Goal: Task Accomplishment & Management: Manage account settings

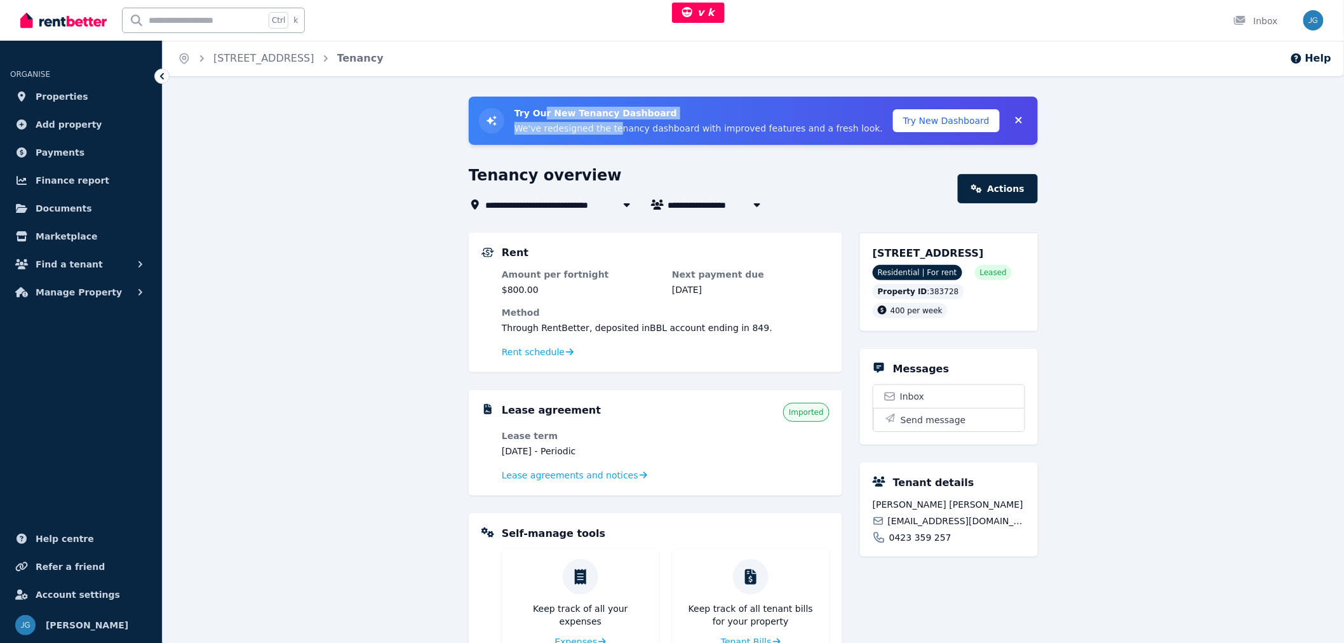
drag, startPoint x: 543, startPoint y: 116, endPoint x: 610, endPoint y: 132, distance: 69.2
click at [610, 132] on div "Try Our New Tenancy Dashboard We've redesigned the tenancy dashboard with impro…" at bounding box center [699, 121] width 369 height 28
click at [608, 133] on p "We've redesigned the tenancy dashboard with improved features and a fresh look." at bounding box center [699, 128] width 369 height 13
click at [959, 124] on button "Try New Dashboard" at bounding box center [946, 120] width 107 height 23
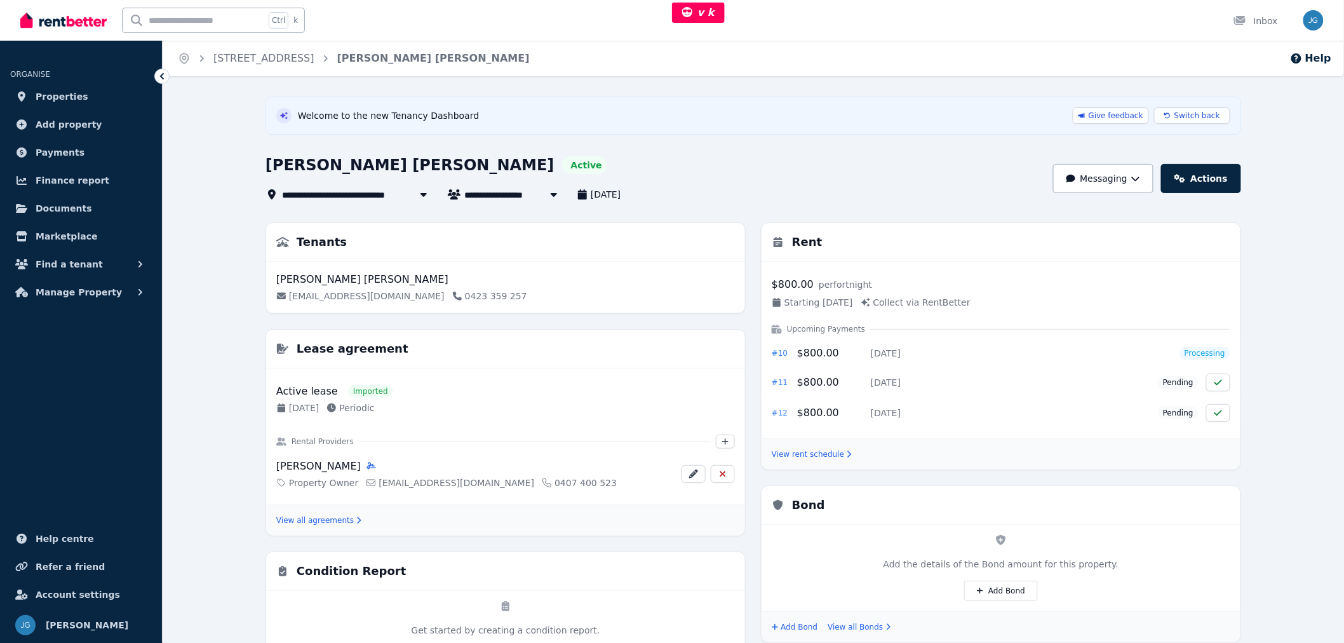
click at [1151, 178] on button "Messaging" at bounding box center [1103, 178] width 100 height 29
click at [1149, 178] on button "Messaging" at bounding box center [1103, 178] width 100 height 29
click at [1288, 216] on div "**********" at bounding box center [754, 593] width 1182 height 993
click at [1196, 182] on link "Actions" at bounding box center [1202, 178] width 80 height 29
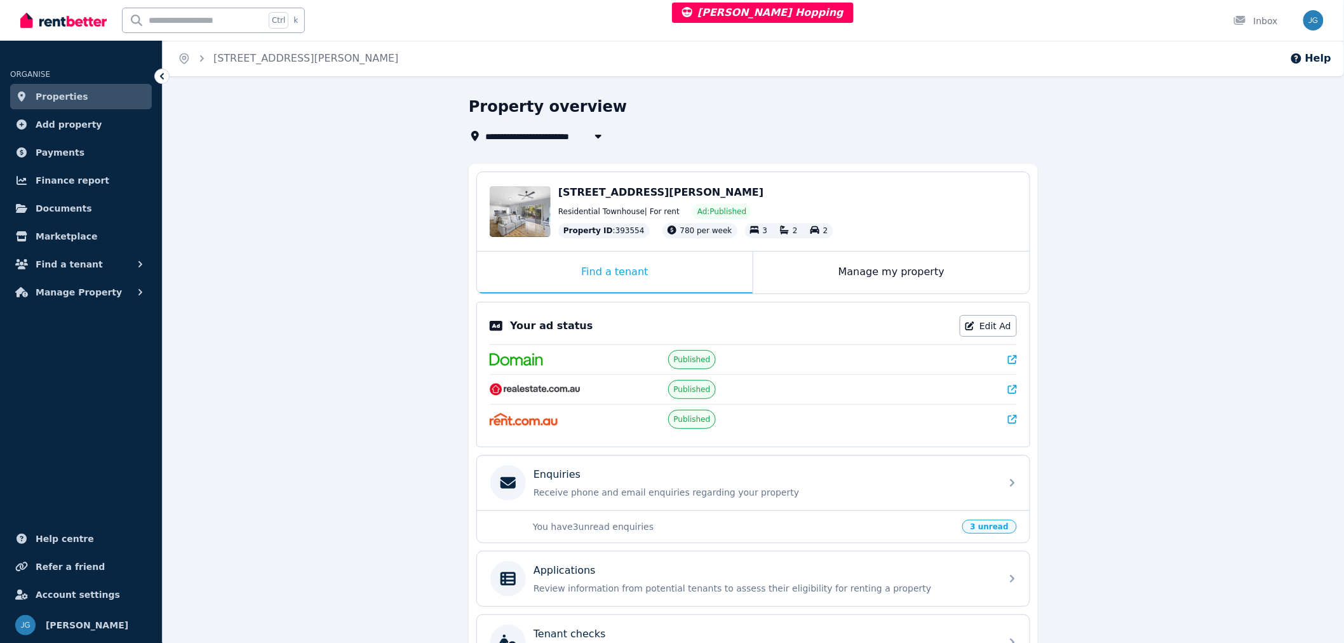
click at [79, 100] on link "Properties" at bounding box center [81, 96] width 142 height 25
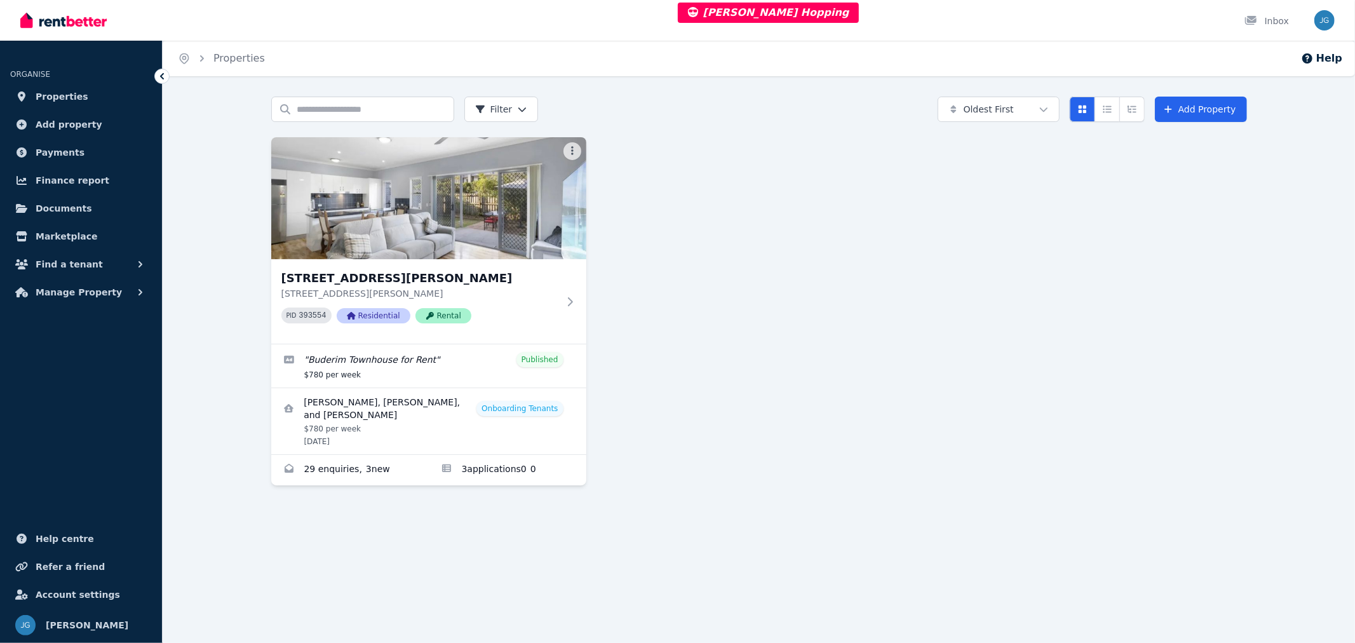
click at [522, 240] on img at bounding box center [428, 198] width 315 height 122
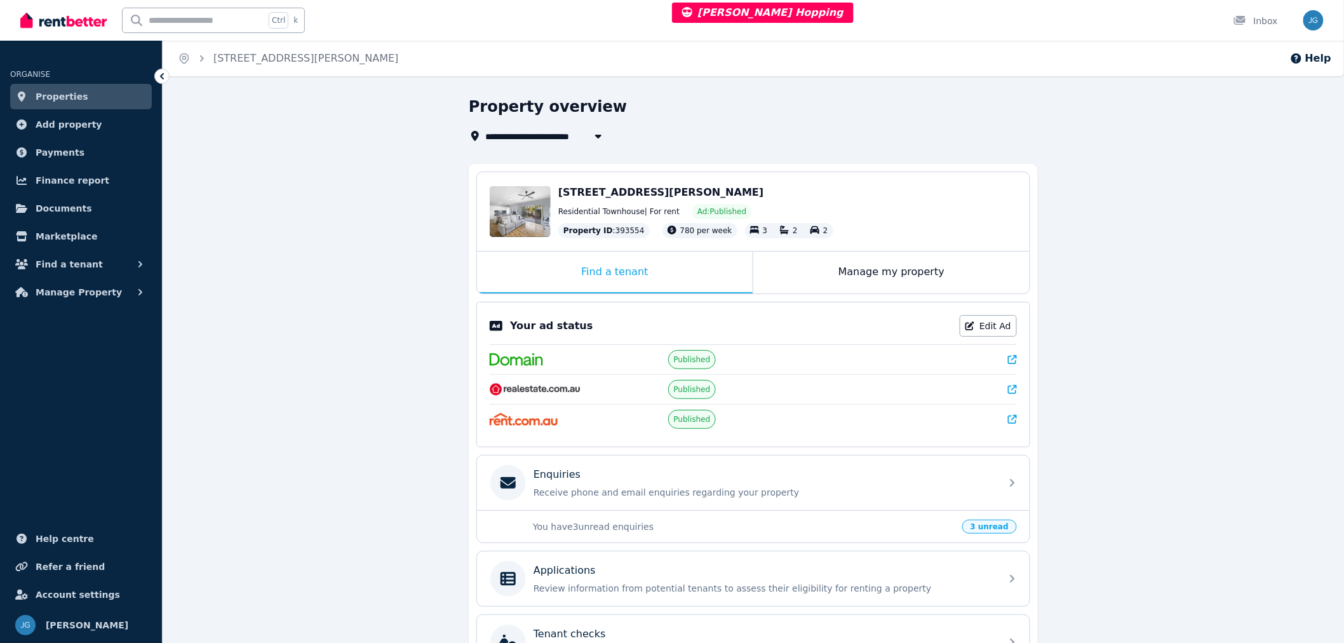
click at [808, 271] on div "Manage my property" at bounding box center [892, 273] width 276 height 42
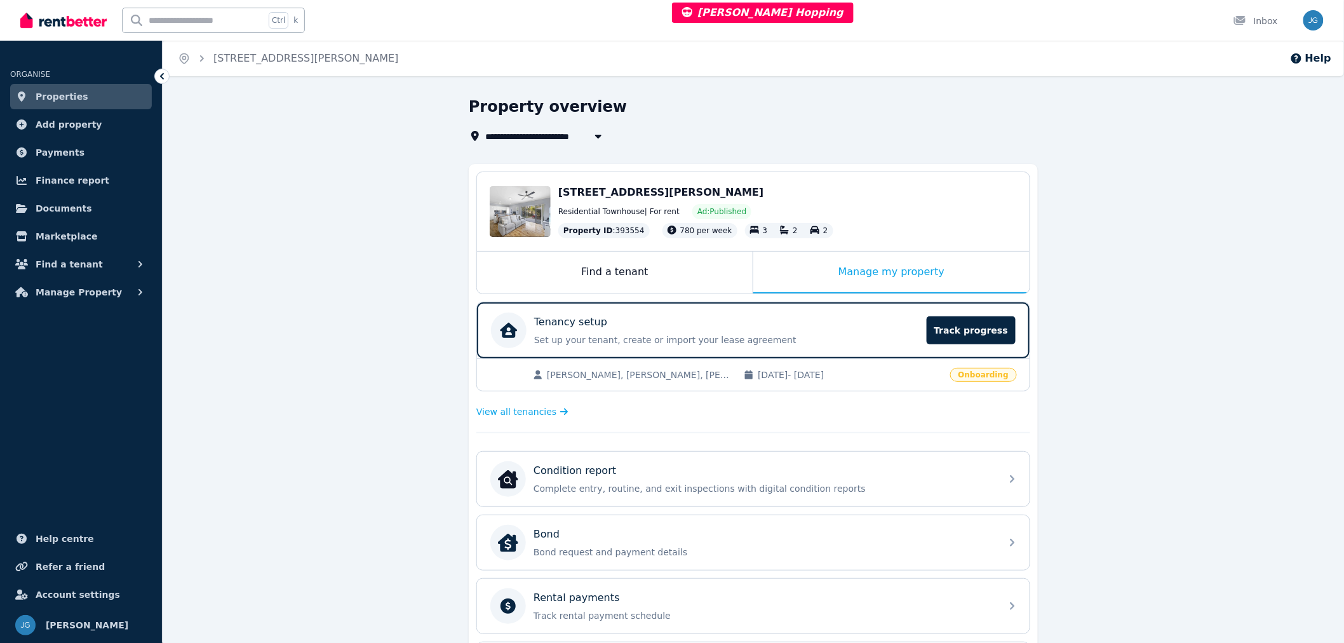
click at [808, 327] on div "Tenancy setup" at bounding box center [726, 322] width 385 height 15
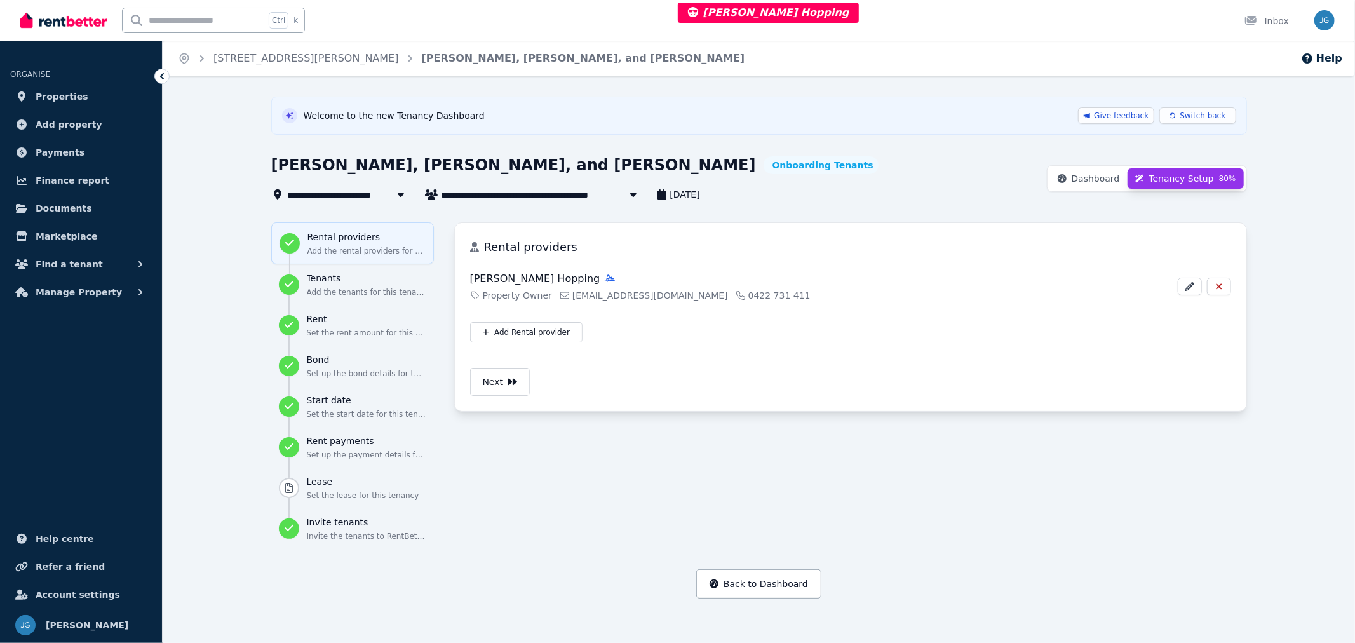
click at [745, 583] on button "Back to Dashboard" at bounding box center [758, 583] width 125 height 29
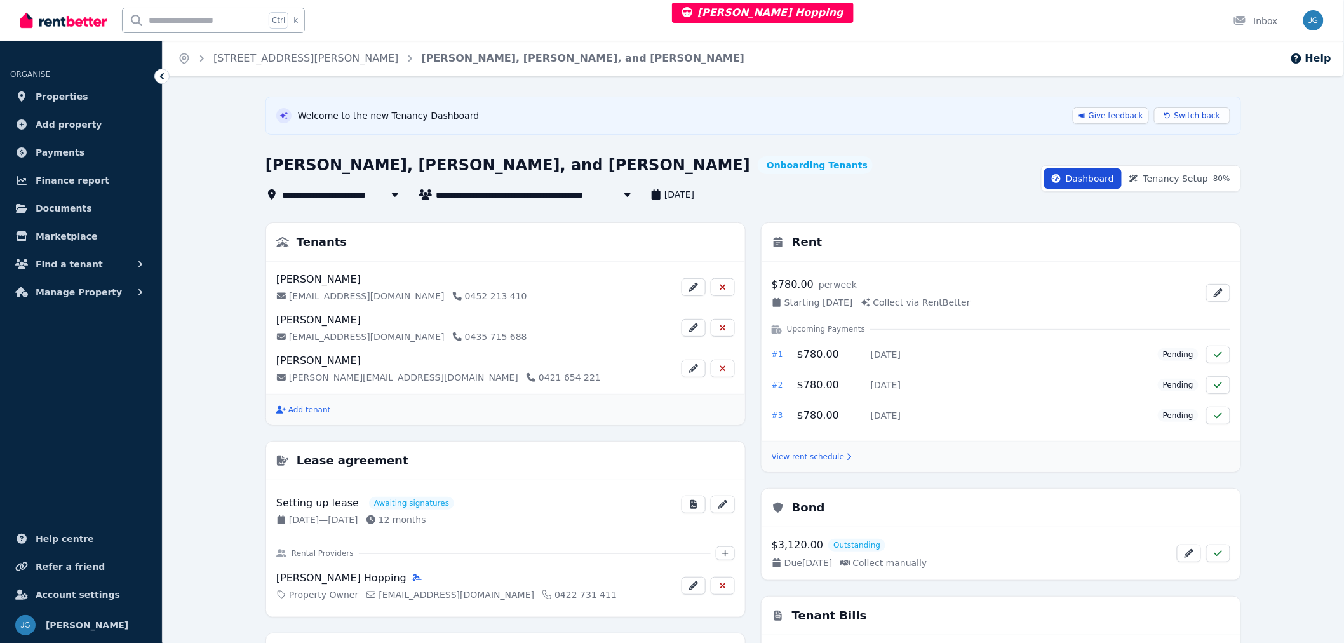
click at [1176, 110] on button "Switch back" at bounding box center [1193, 115] width 76 height 17
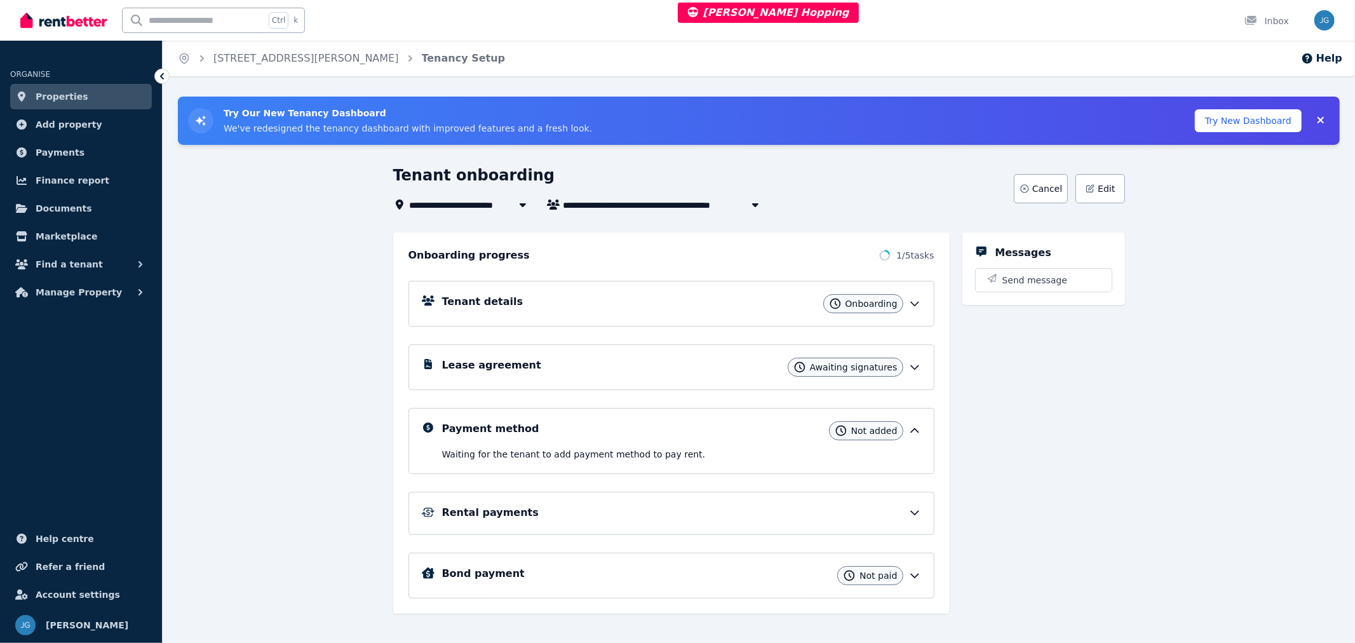
click at [674, 308] on div "Tenant details Onboarding" at bounding box center [681, 303] width 479 height 19
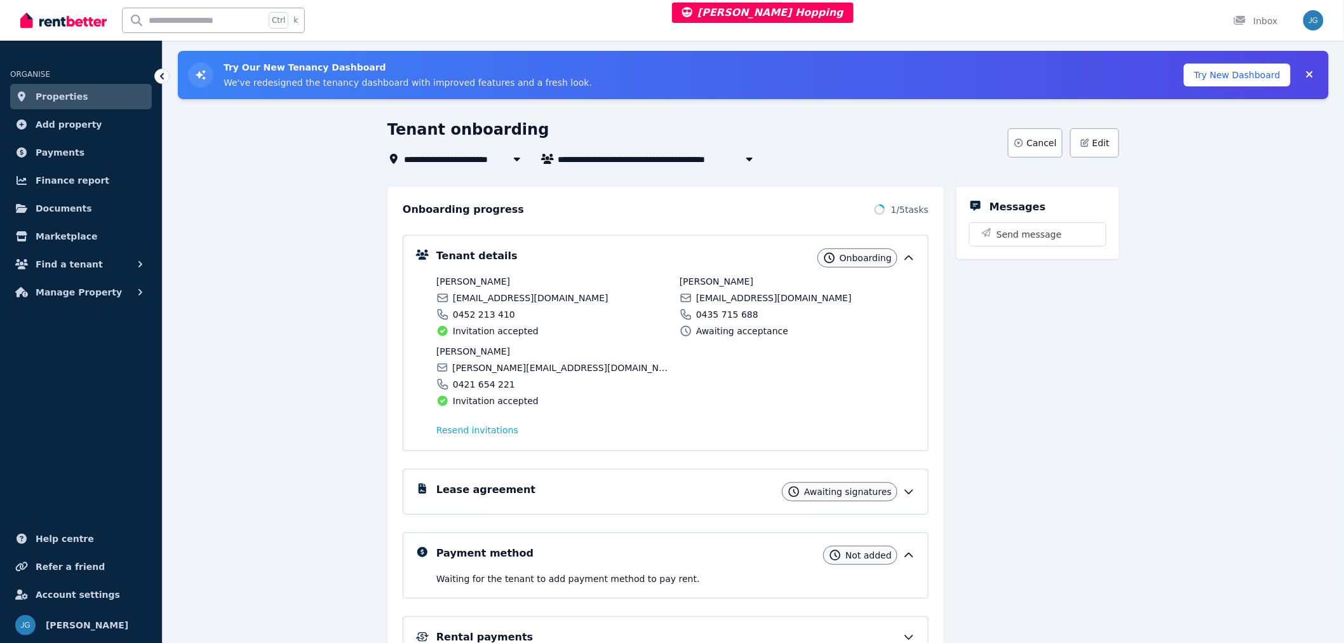
scroll to position [71, 0]
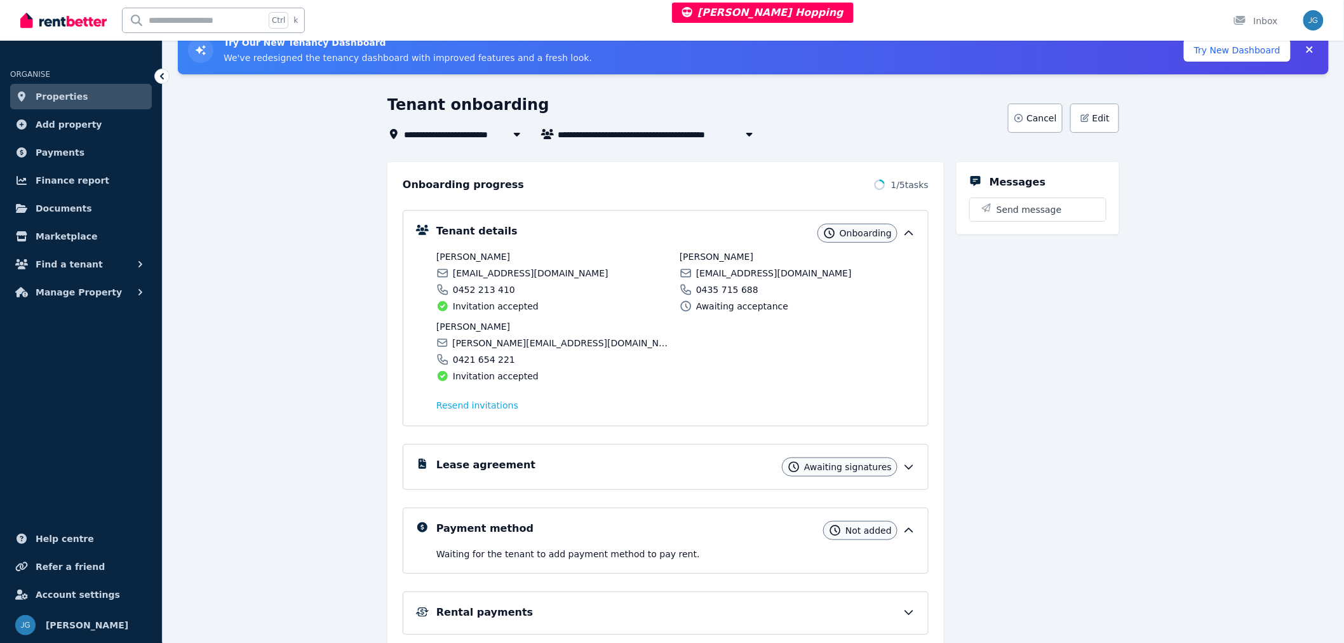
click at [755, 450] on div "Lease agreement Awaiting signatures" at bounding box center [666, 467] width 526 height 46
click at [907, 470] on icon at bounding box center [909, 467] width 13 height 13
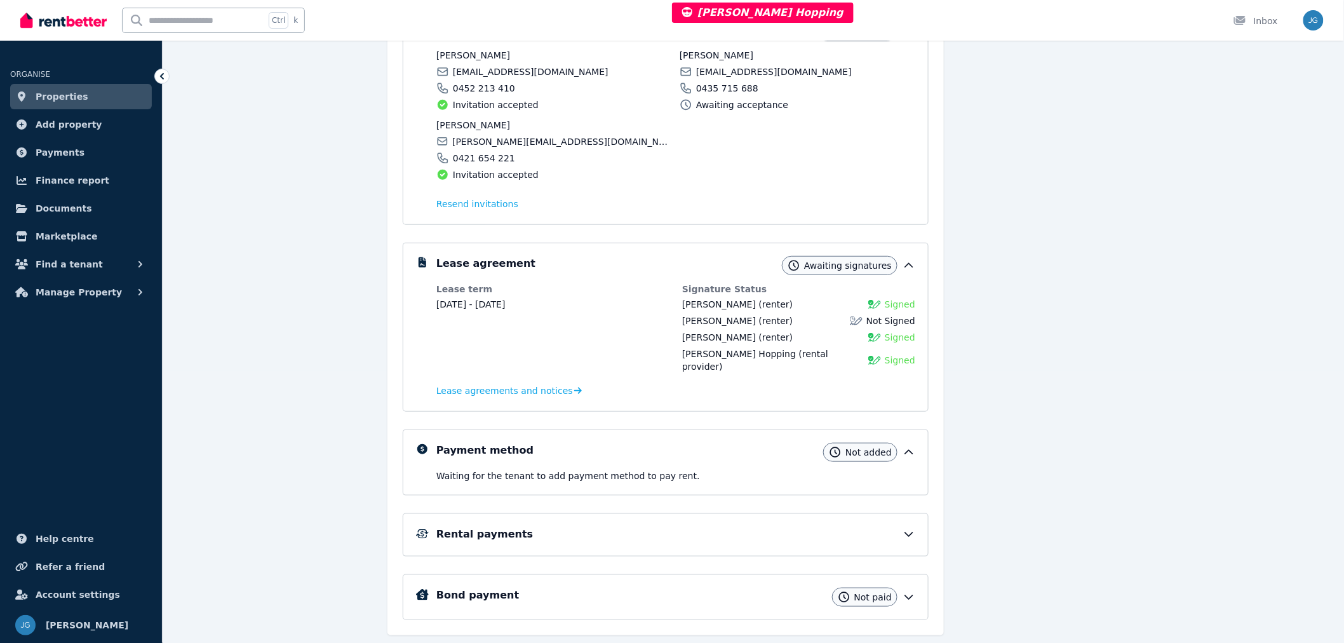
scroll to position [275, 0]
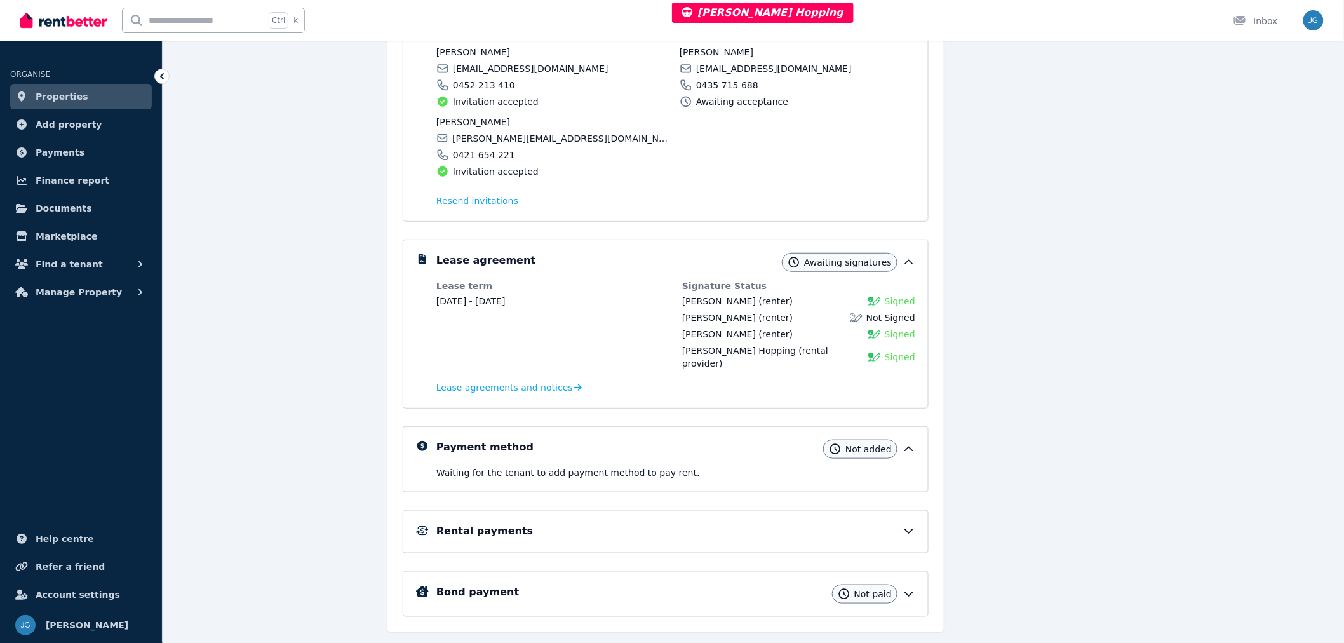
click at [912, 443] on icon at bounding box center [909, 449] width 13 height 13
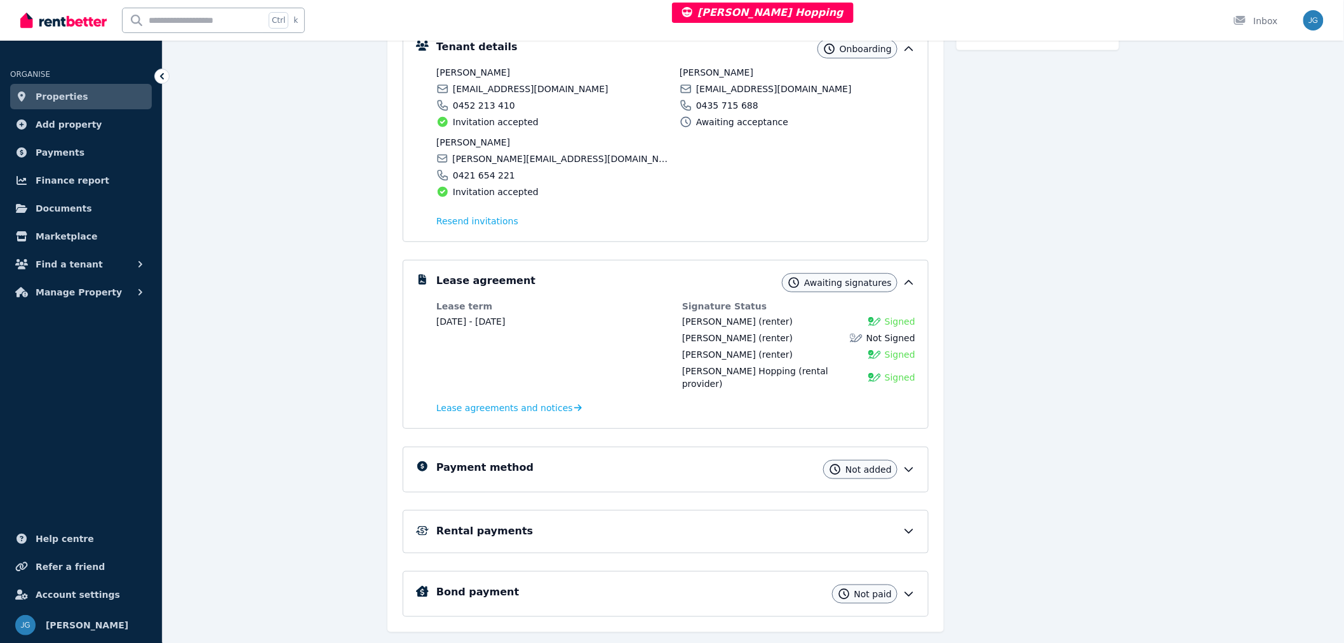
click at [907, 463] on icon at bounding box center [909, 469] width 13 height 13
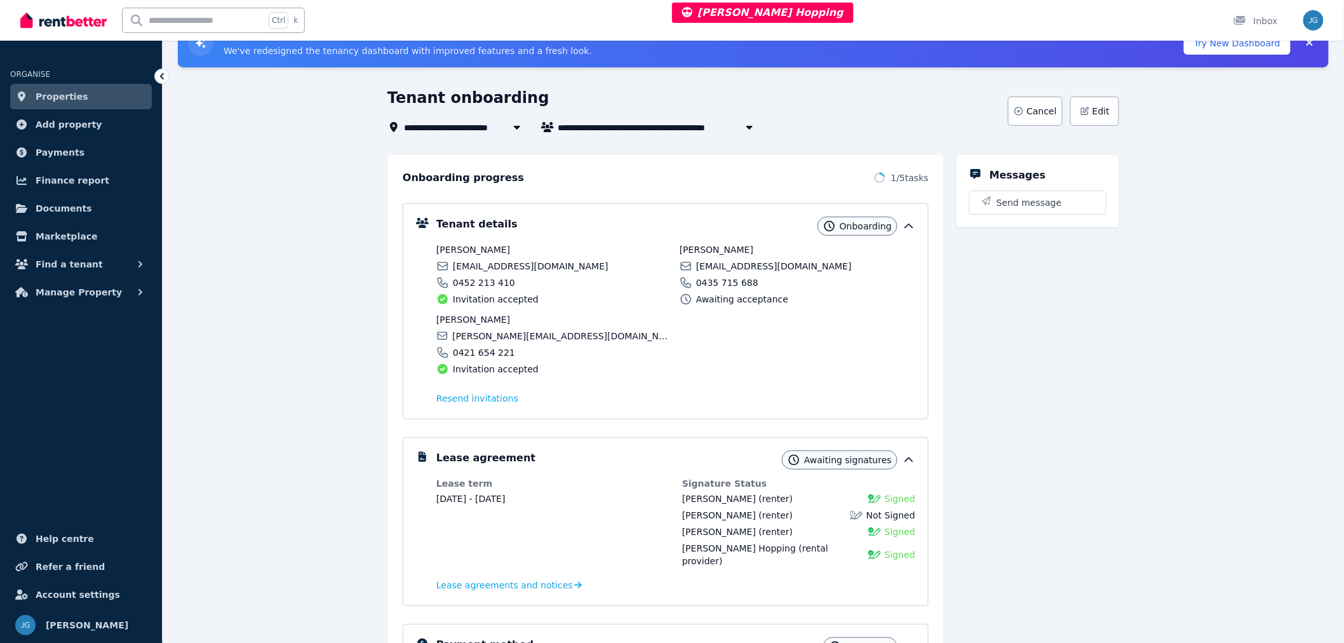
scroll to position [0, 0]
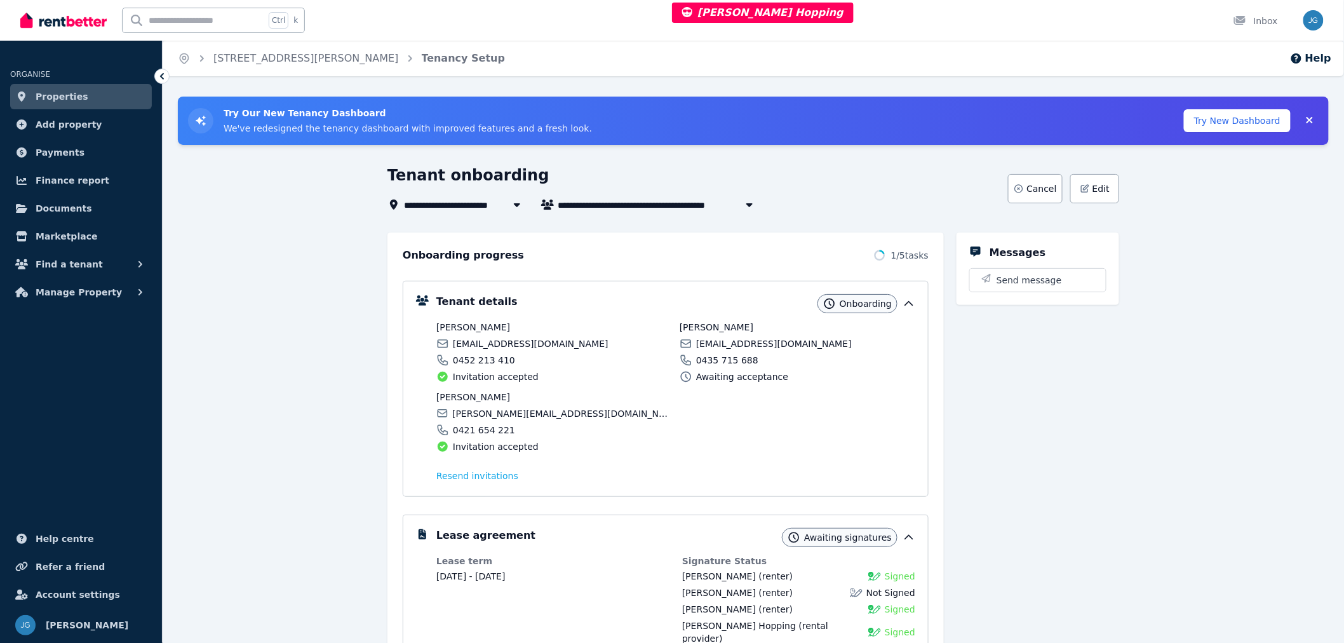
click at [1254, 115] on button "Try New Dashboard" at bounding box center [1237, 120] width 107 height 23
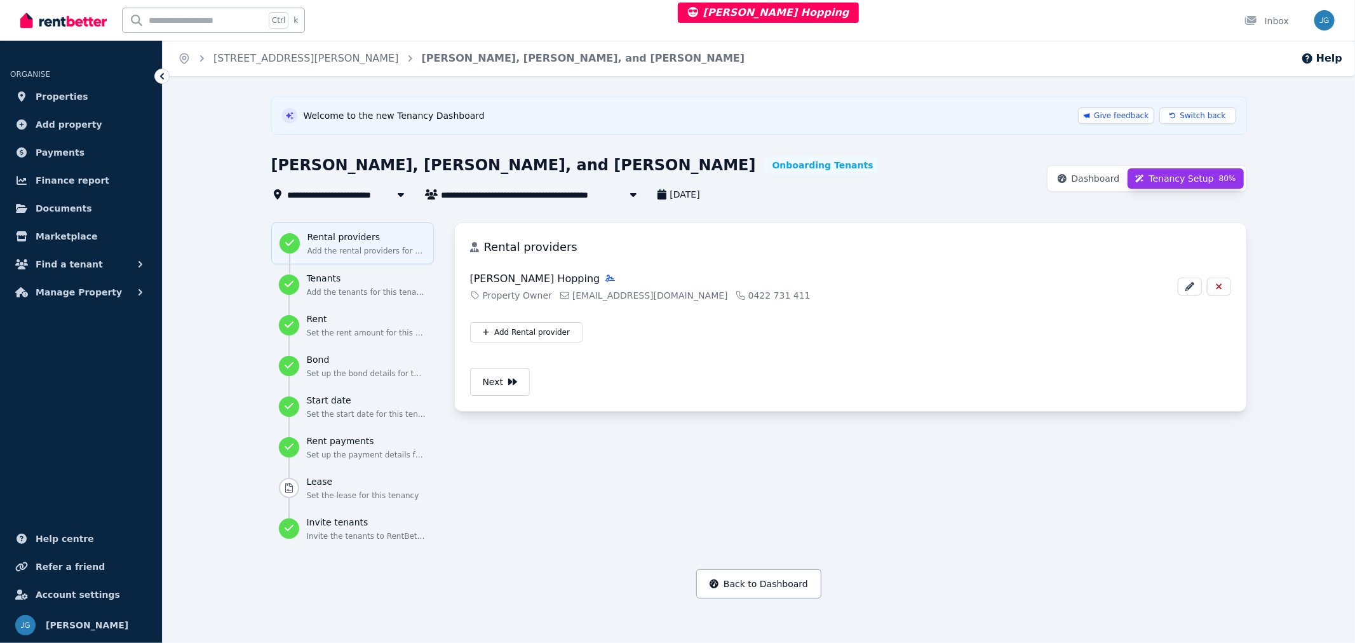
click at [1099, 177] on span "Dashboard" at bounding box center [1096, 178] width 48 height 13
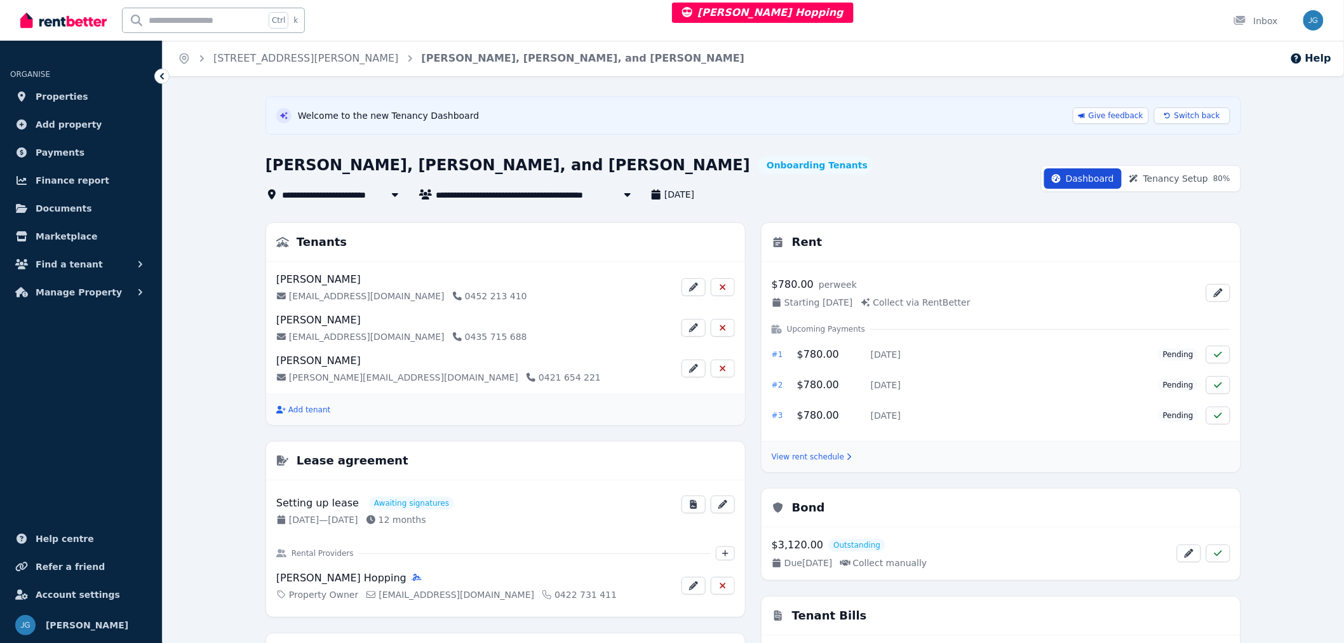
click at [1163, 182] on span "Tenancy Setup 80 %" at bounding box center [1187, 178] width 87 height 13
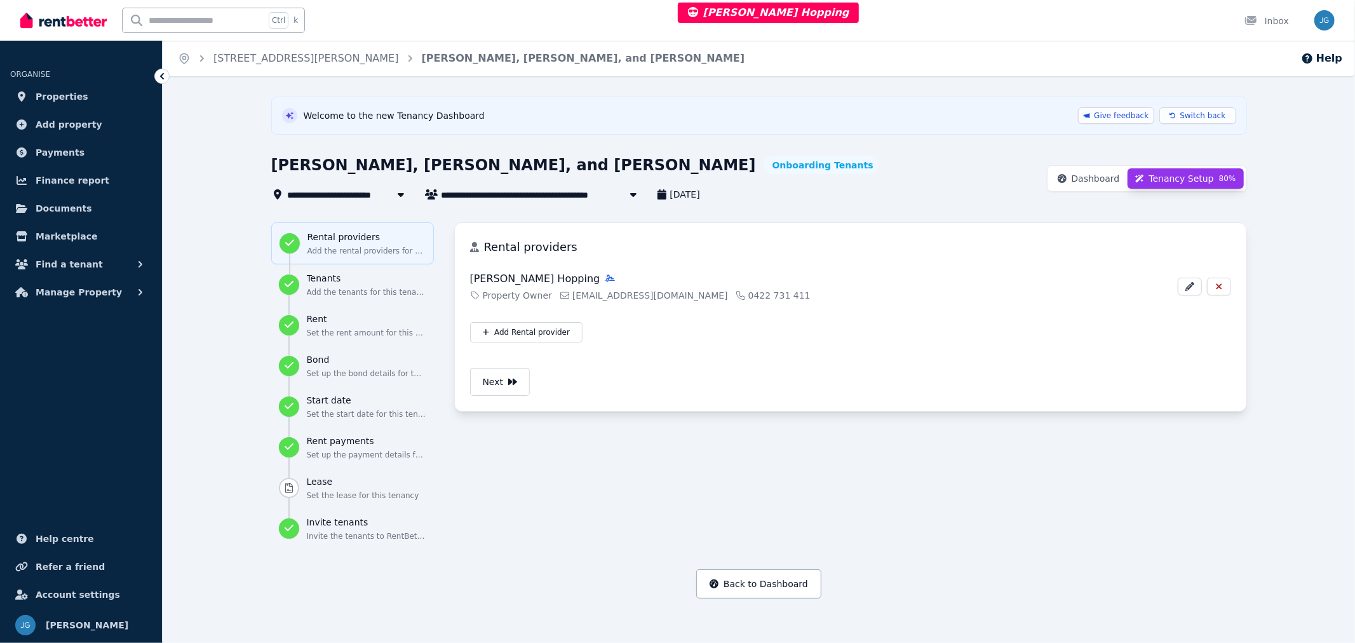
click at [1106, 186] on button "Dashboard" at bounding box center [1089, 178] width 78 height 20
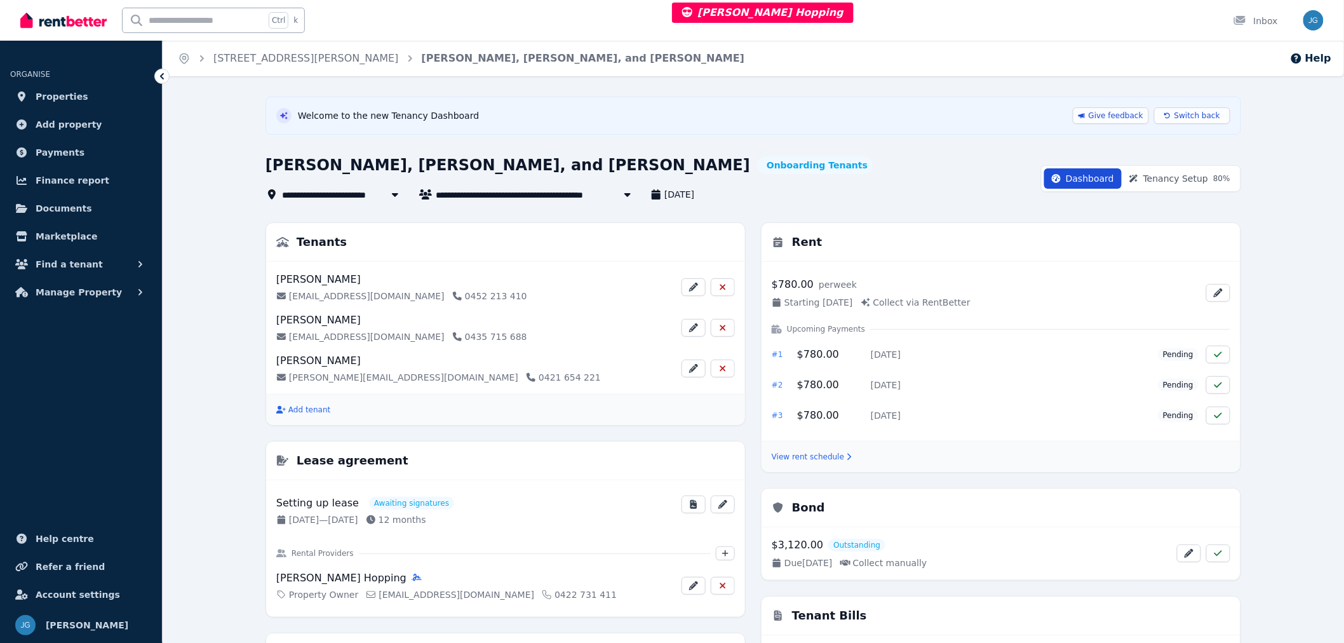
click at [1139, 181] on icon at bounding box center [1134, 178] width 9 height 9
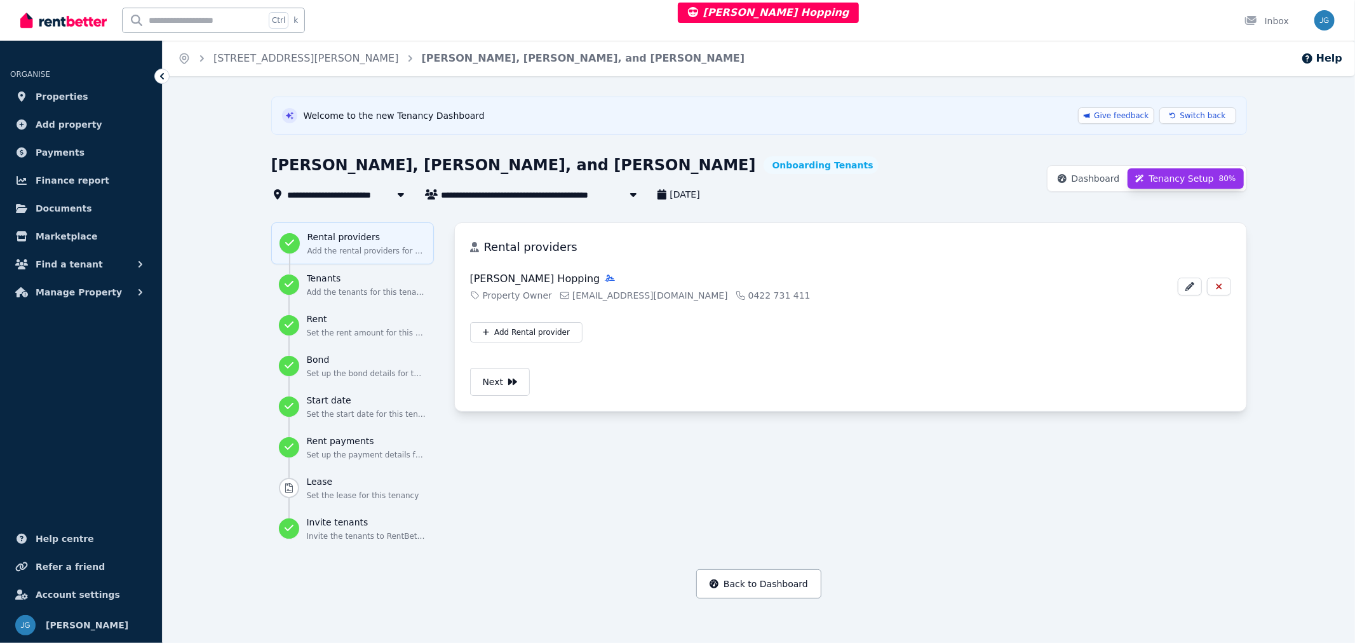
click at [343, 534] on p "Invite the tenants to RentBetter" at bounding box center [366, 536] width 119 height 10
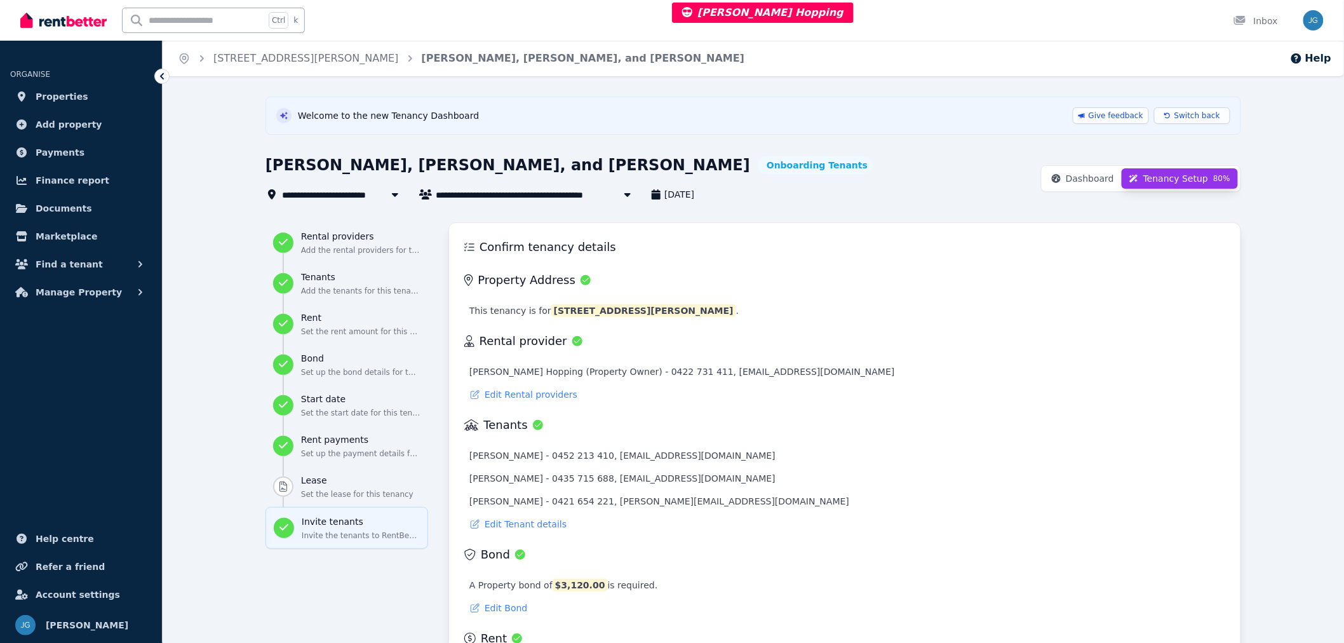
click at [1102, 173] on span "Dashboard" at bounding box center [1090, 178] width 48 height 13
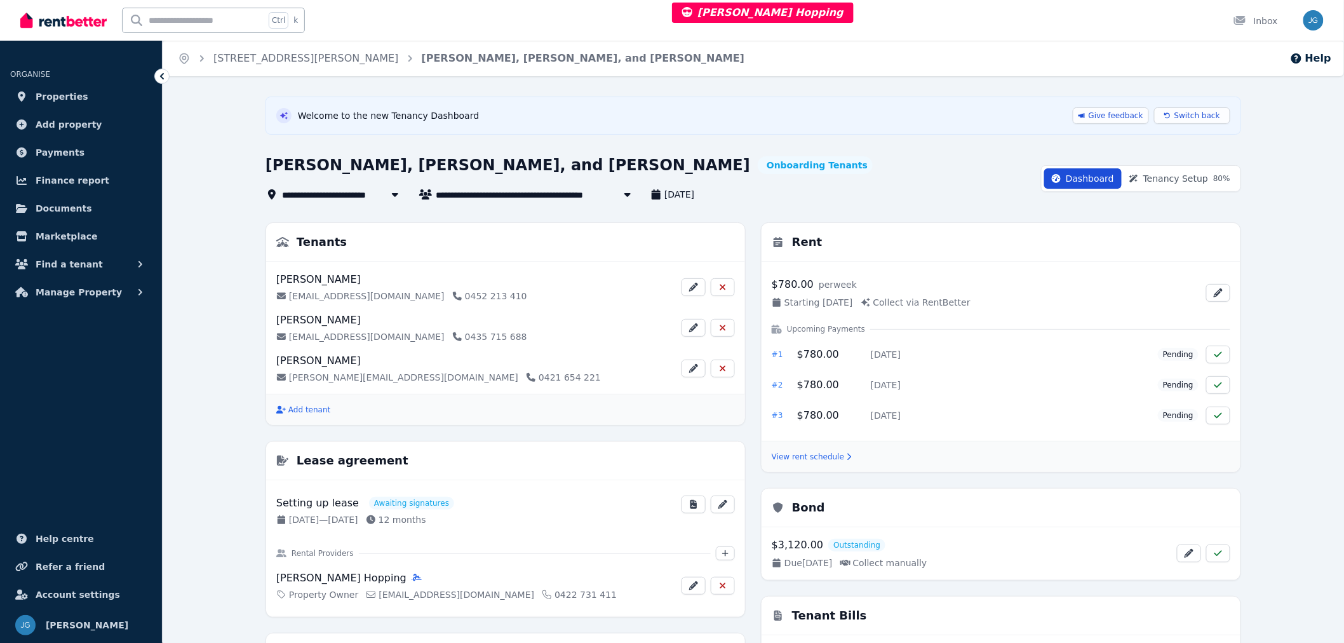
click at [1195, 112] on span "Switch back" at bounding box center [1198, 116] width 46 height 10
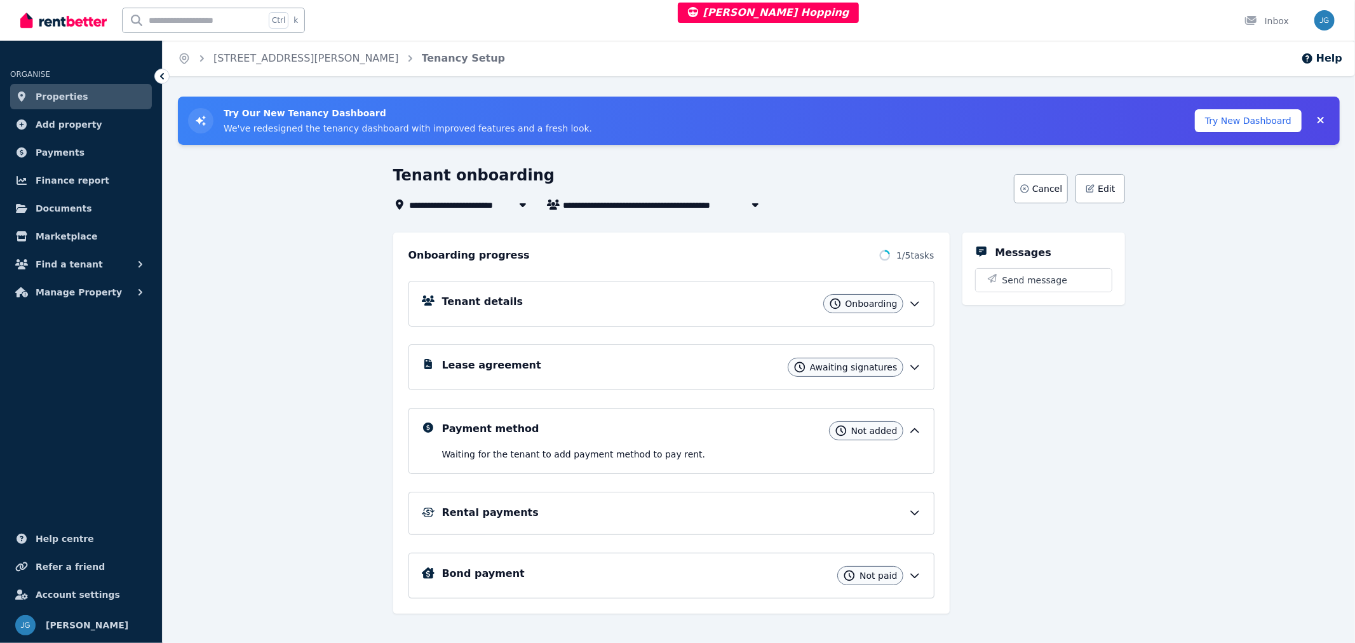
click at [918, 303] on icon at bounding box center [915, 303] width 13 height 13
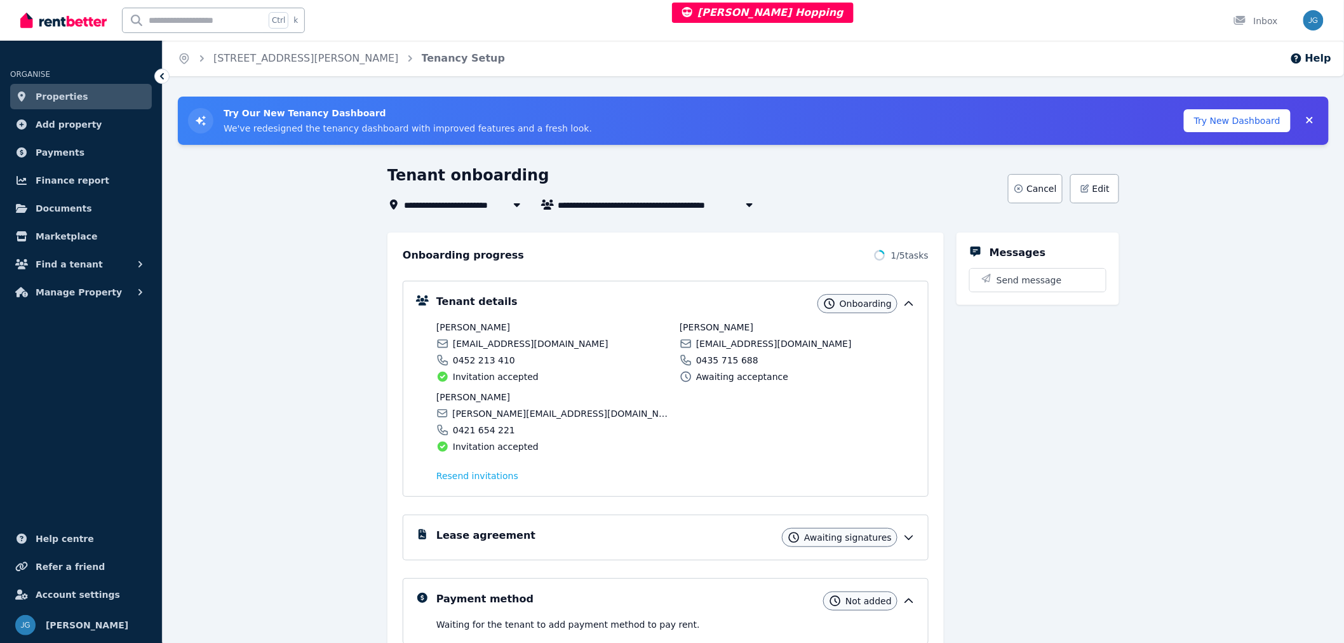
click at [912, 297] on icon at bounding box center [909, 303] width 13 height 13
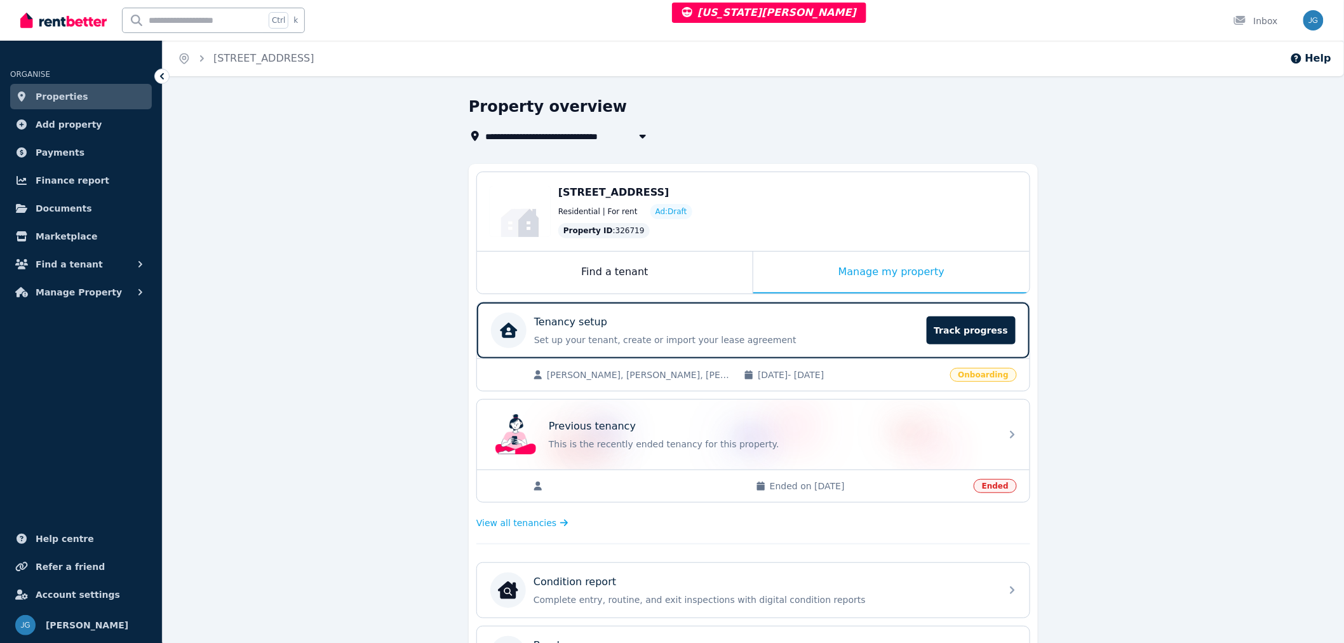
click at [814, 272] on div "Manage my property" at bounding box center [892, 273] width 276 height 42
click at [843, 341] on p "Set up your tenant, create or import your lease agreement" at bounding box center [726, 340] width 385 height 13
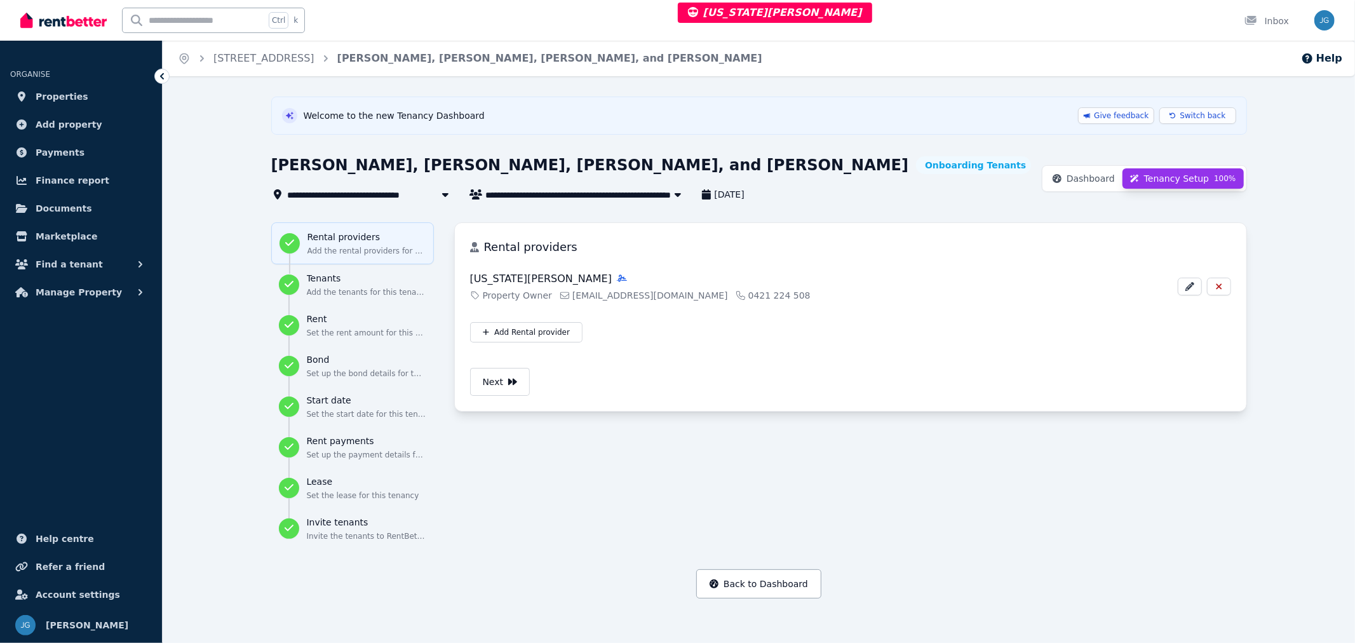
click at [1106, 175] on span "Dashboard" at bounding box center [1091, 178] width 48 height 13
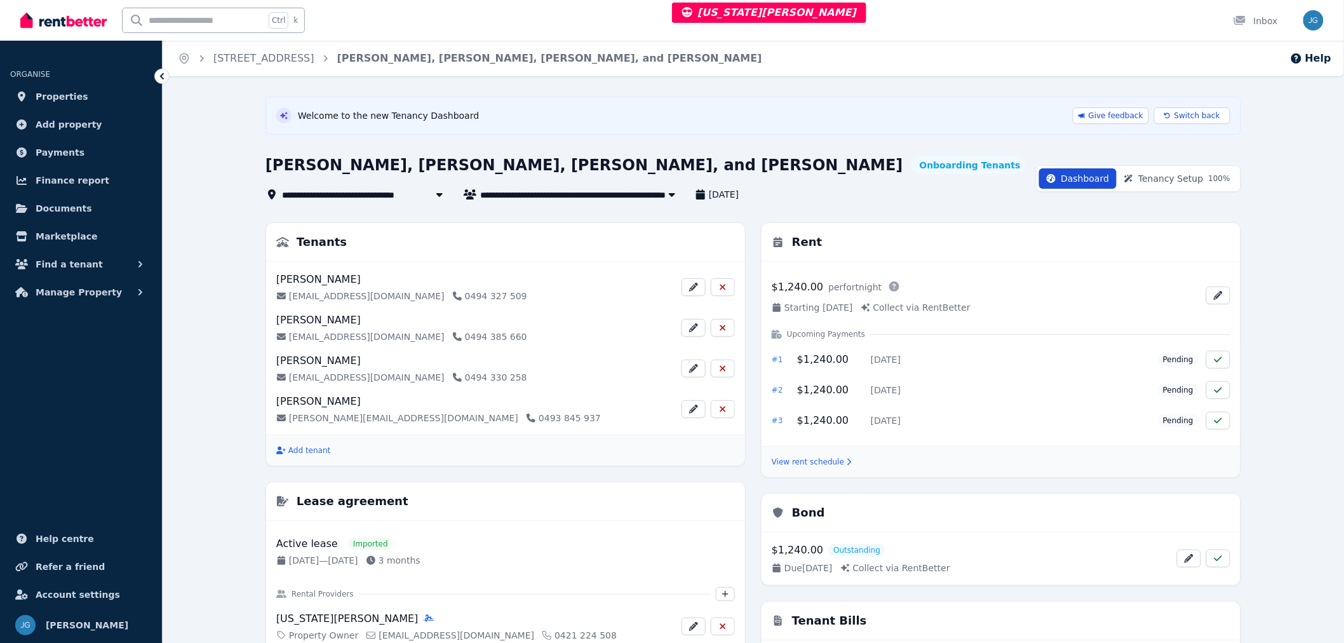
click at [1151, 179] on span "Tenancy Setup 100 %" at bounding box center [1185, 178] width 92 height 13
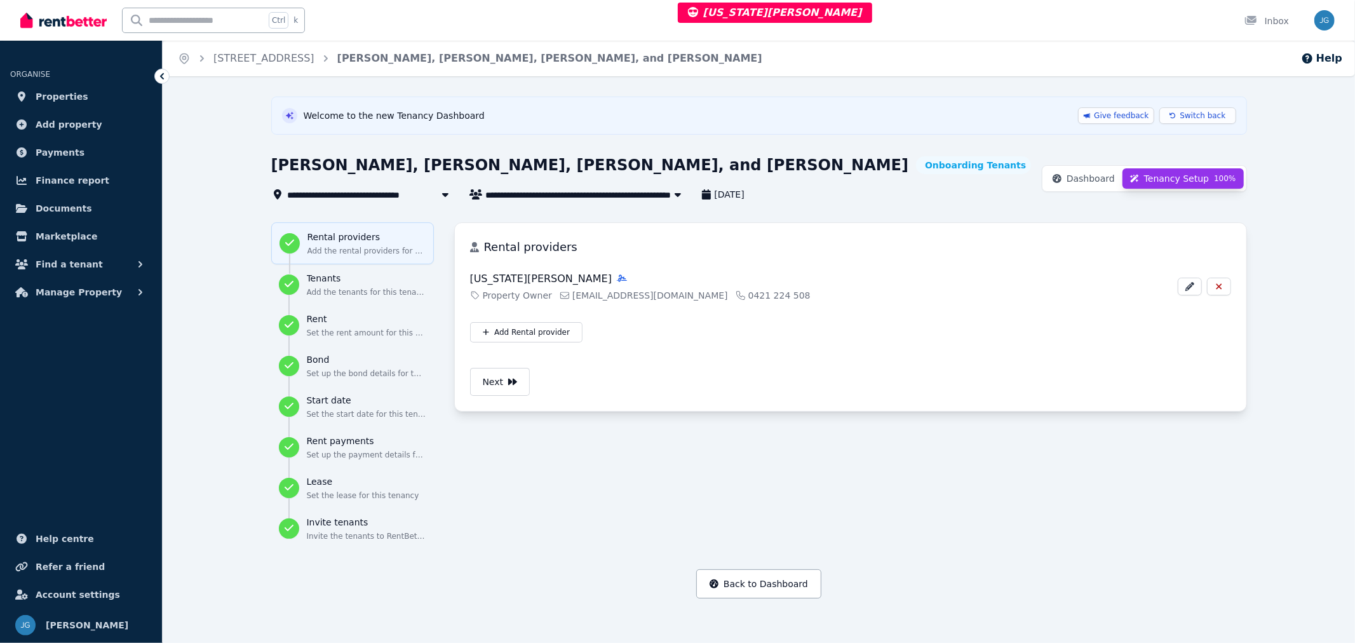
click at [1095, 180] on span "Dashboard" at bounding box center [1091, 178] width 48 height 13
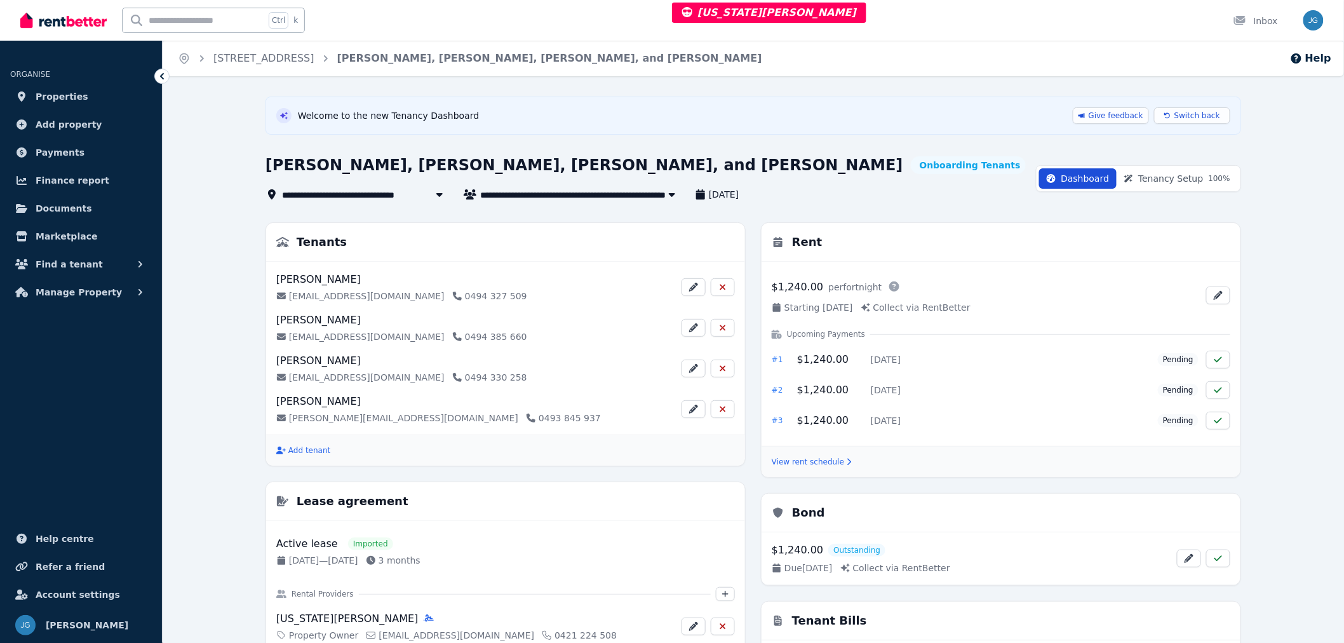
click at [1197, 113] on span "Switch back" at bounding box center [1198, 116] width 46 height 10
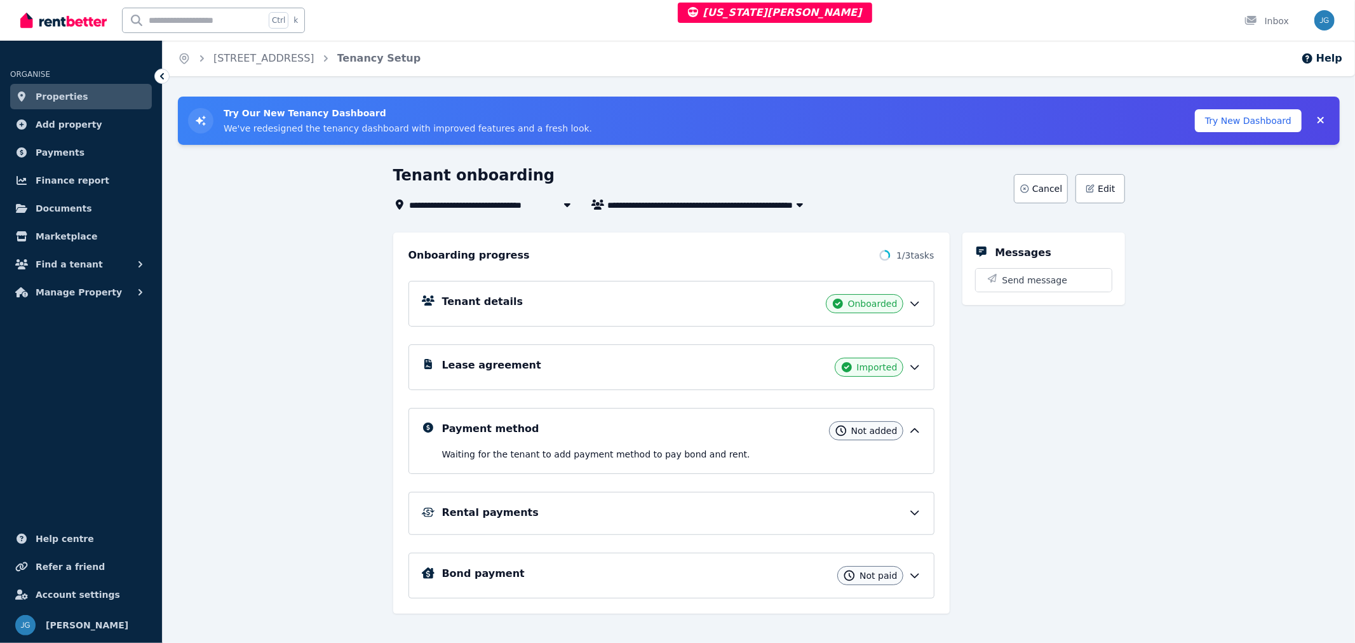
click at [916, 306] on icon at bounding box center [915, 303] width 13 height 13
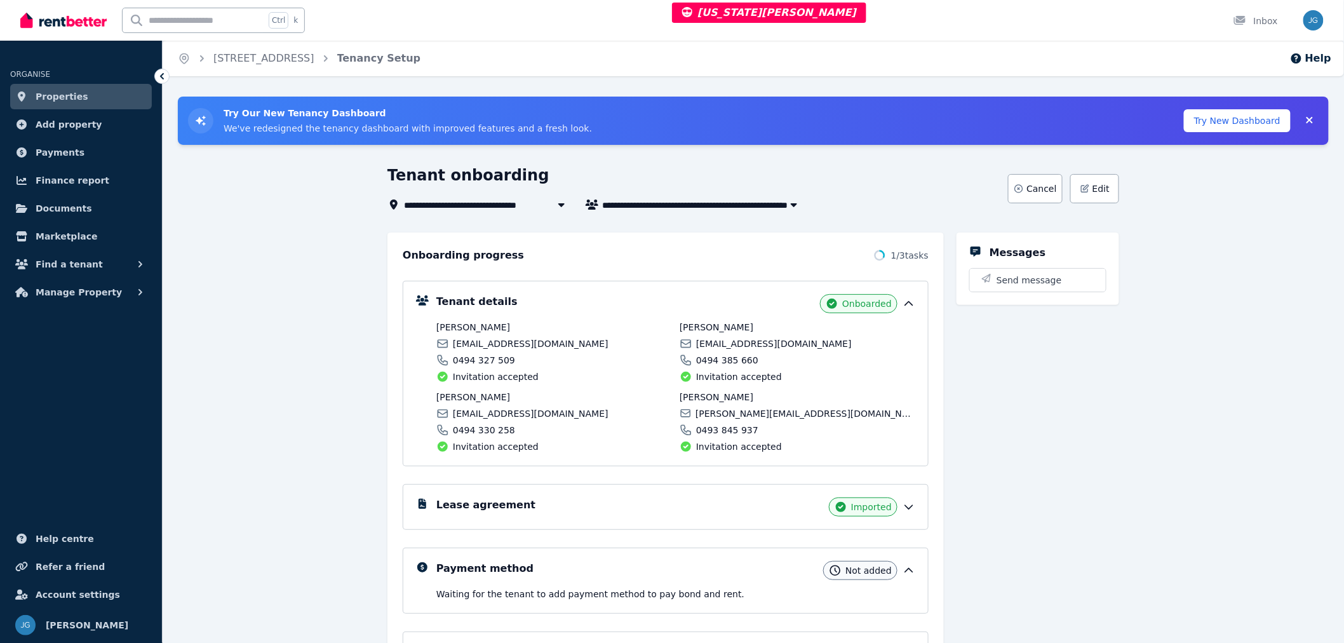
click at [916, 306] on div "Tenant details Onboarded" at bounding box center [676, 303] width 479 height 19
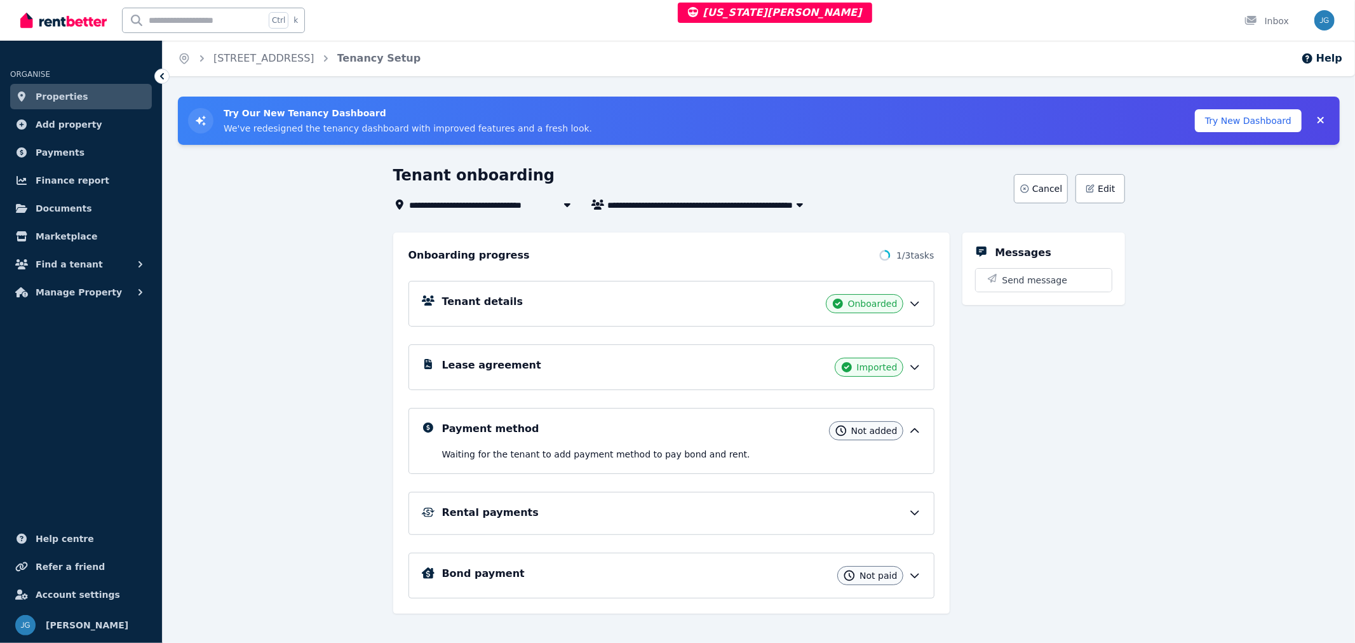
click at [918, 379] on div "Lease agreement Imported" at bounding box center [672, 367] width 526 height 46
click at [913, 367] on icon at bounding box center [915, 367] width 13 height 13
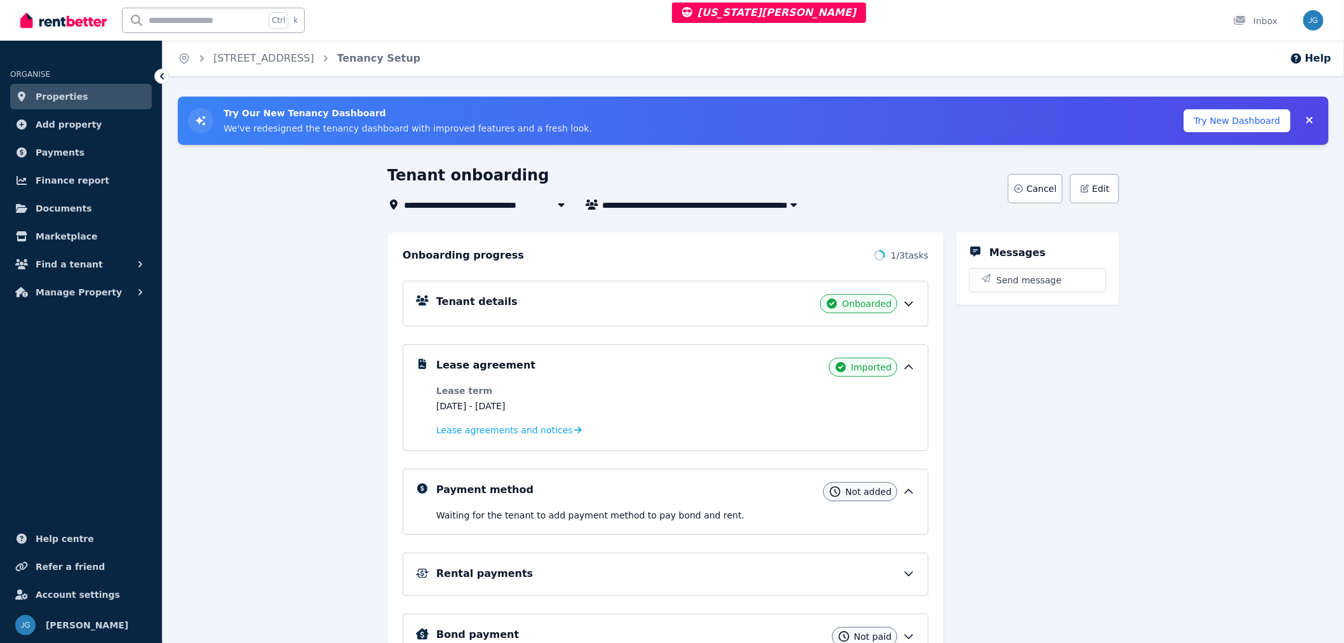
click at [909, 489] on icon at bounding box center [909, 491] width 13 height 13
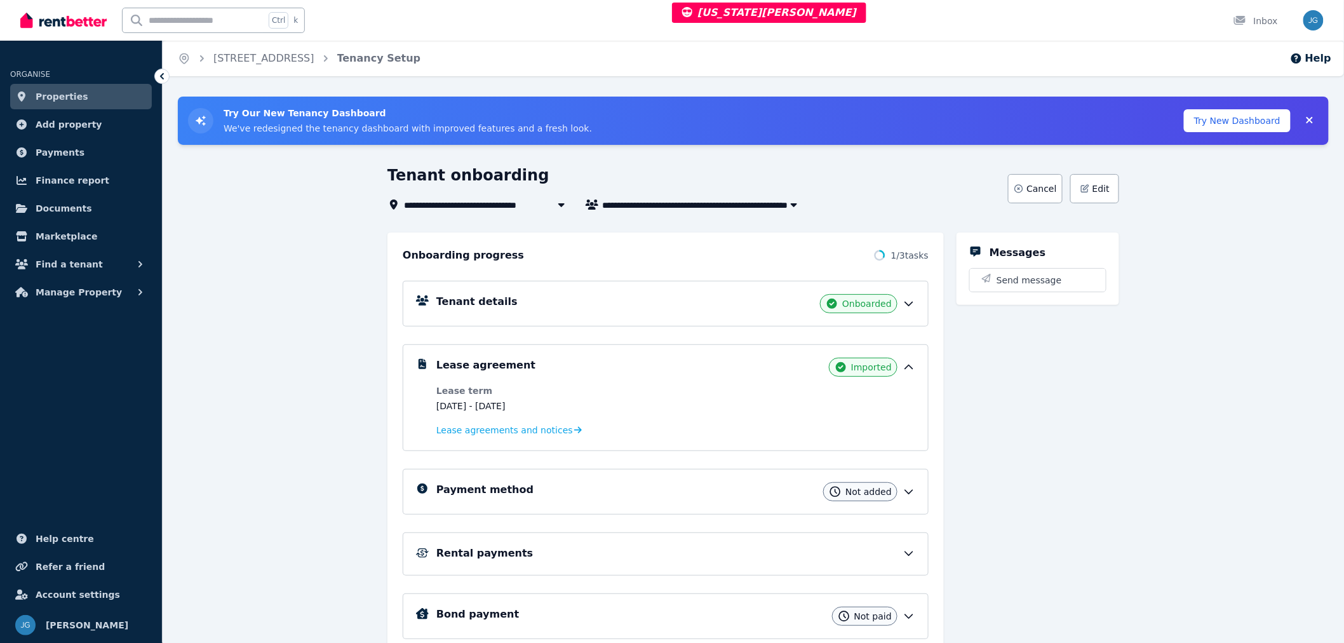
click at [905, 489] on icon at bounding box center [909, 491] width 13 height 13
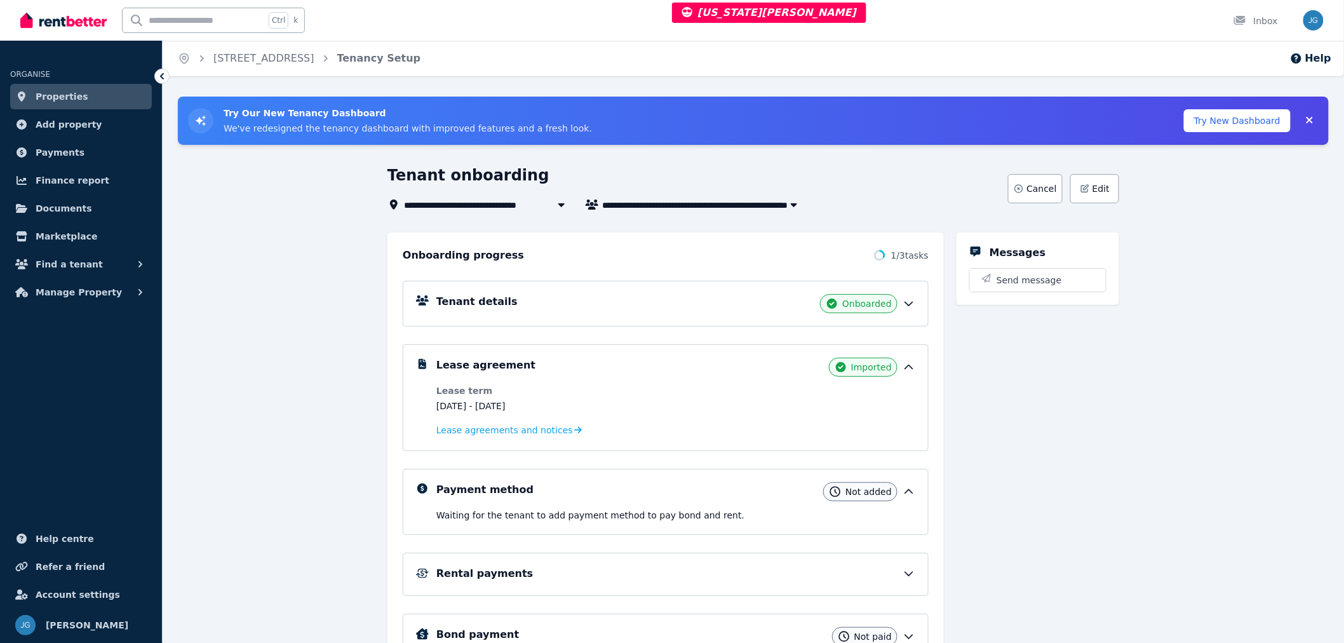
click at [911, 491] on icon at bounding box center [909, 491] width 13 height 13
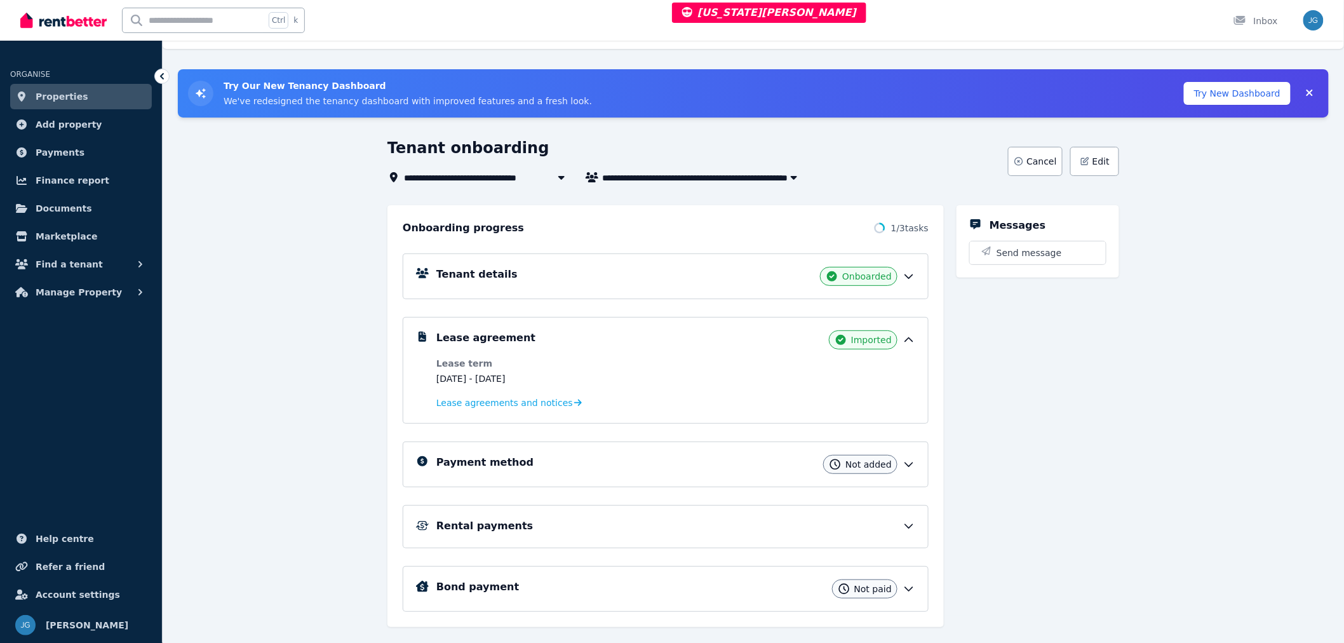
scroll to position [35, 0]
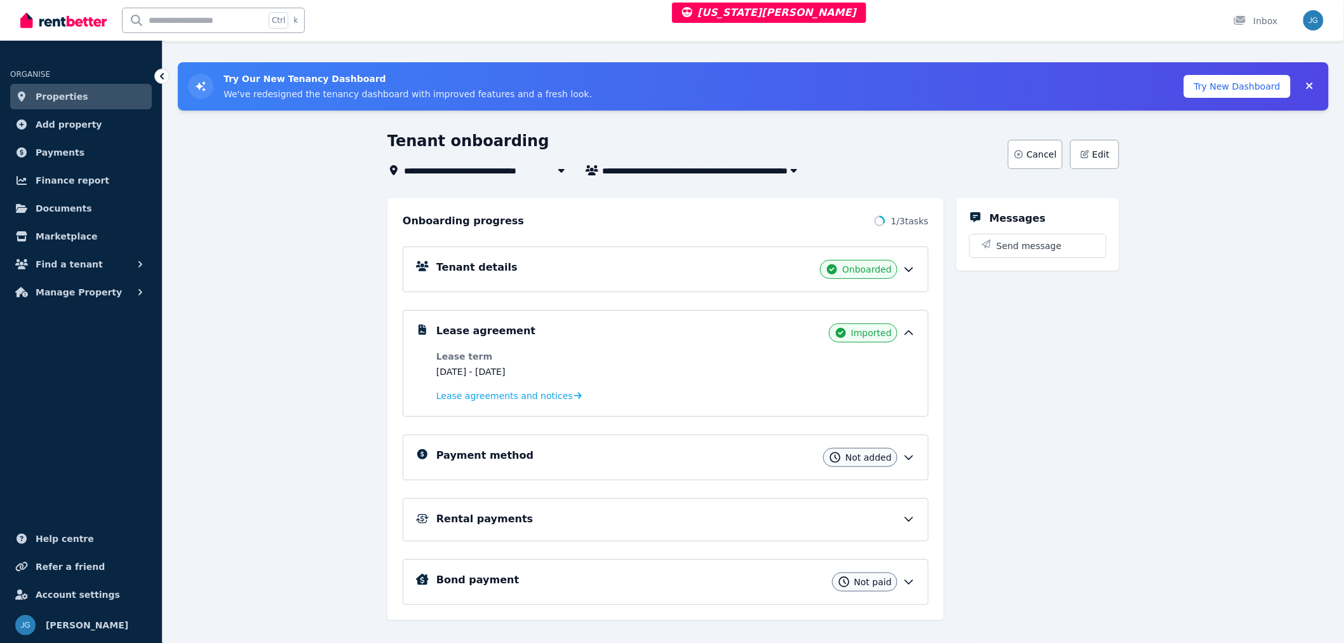
click at [907, 464] on div "Payment method Not added" at bounding box center [676, 457] width 479 height 19
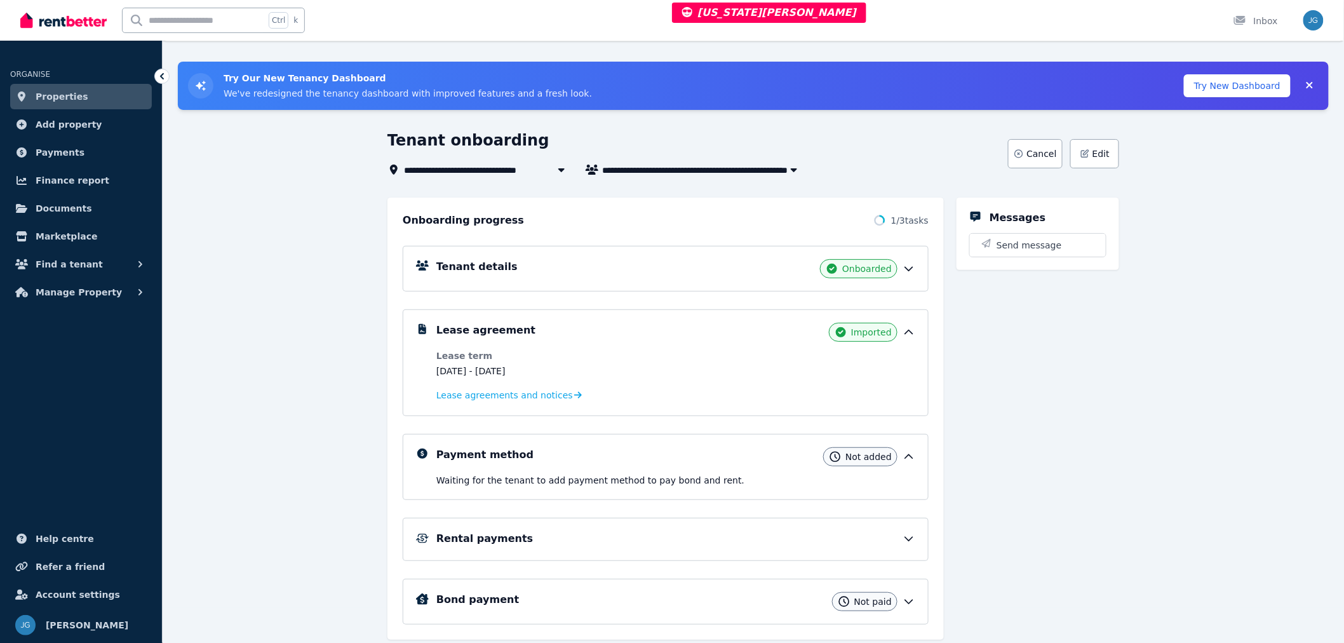
click at [910, 459] on icon at bounding box center [909, 456] width 13 height 13
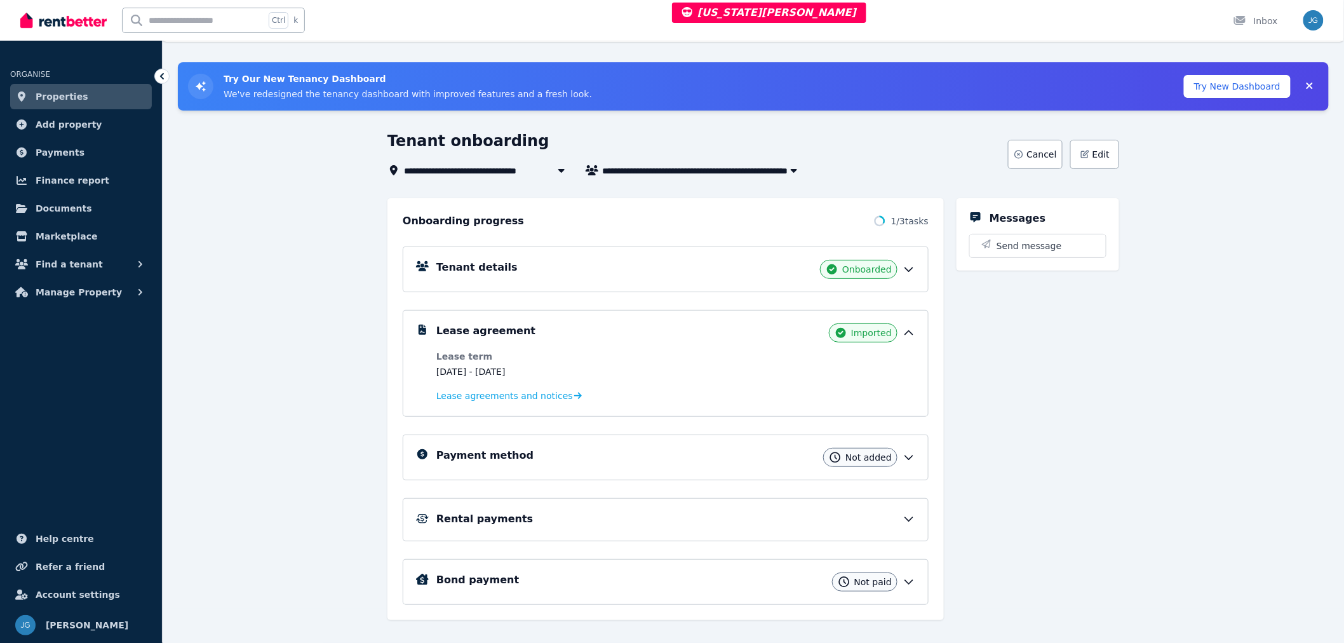
click at [1219, 85] on button "Try New Dashboard" at bounding box center [1237, 86] width 107 height 23
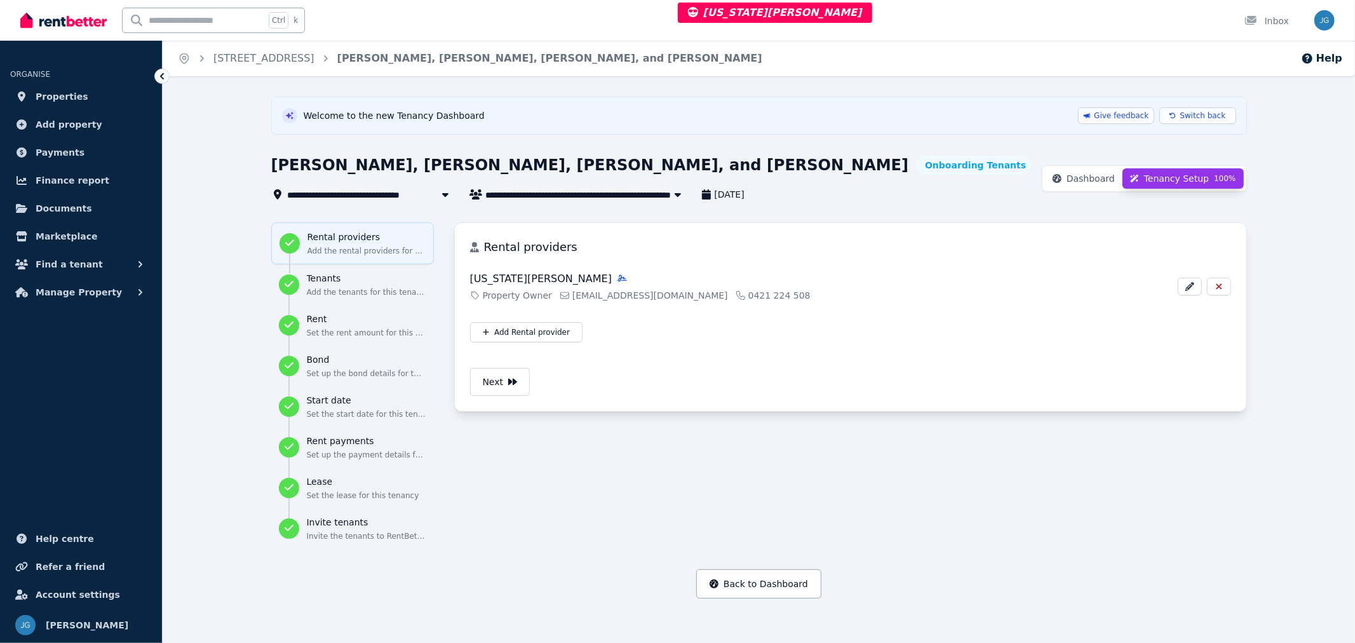
click at [1110, 179] on span "Dashboard" at bounding box center [1091, 178] width 48 height 13
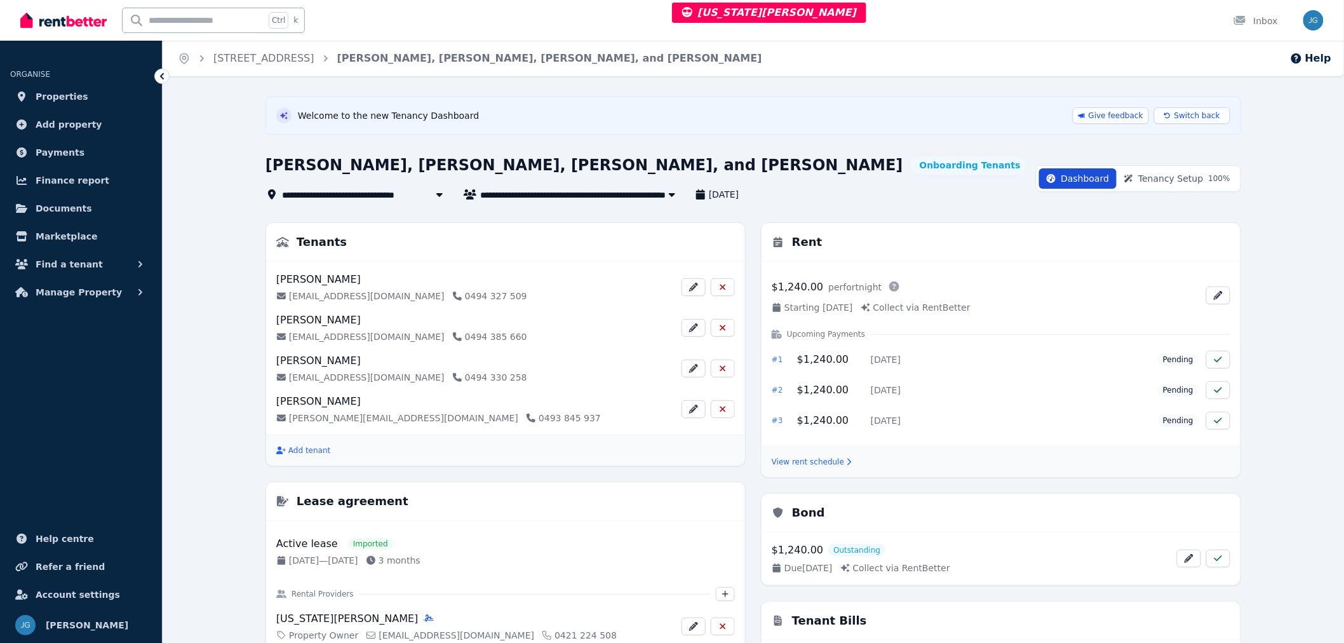
click at [1174, 183] on span "Tenancy Setup 100 %" at bounding box center [1185, 178] width 92 height 13
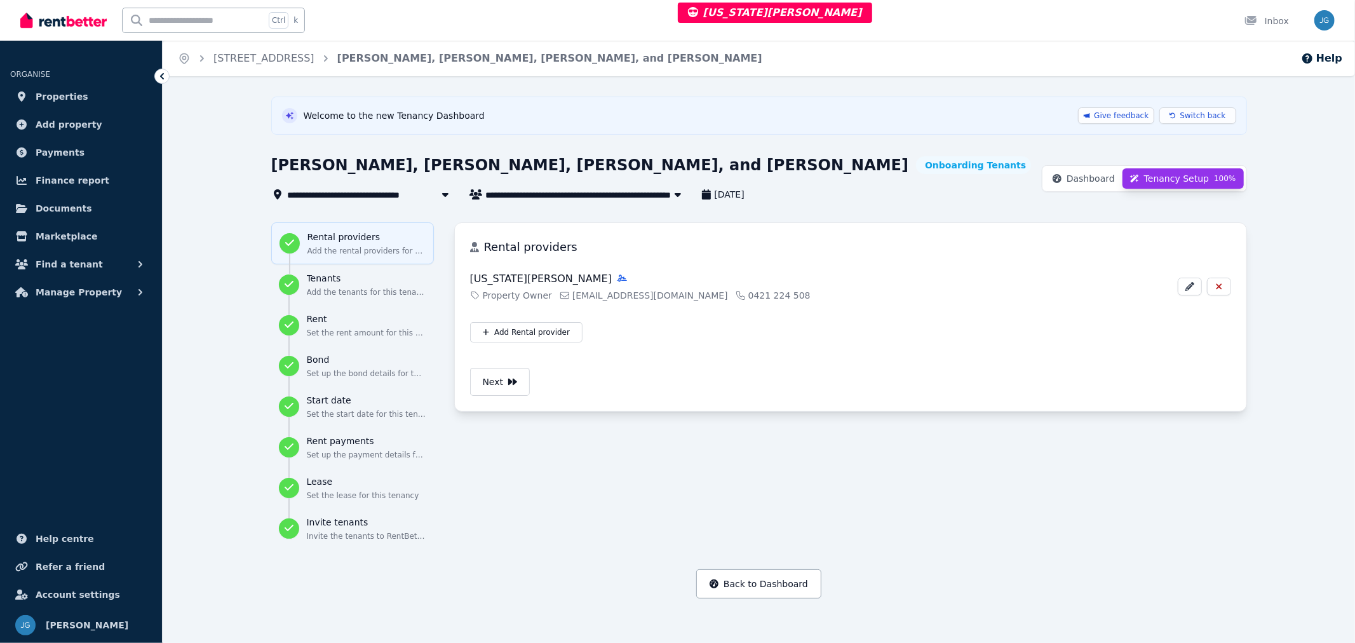
click at [1088, 175] on span "Dashboard" at bounding box center [1091, 178] width 48 height 13
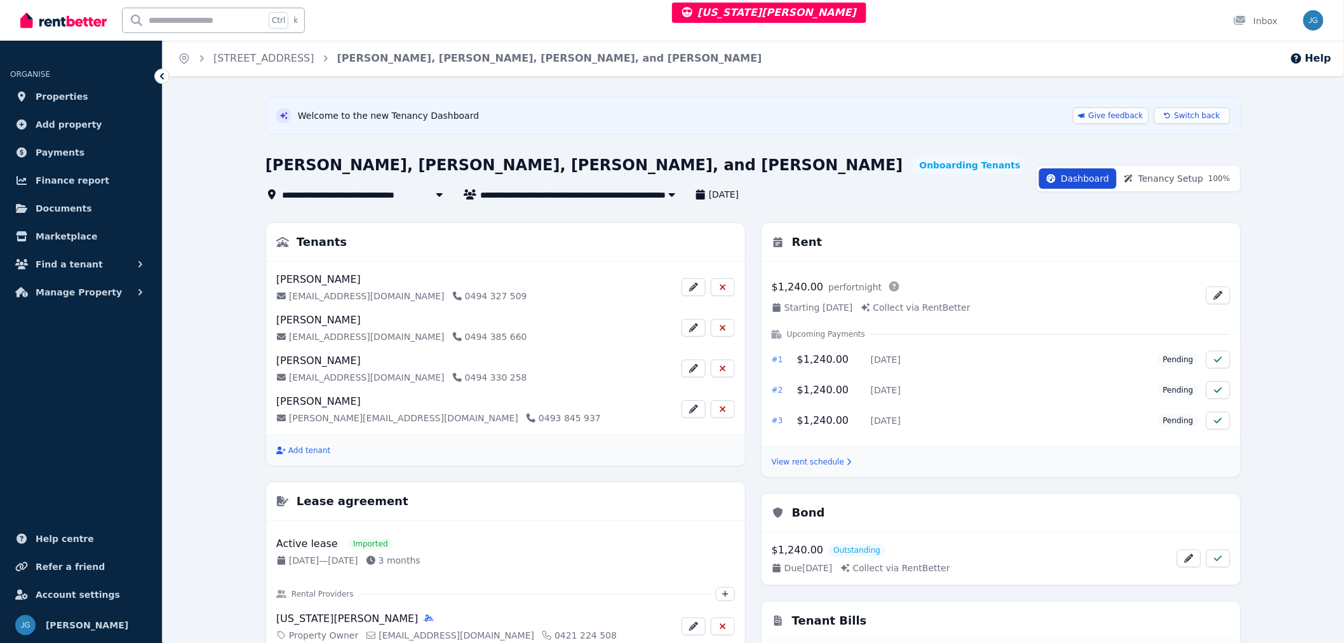
click at [1168, 179] on span "Tenancy Setup 100 %" at bounding box center [1185, 178] width 92 height 13
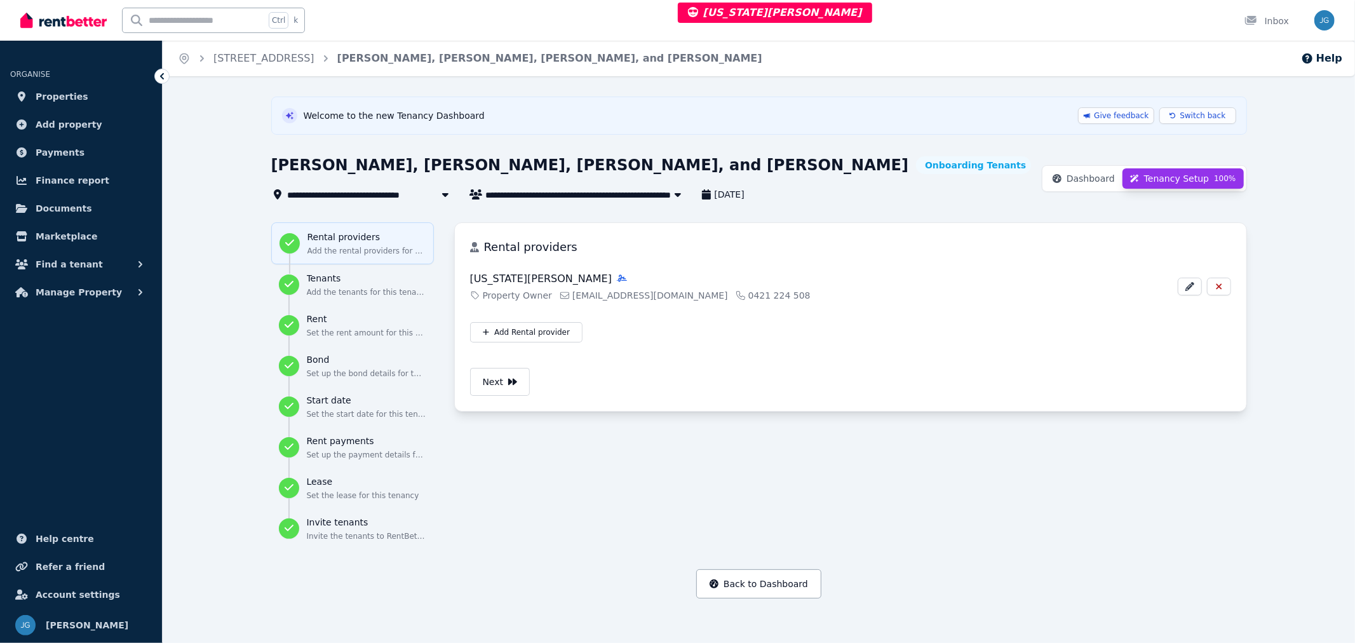
click at [1101, 180] on span "Dashboard" at bounding box center [1091, 178] width 48 height 13
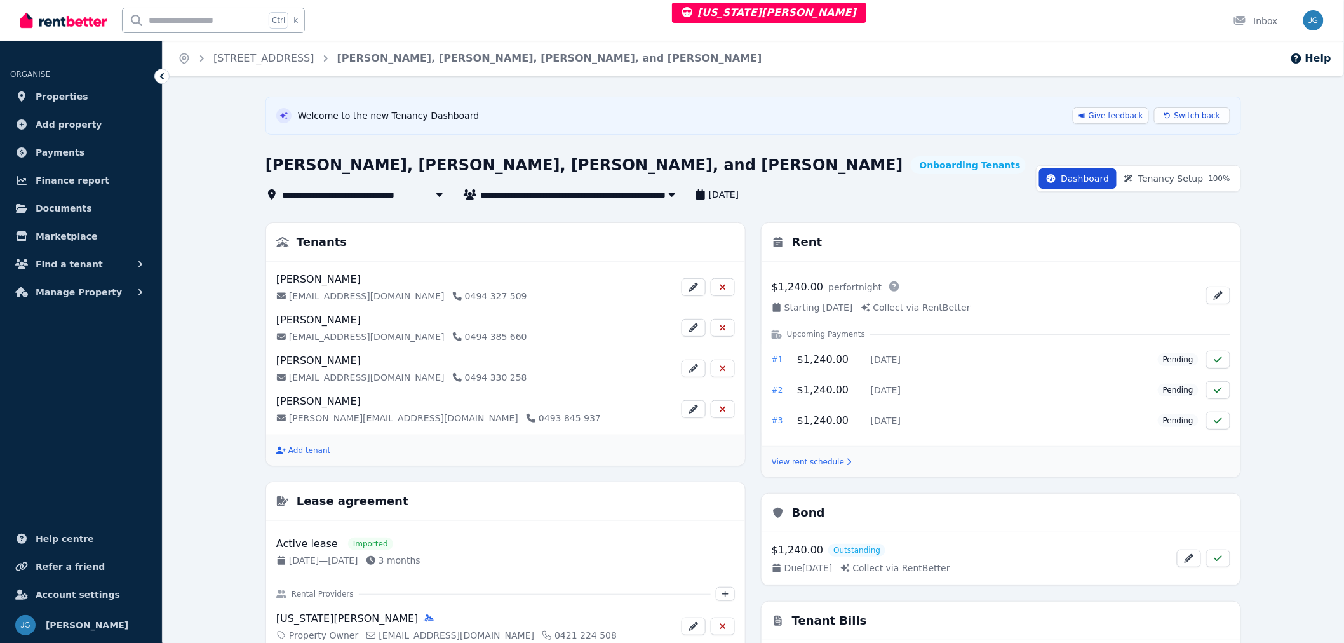
click at [1190, 180] on span "Tenancy Setup 100 %" at bounding box center [1185, 178] width 92 height 13
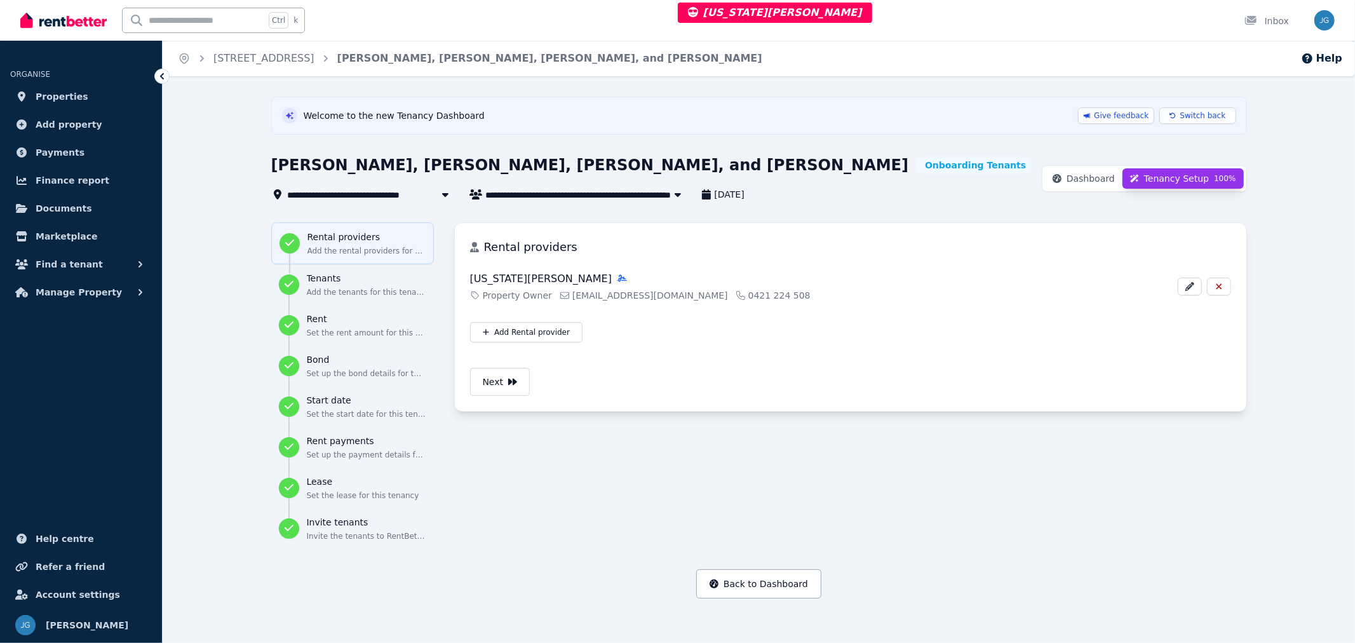
click at [1109, 179] on span "Dashboard" at bounding box center [1091, 178] width 48 height 13
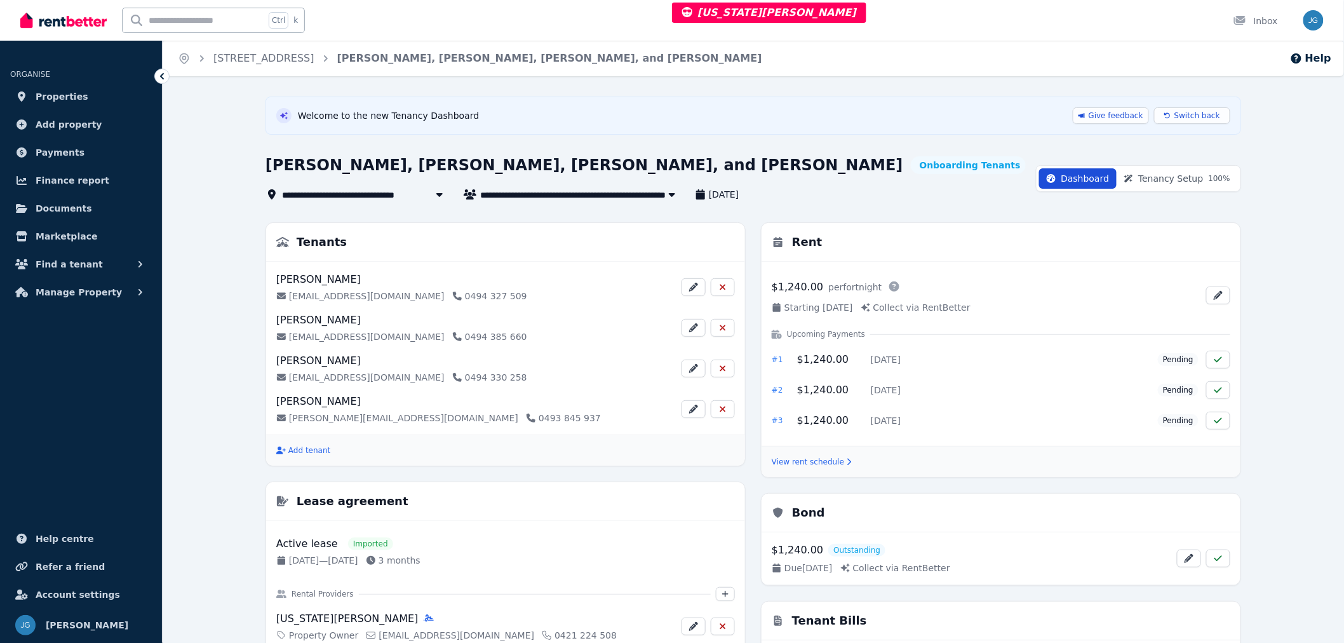
click at [1170, 175] on span "Tenancy Setup 100 %" at bounding box center [1185, 178] width 92 height 13
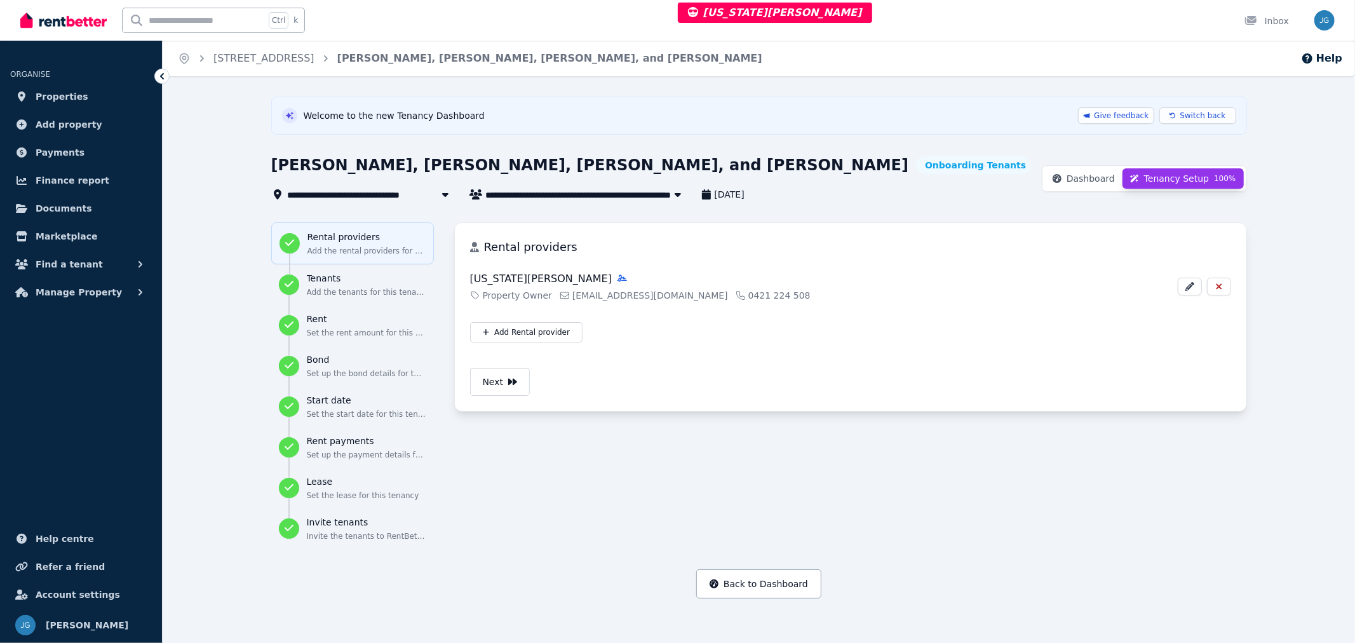
click at [1102, 175] on span "Dashboard" at bounding box center [1091, 178] width 48 height 13
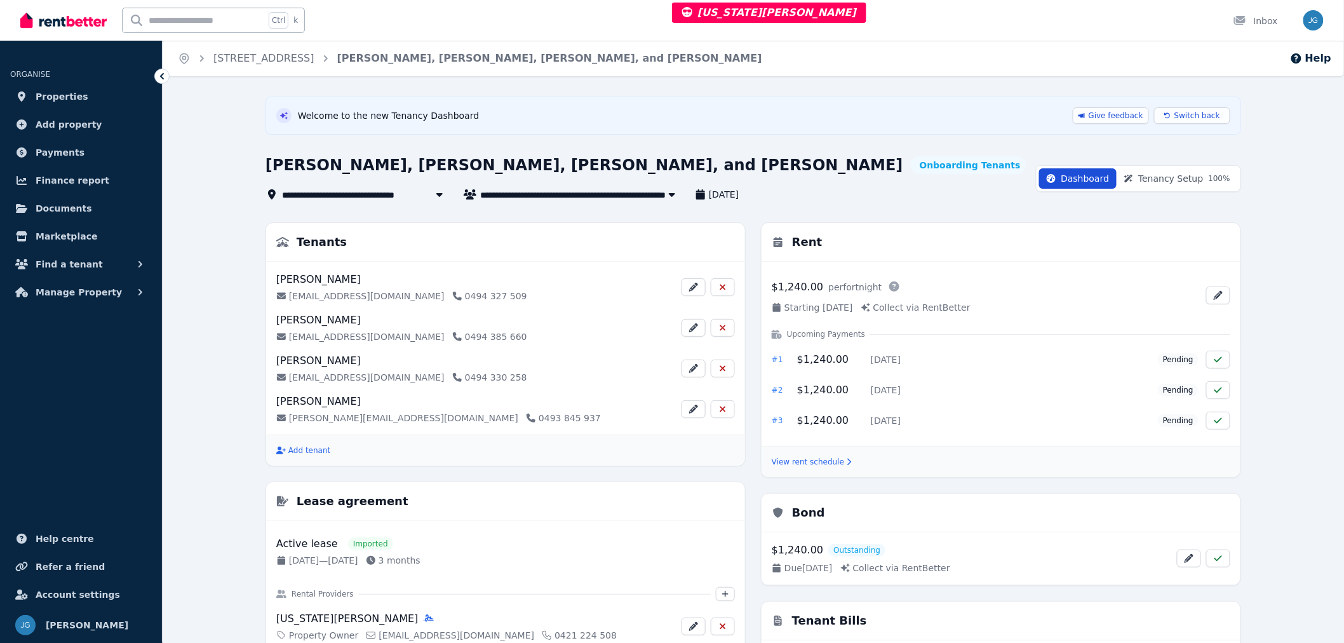
click at [1169, 184] on span "Tenancy Setup 100 %" at bounding box center [1185, 178] width 92 height 13
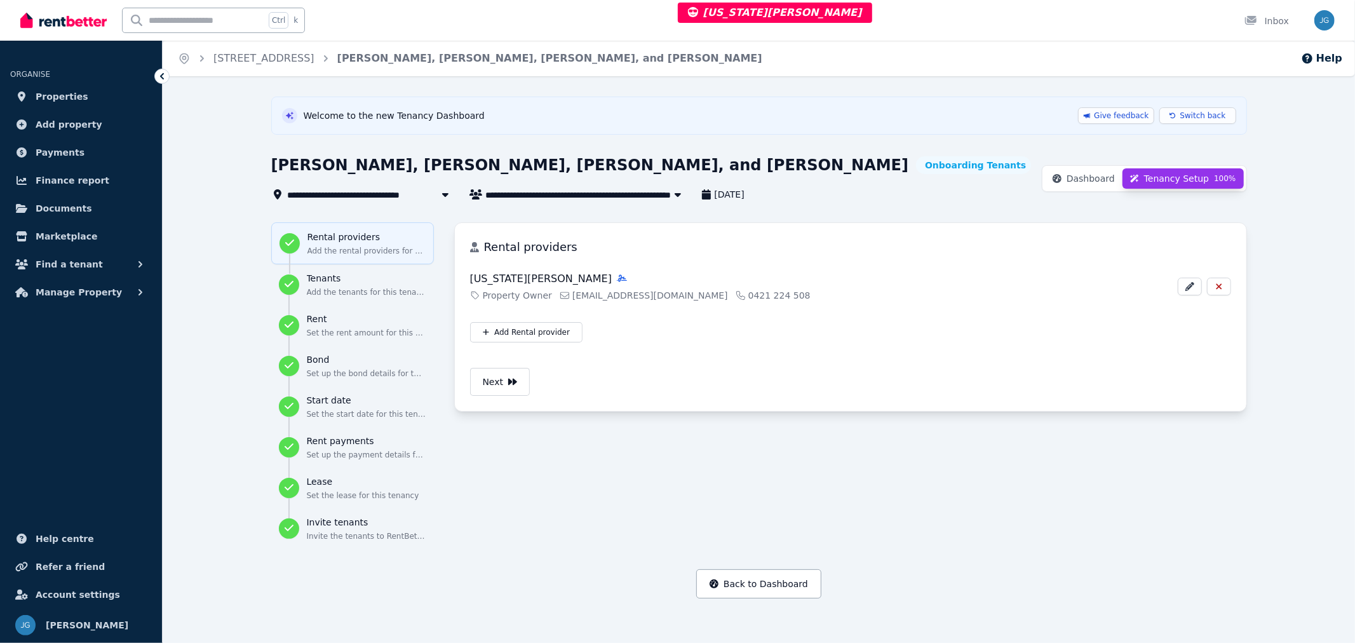
click at [311, 325] on h3 "Rent" at bounding box center [366, 319] width 119 height 13
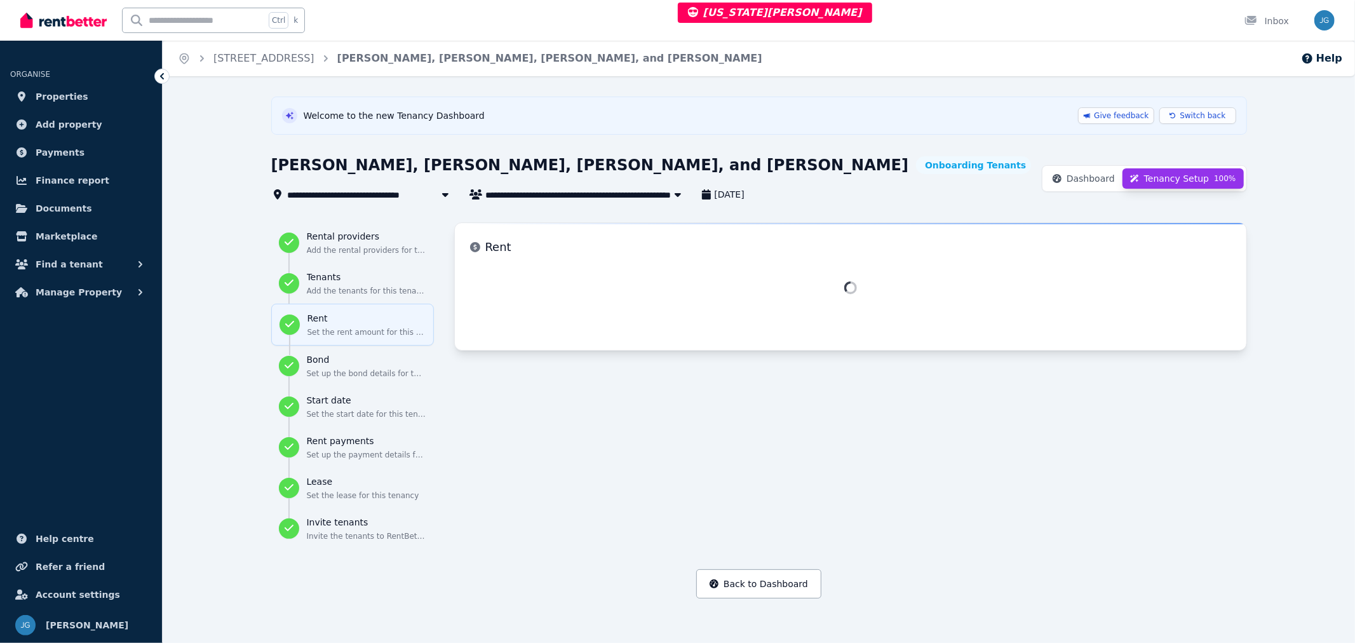
select select "**********"
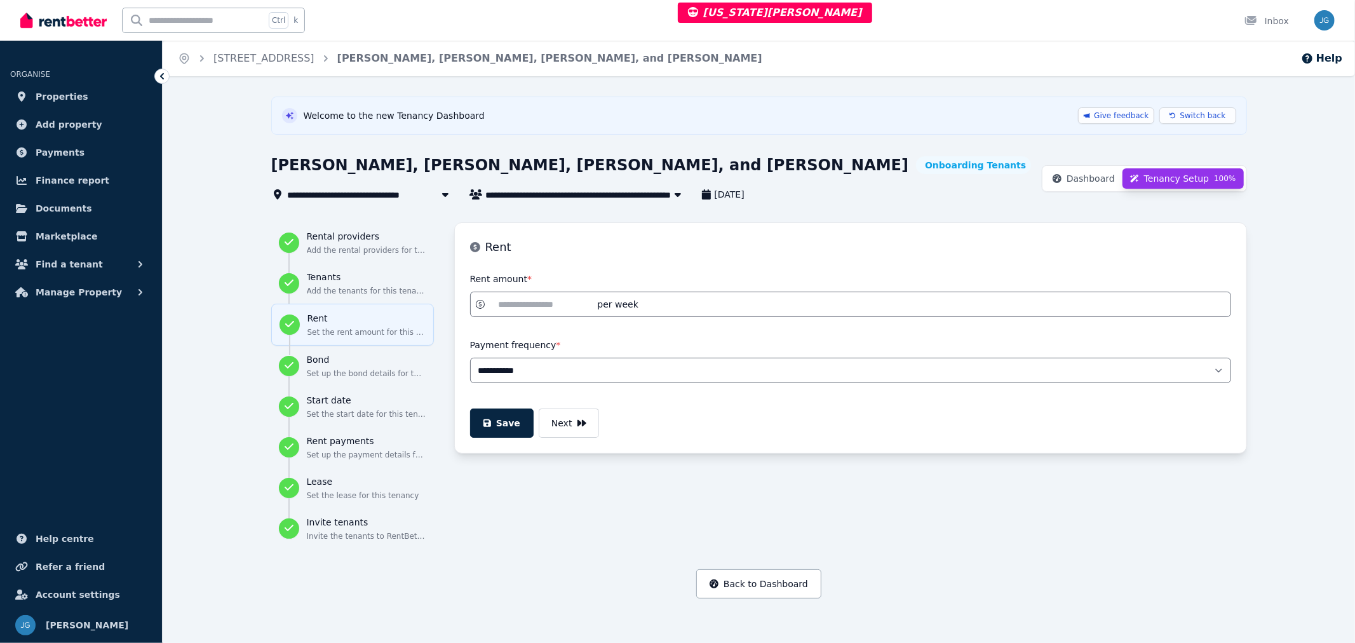
click at [364, 538] on p "Invite the tenants to RentBetter" at bounding box center [366, 536] width 119 height 10
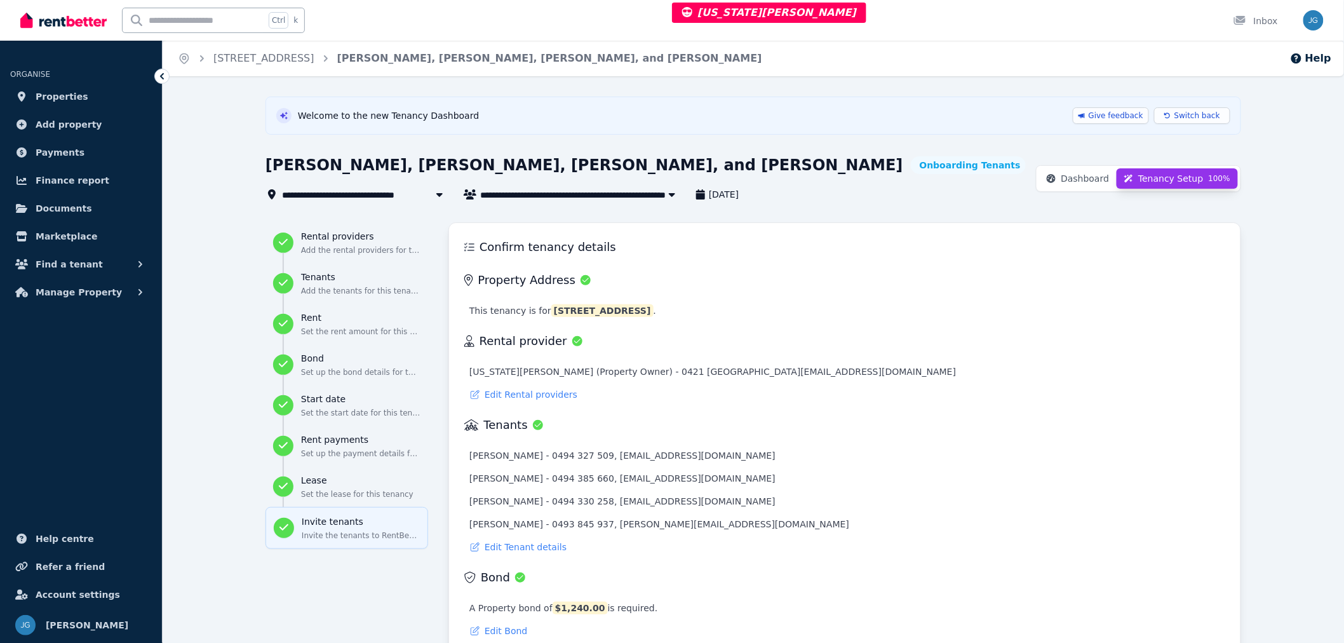
click at [1081, 173] on span "Dashboard" at bounding box center [1085, 178] width 48 height 13
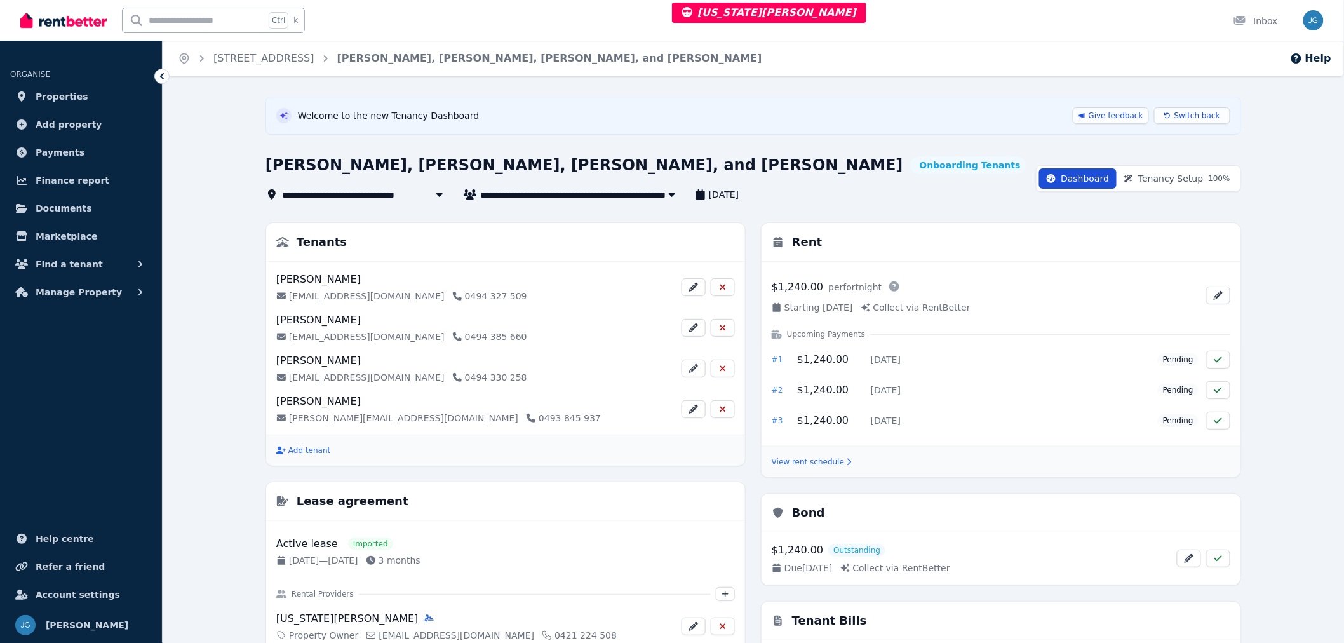
drag, startPoint x: 1132, startPoint y: 172, endPoint x: 1152, endPoint y: 172, distance: 20.3
click at [1148, 172] on button "Tenancy Setup 100 %" at bounding box center [1177, 178] width 121 height 20
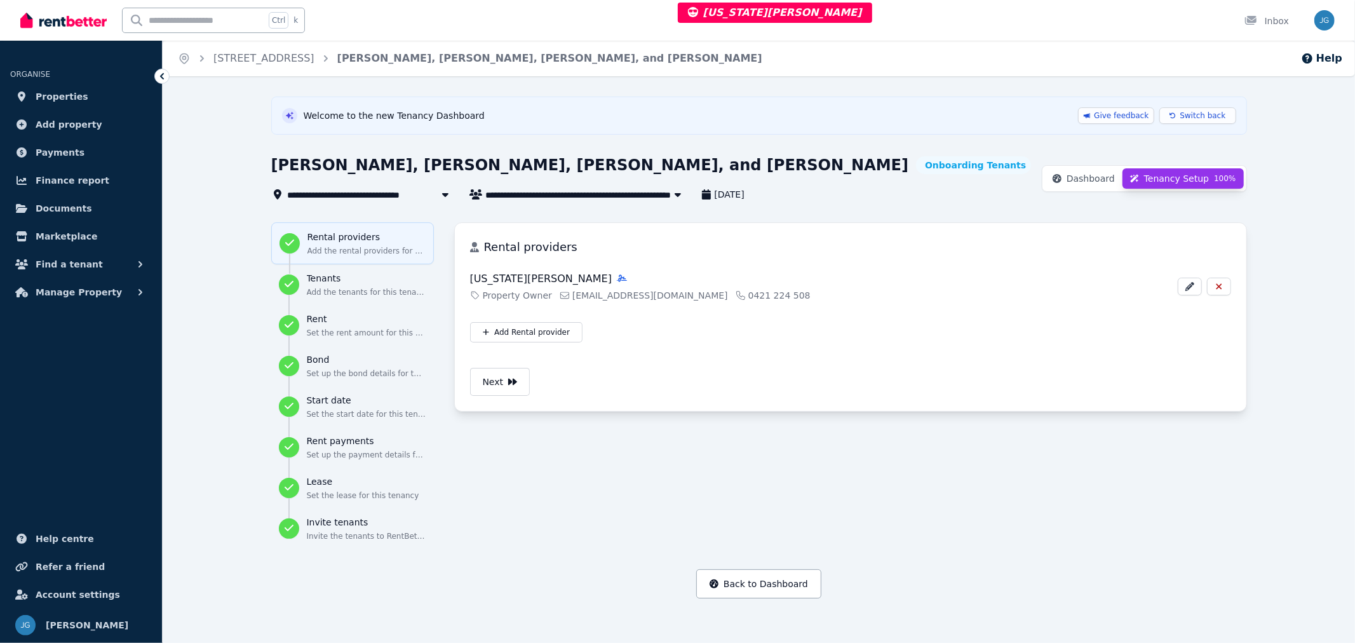
click at [362, 328] on p "Set the rent amount for this tenancy" at bounding box center [366, 333] width 119 height 10
select select "**********"
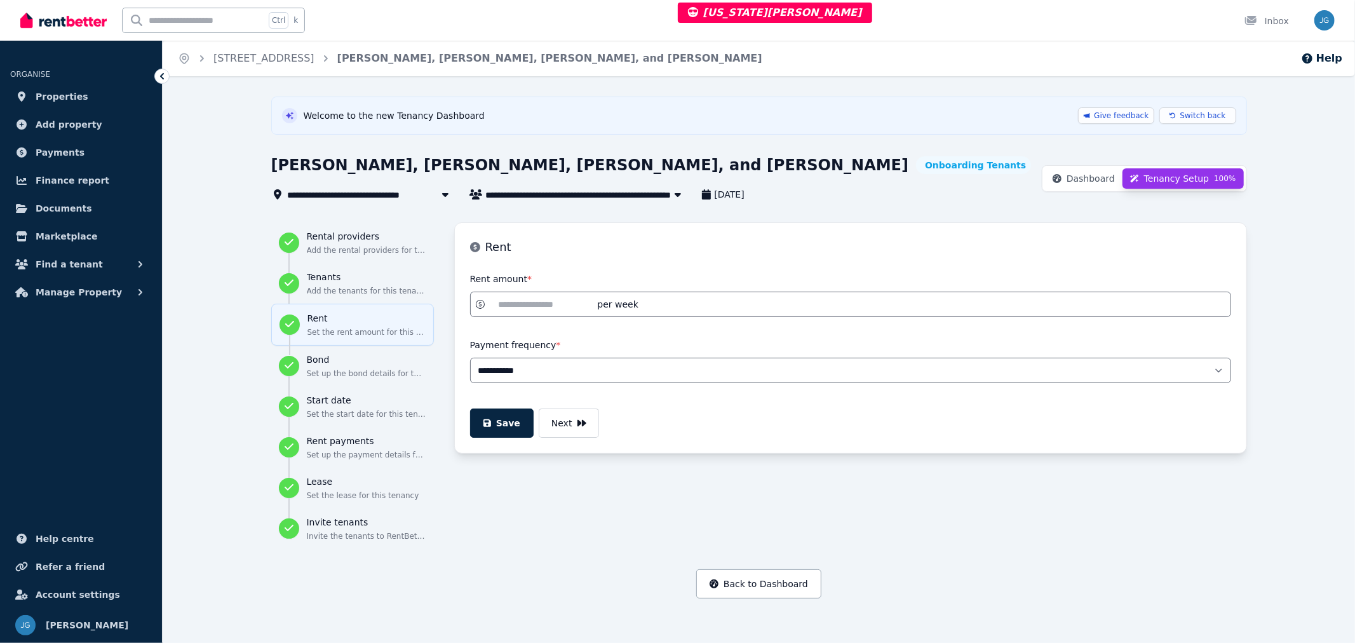
click at [1099, 180] on span "Dashboard" at bounding box center [1091, 178] width 48 height 13
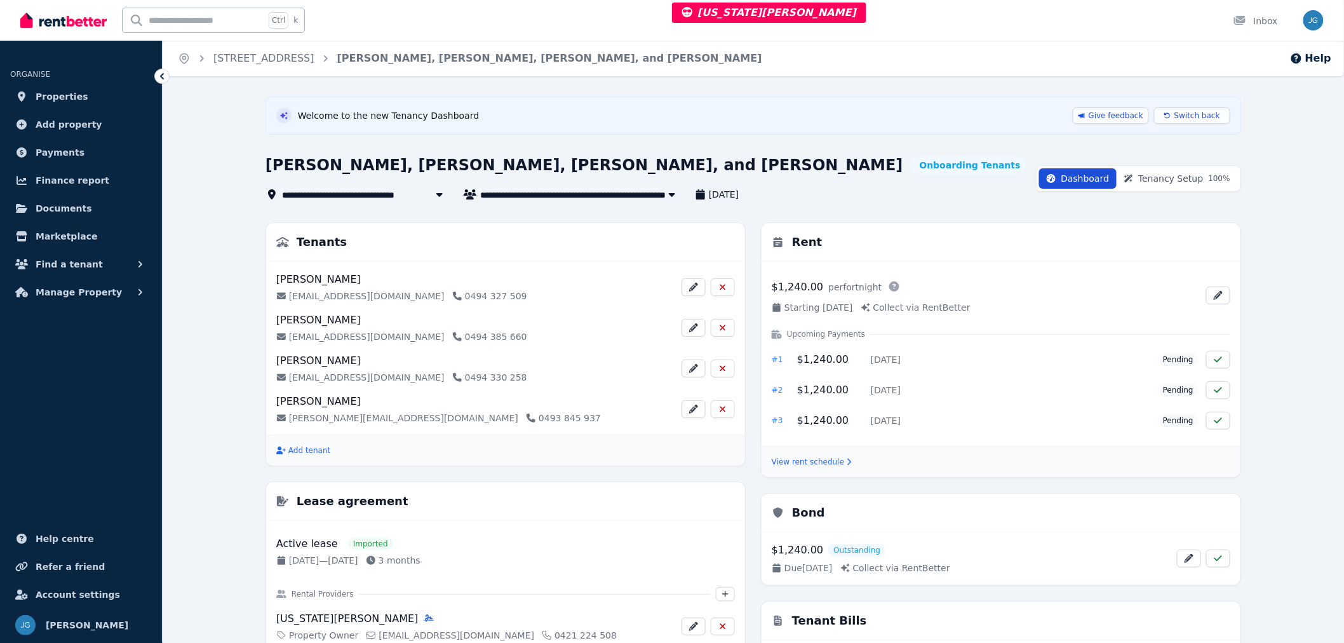
click at [1214, 306] on div "$1,240.00 per fortnight Starting Sun, 31 Aug 2025 Collect via RentBetter" at bounding box center [1001, 295] width 459 height 37
click at [1217, 291] on icon "button" at bounding box center [1219, 295] width 10 height 9
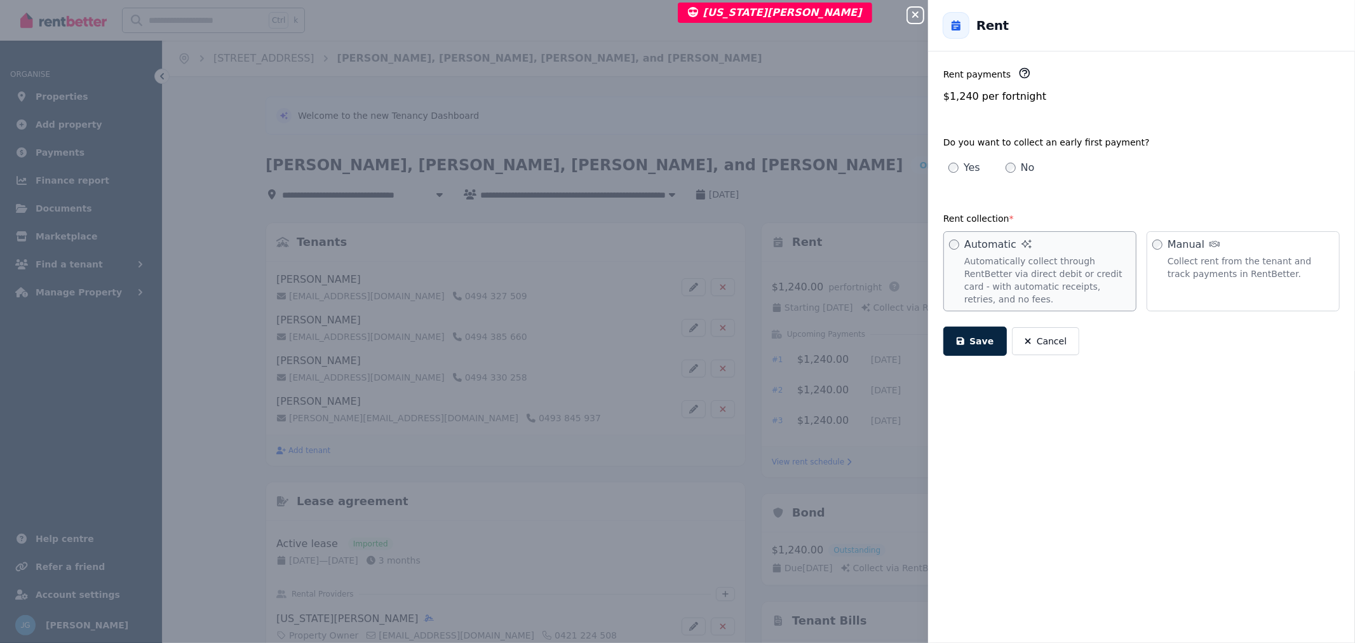
click at [913, 17] on icon "button" at bounding box center [915, 14] width 6 height 6
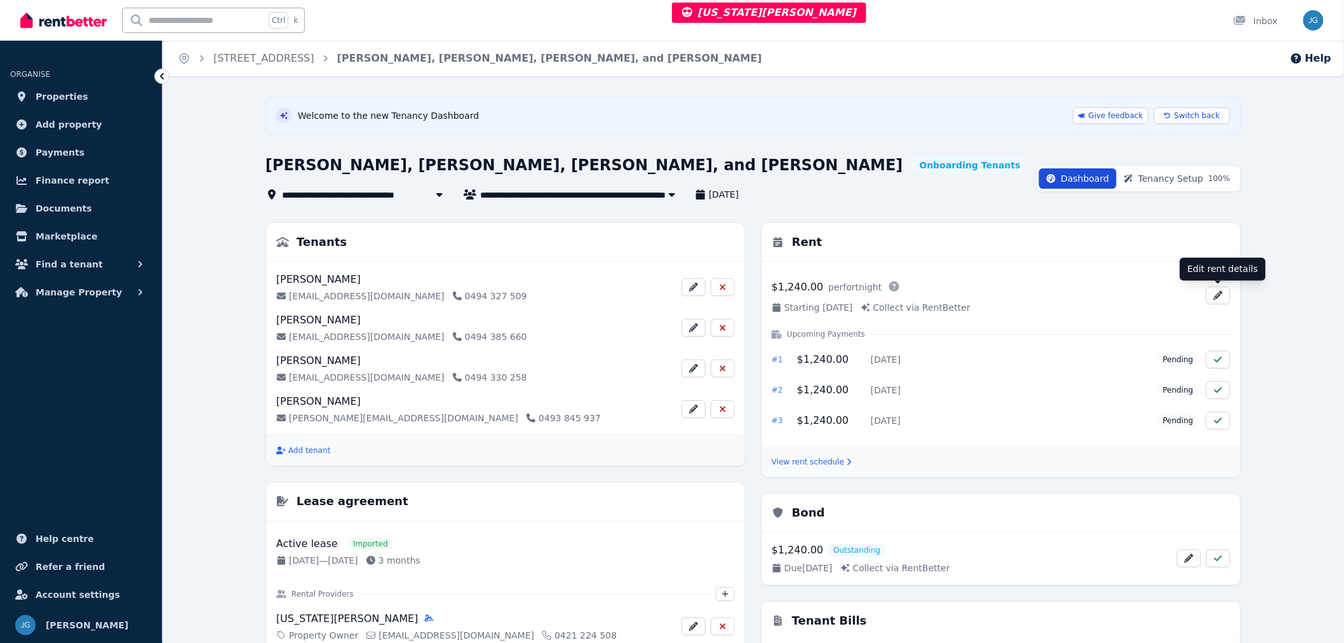
click at [1171, 115] on icon at bounding box center [1168, 116] width 6 height 8
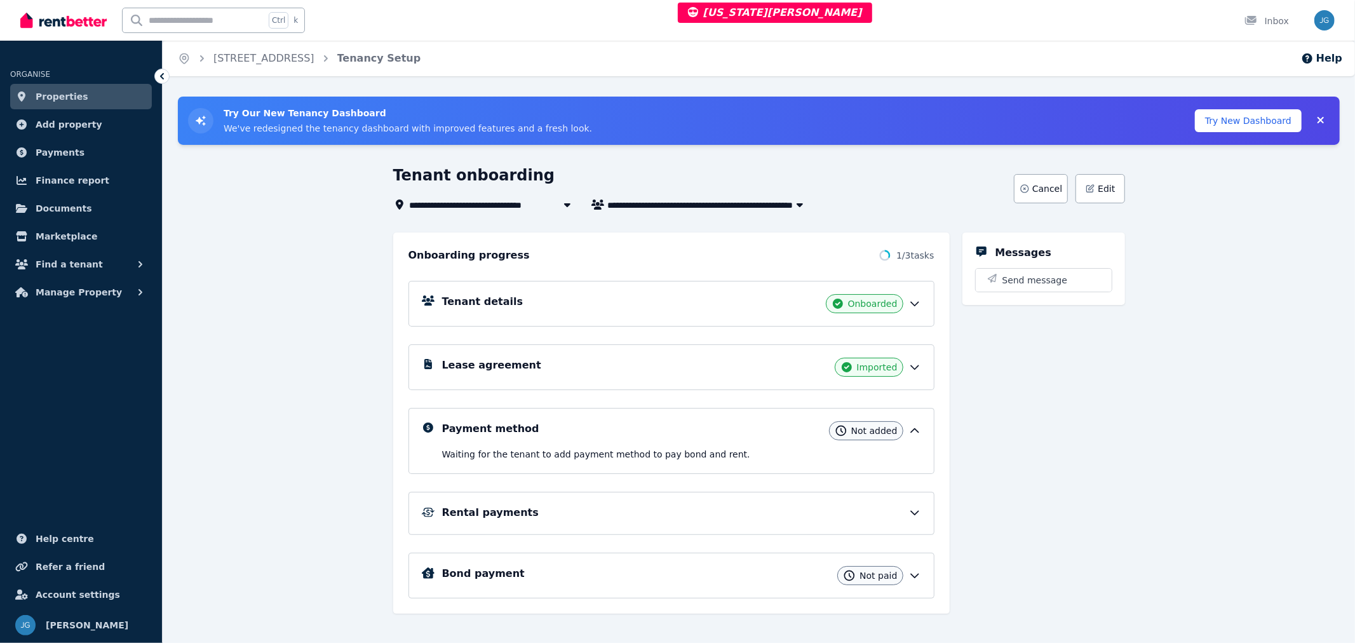
click at [1097, 197] on button "Edit" at bounding box center [1100, 188] width 49 height 29
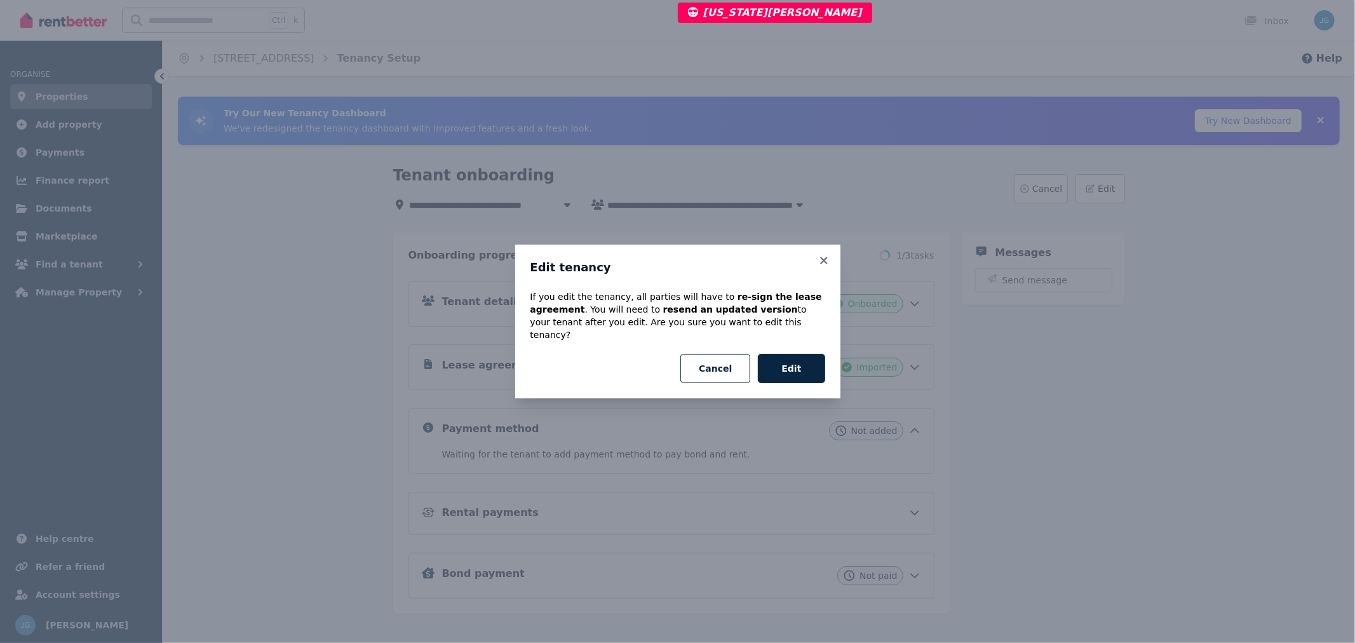
click at [824, 266] on icon at bounding box center [824, 260] width 13 height 11
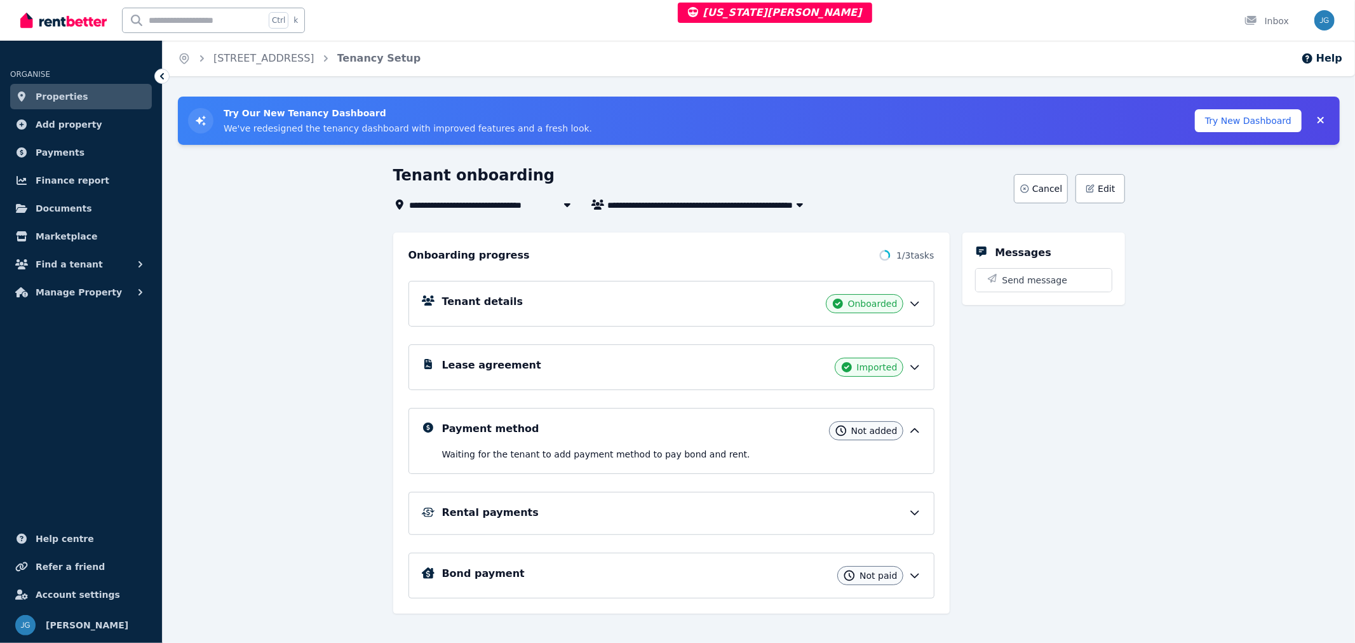
click at [66, 100] on span "Properties" at bounding box center [62, 96] width 53 height 15
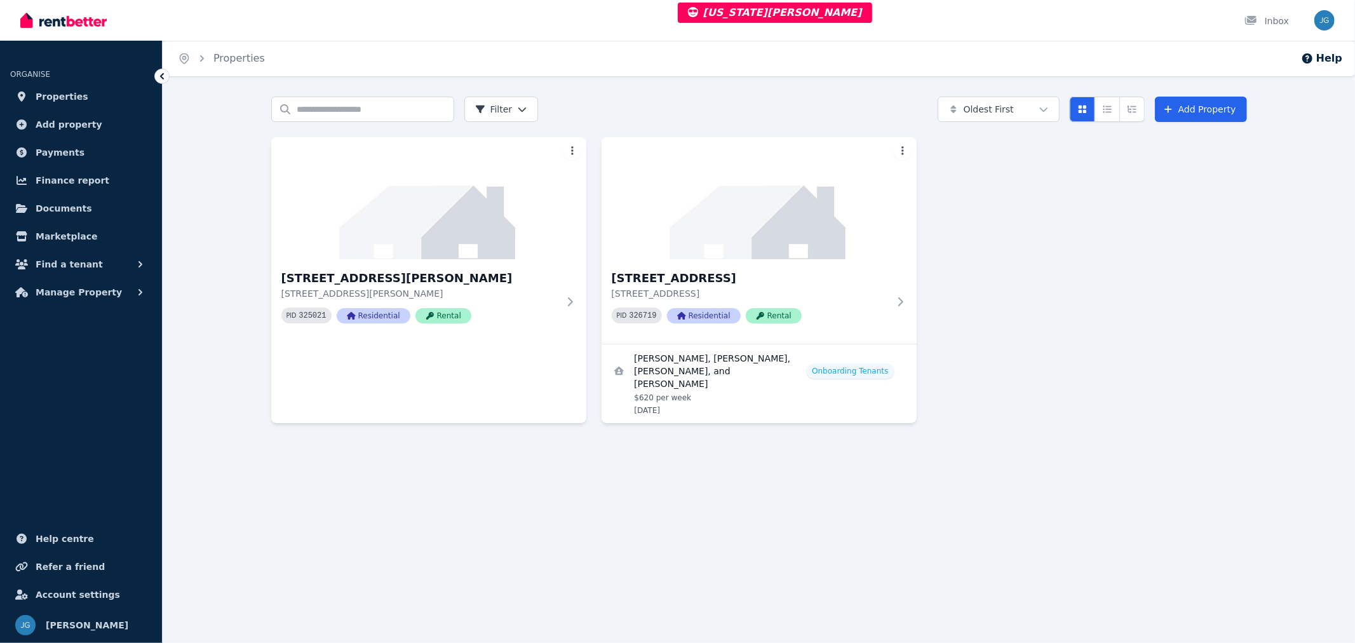
click at [795, 247] on img at bounding box center [759, 198] width 315 height 122
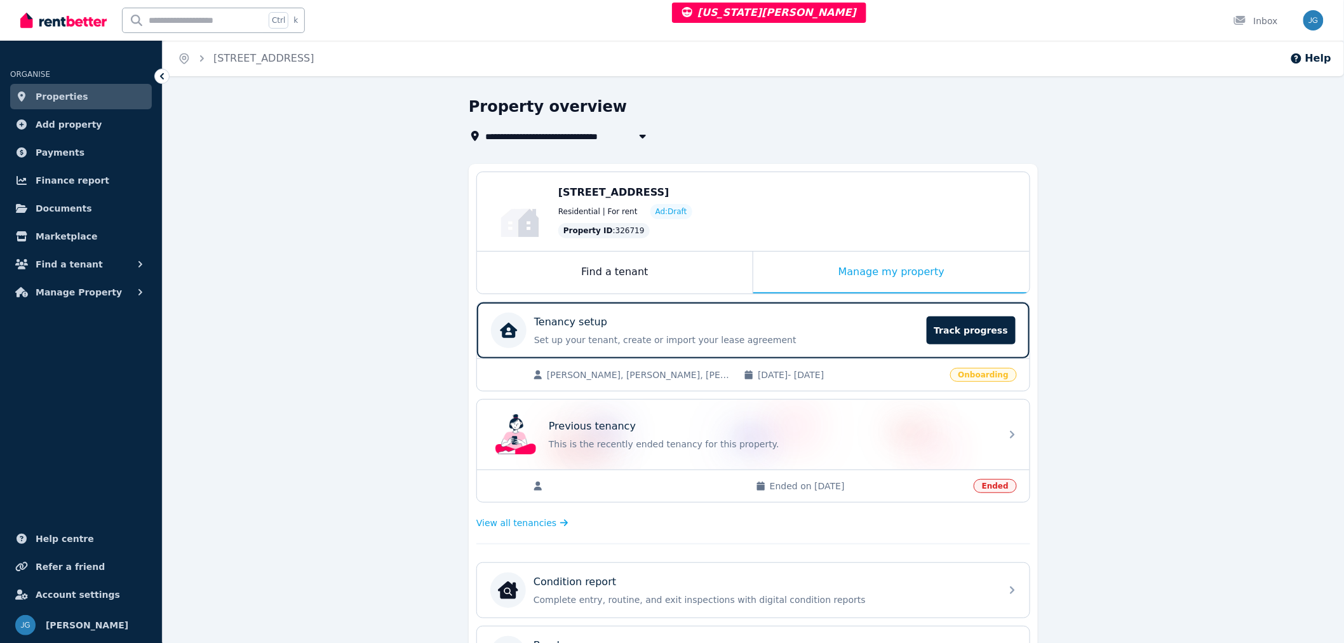
click at [797, 274] on div "Manage my property" at bounding box center [892, 273] width 276 height 42
click at [799, 324] on div "Tenancy setup" at bounding box center [726, 322] width 385 height 15
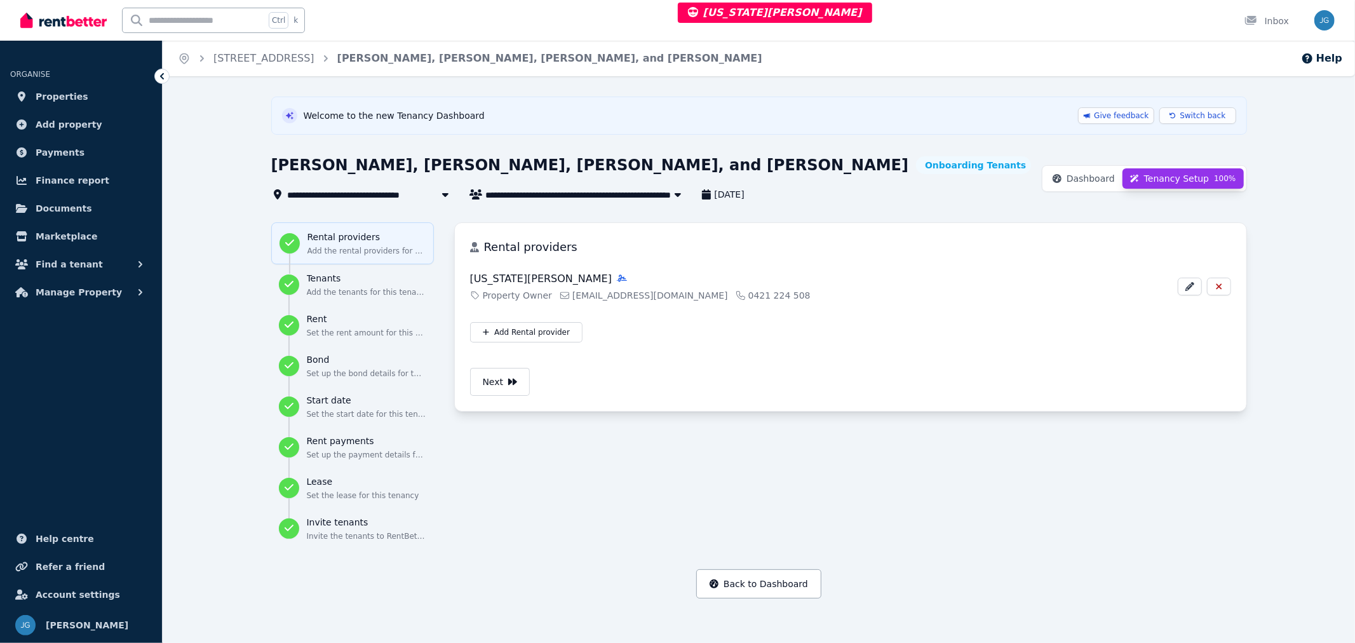
click at [1193, 116] on span "Switch back" at bounding box center [1203, 116] width 46 height 10
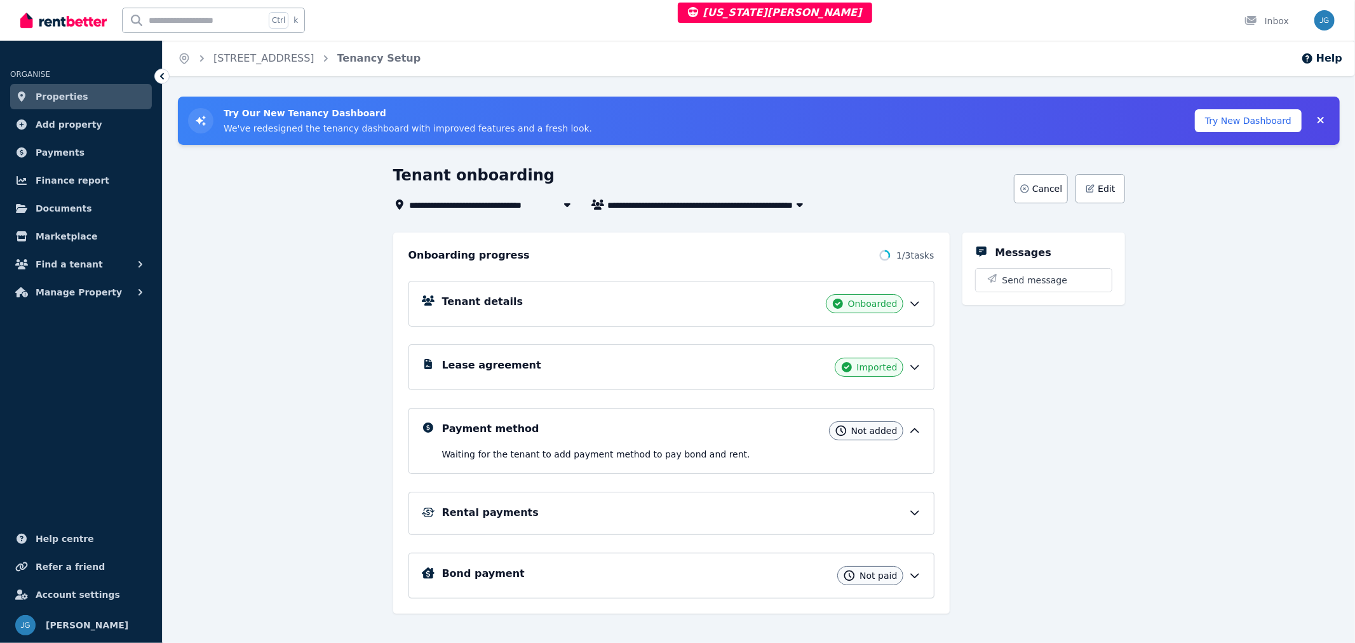
click at [1095, 191] on icon "button" at bounding box center [1090, 189] width 10 height 10
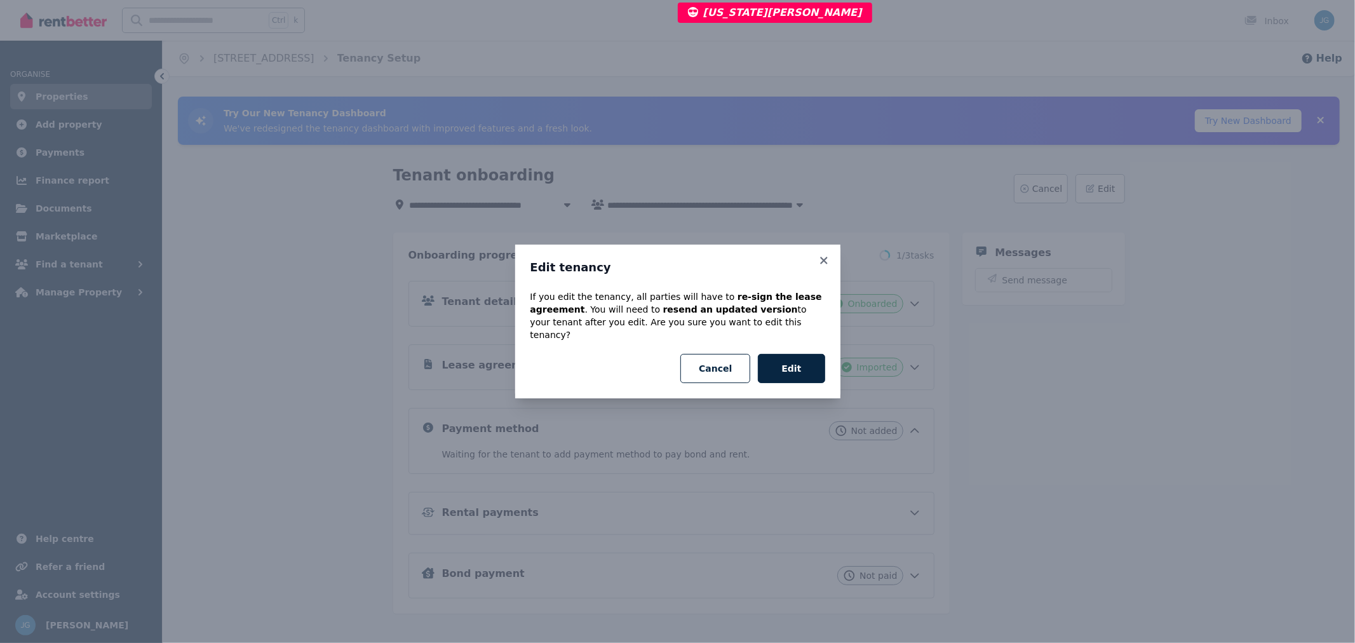
click at [822, 264] on icon at bounding box center [824, 260] width 13 height 11
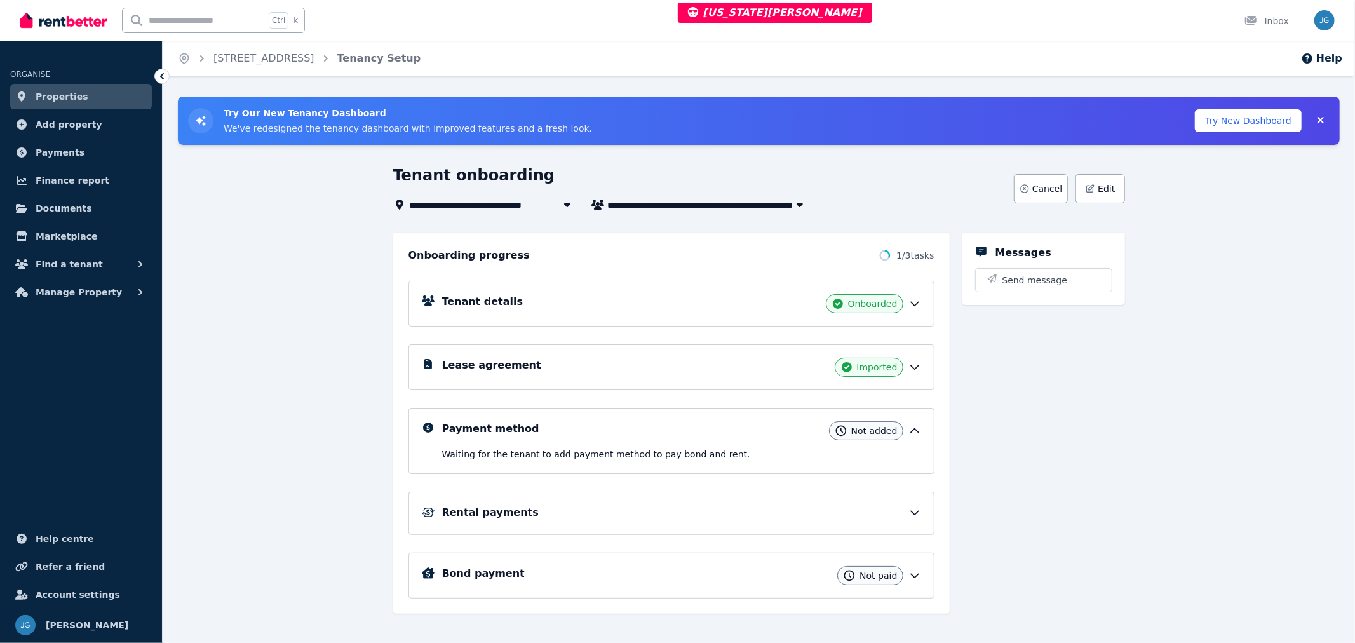
click at [1269, 116] on button "Try New Dashboard" at bounding box center [1248, 120] width 107 height 23
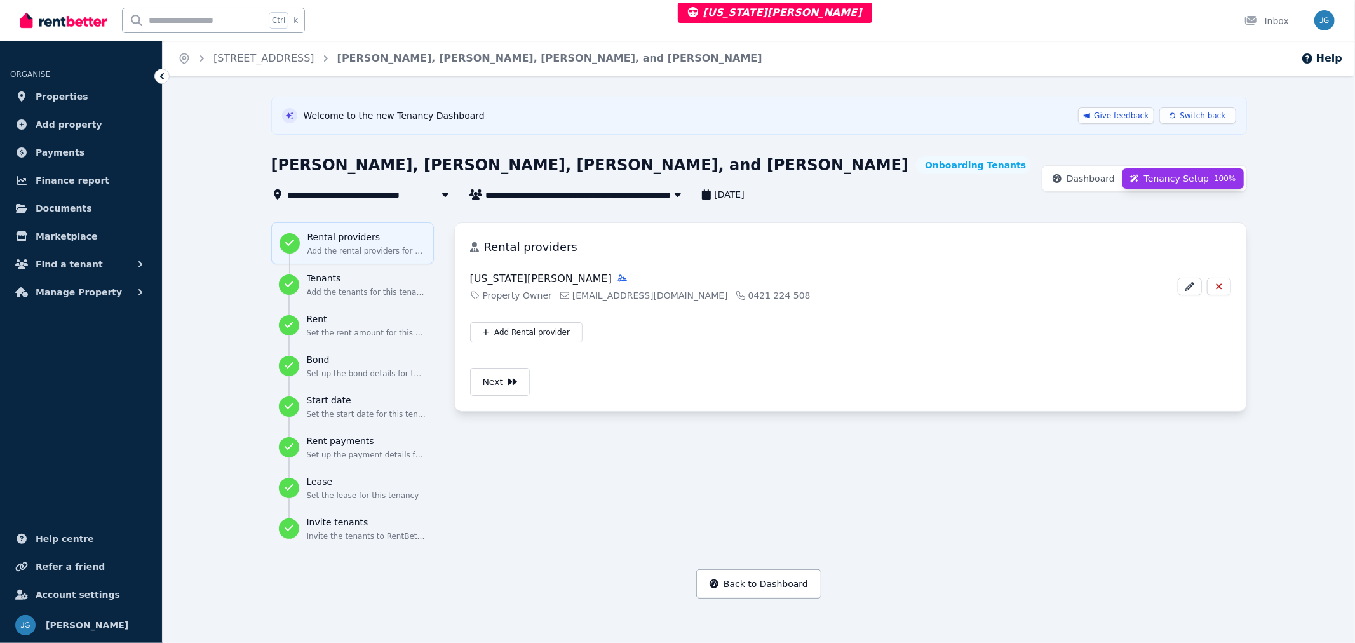
click at [1088, 172] on span "Dashboard" at bounding box center [1091, 178] width 48 height 13
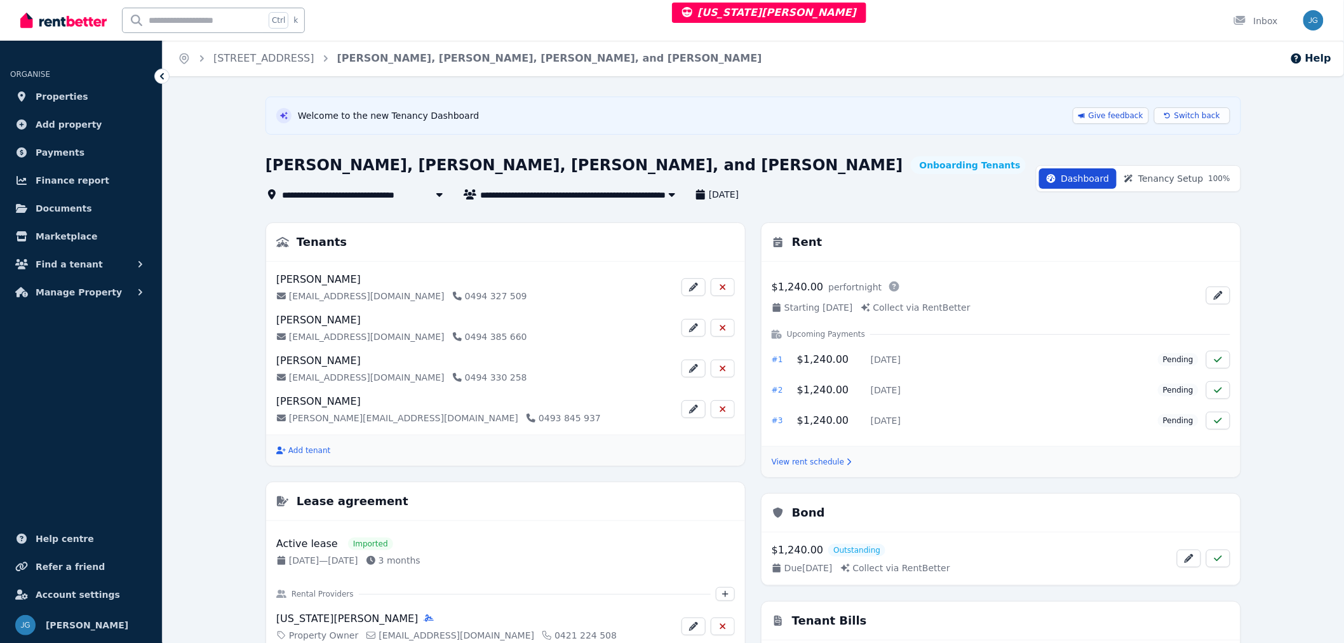
click at [1165, 176] on span "Tenancy Setup 100 %" at bounding box center [1185, 178] width 92 height 13
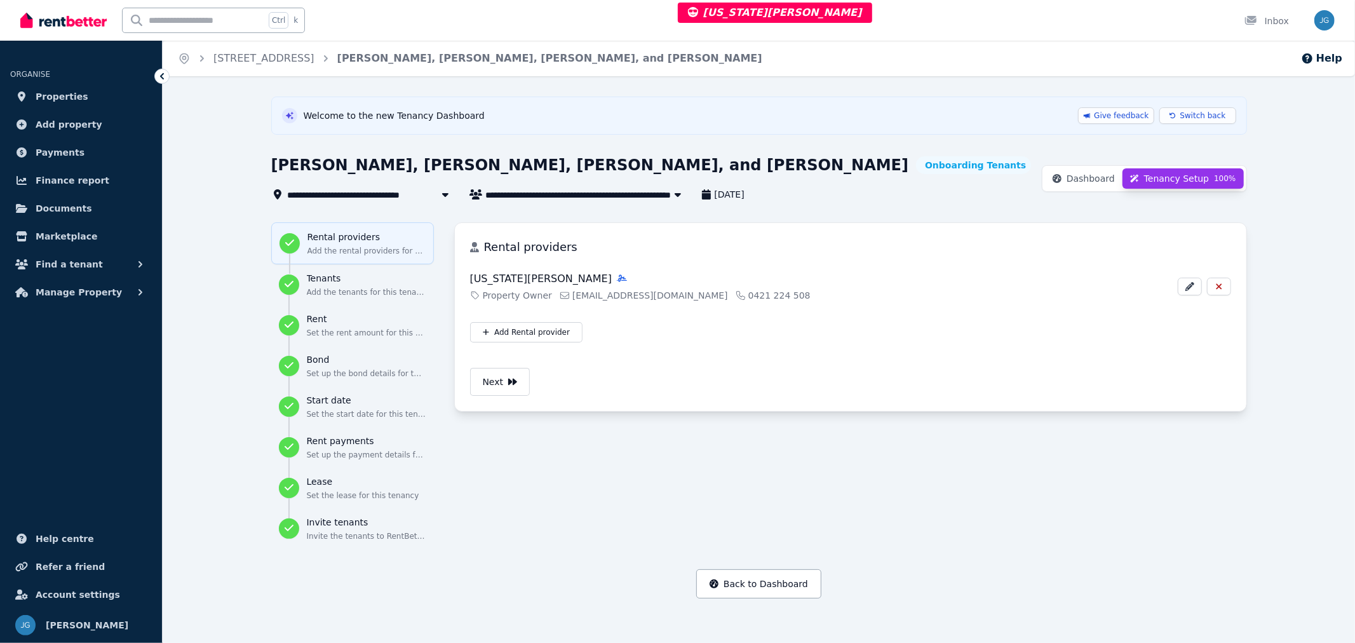
click at [333, 330] on p "Set the rent amount for this tenancy" at bounding box center [366, 333] width 119 height 10
select select "**********"
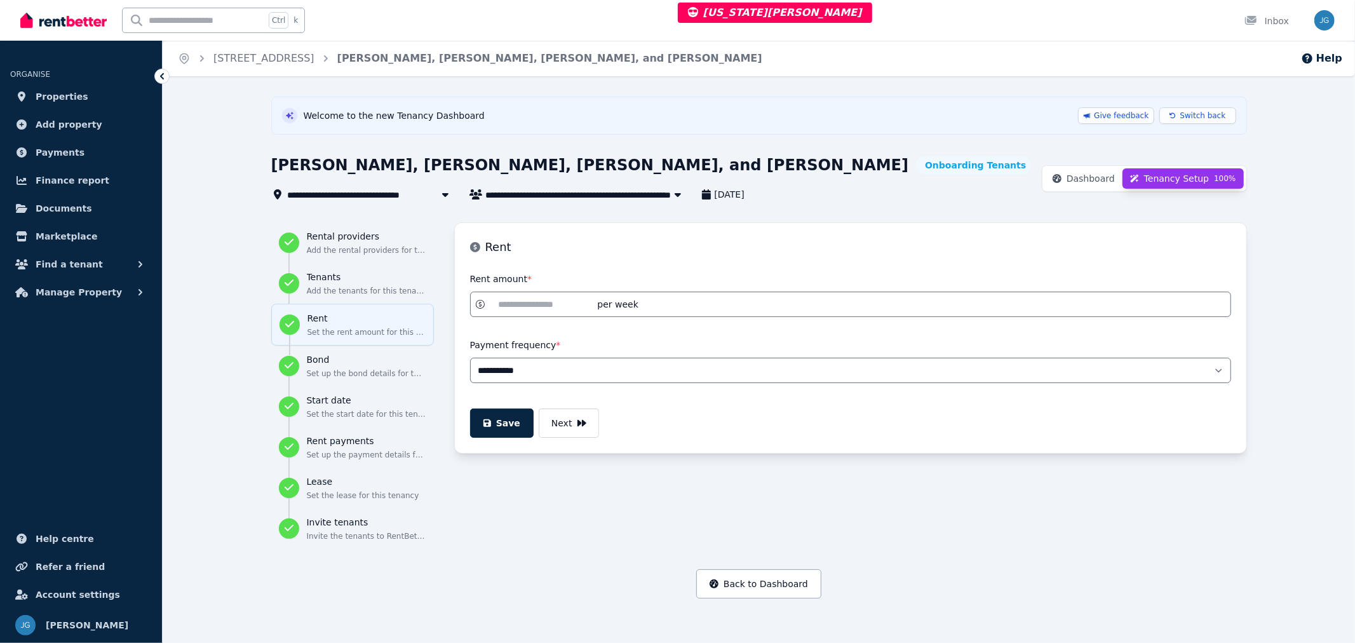
click at [529, 301] on input "******" at bounding box center [543, 304] width 104 height 14
click at [1083, 182] on span "Dashboard" at bounding box center [1091, 178] width 48 height 13
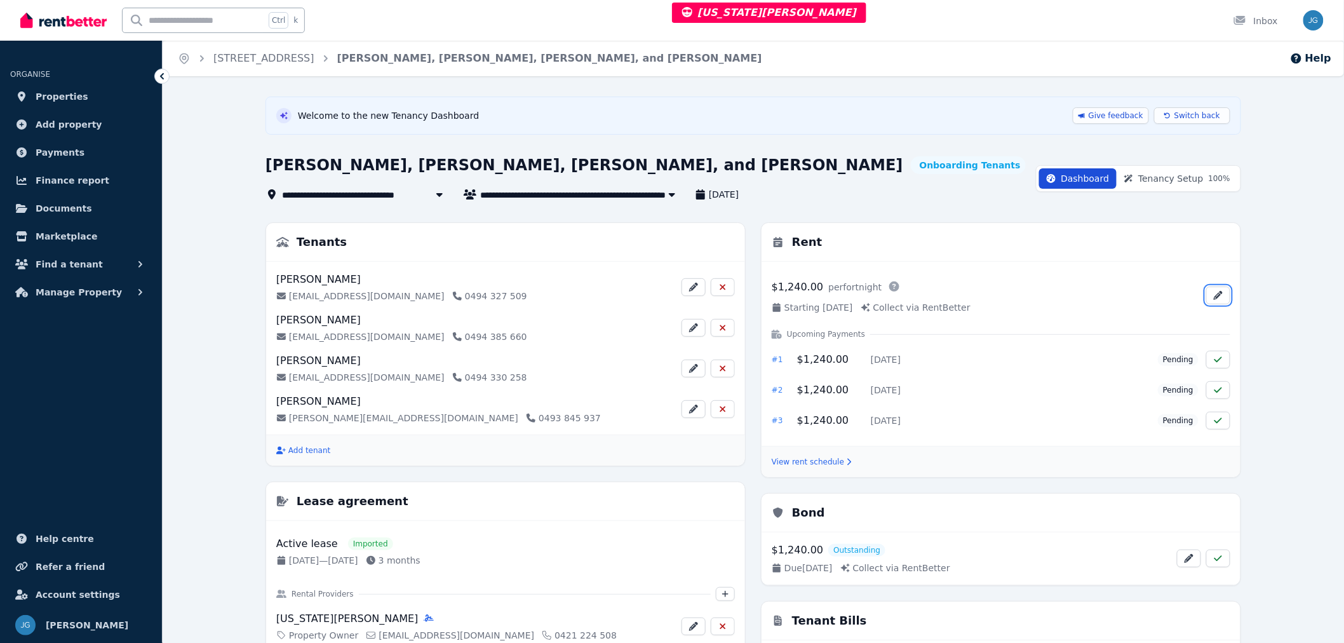
click at [1220, 287] on button "button" at bounding box center [1219, 296] width 24 height 18
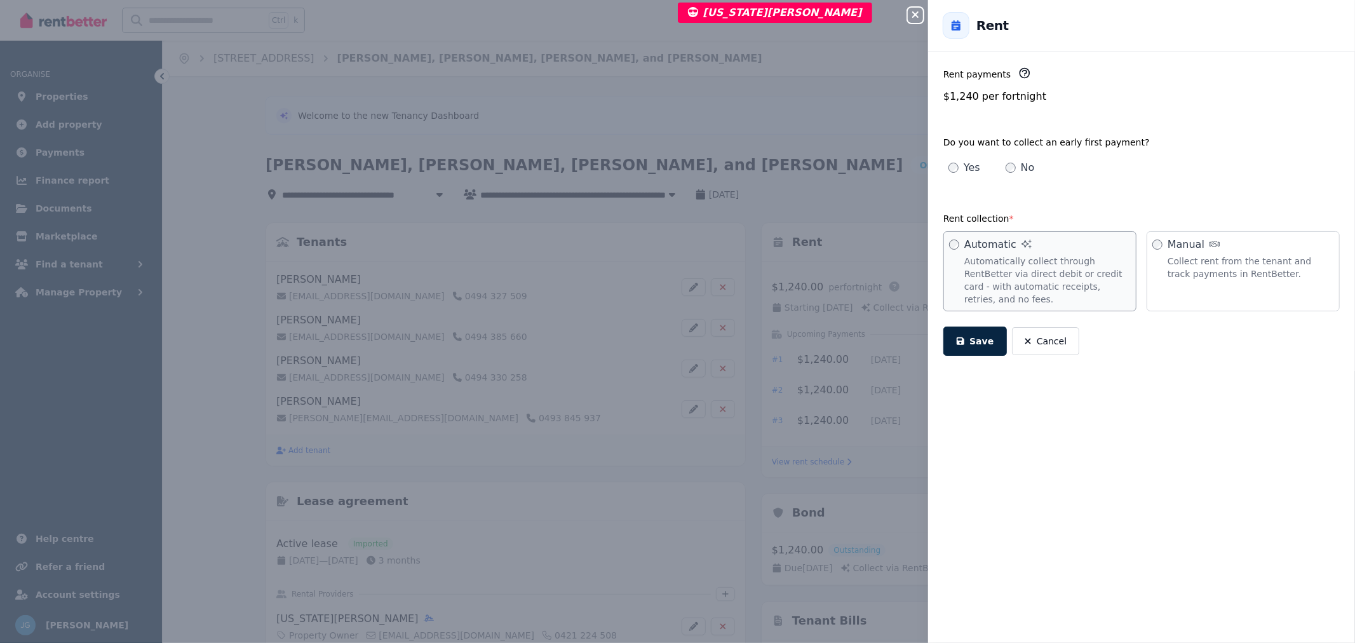
click at [982, 91] on div "$1,240 per fortnight" at bounding box center [1142, 96] width 396 height 15
click at [912, 7] on div "Close panel" at bounding box center [920, 11] width 25 height 23
click at [914, 9] on button "Close panel" at bounding box center [915, 15] width 15 height 15
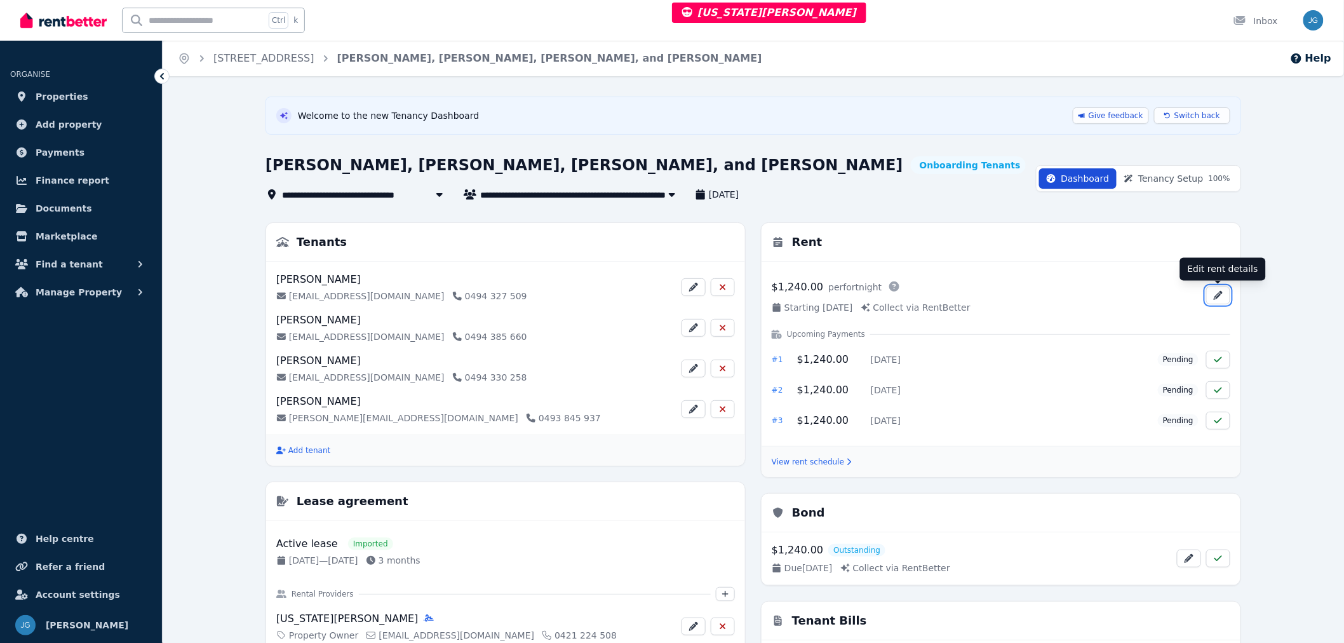
click at [1218, 297] on icon "button" at bounding box center [1218, 295] width 9 height 9
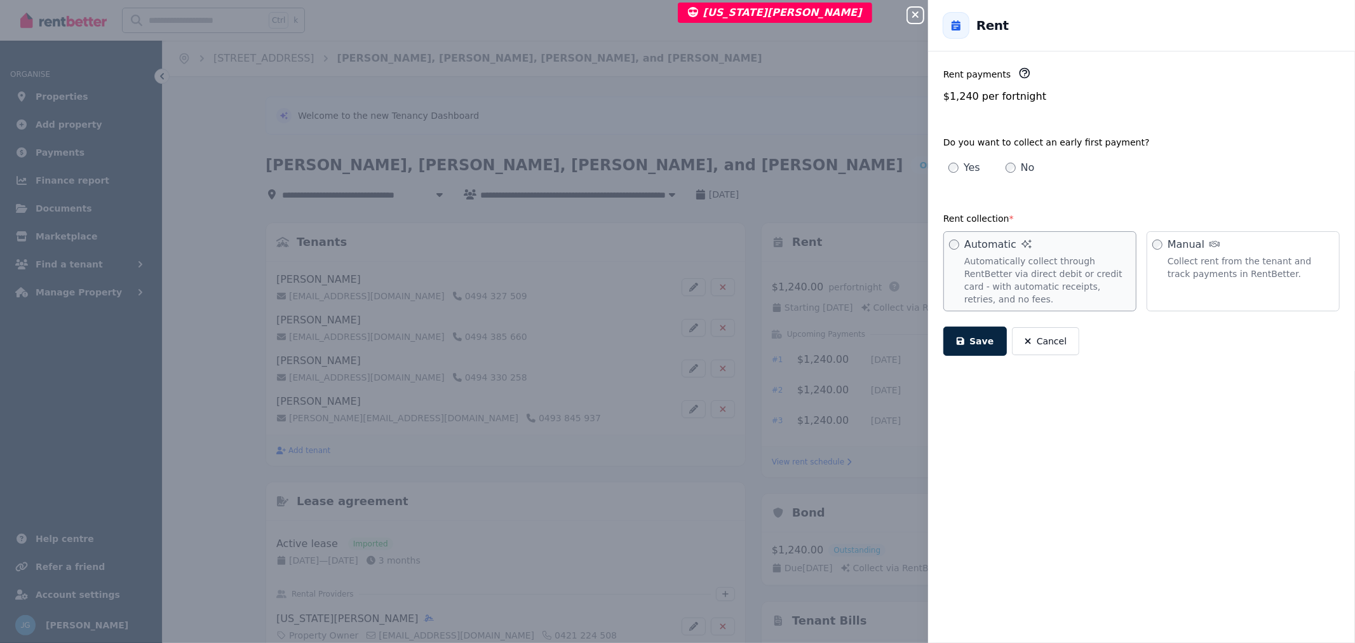
click at [1019, 75] on icon "button" at bounding box center [1025, 73] width 13 height 13
click at [910, 22] on button "Close panel" at bounding box center [915, 15] width 15 height 15
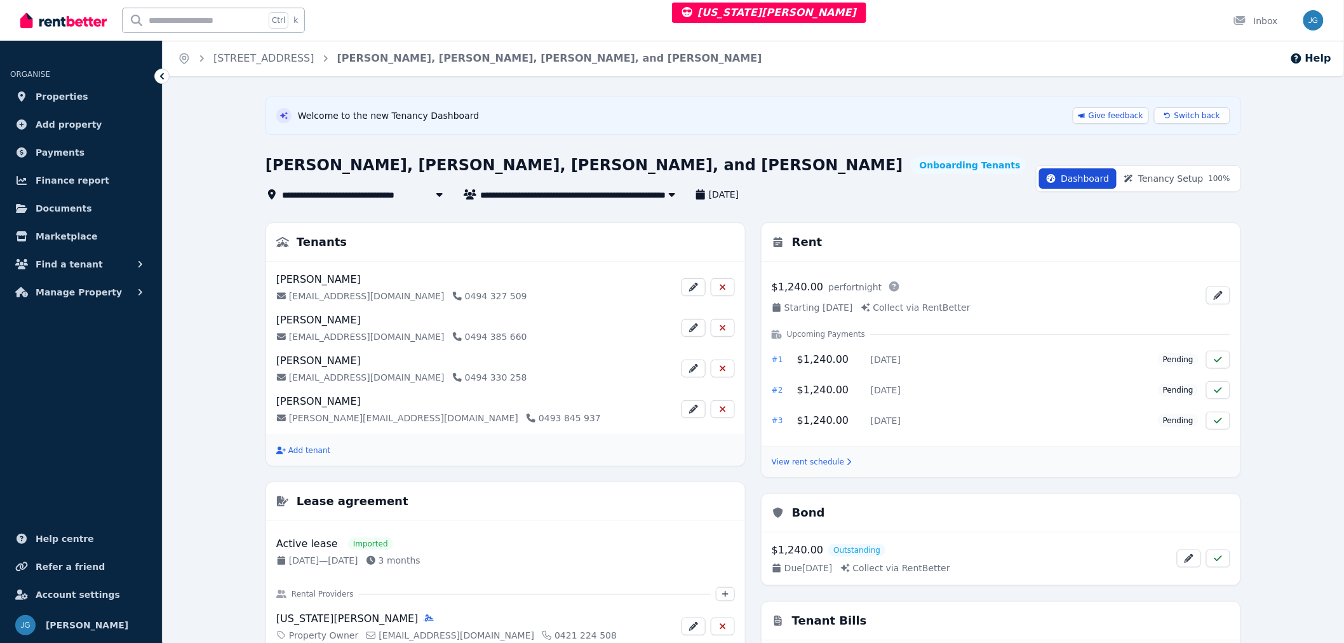
click at [1157, 175] on span "Tenancy Setup 100 %" at bounding box center [1185, 178] width 92 height 13
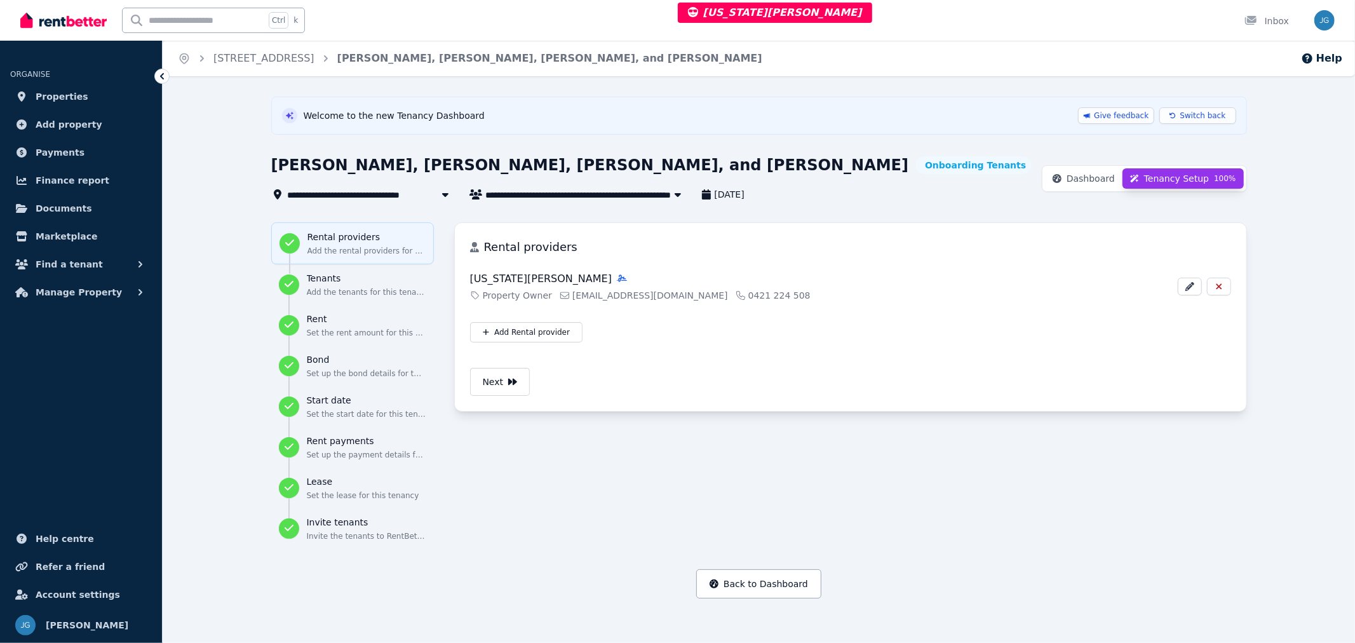
click at [1097, 182] on span "Dashboard" at bounding box center [1091, 178] width 48 height 13
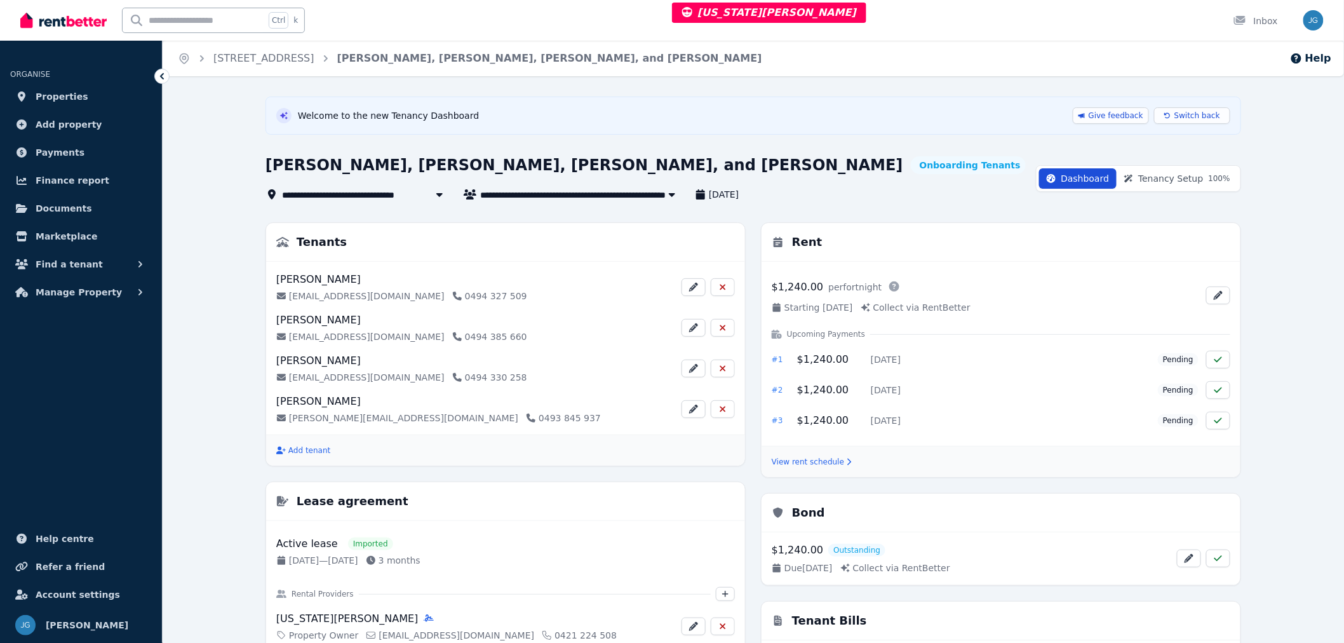
click at [1156, 180] on span "Tenancy Setup 100 %" at bounding box center [1185, 178] width 92 height 13
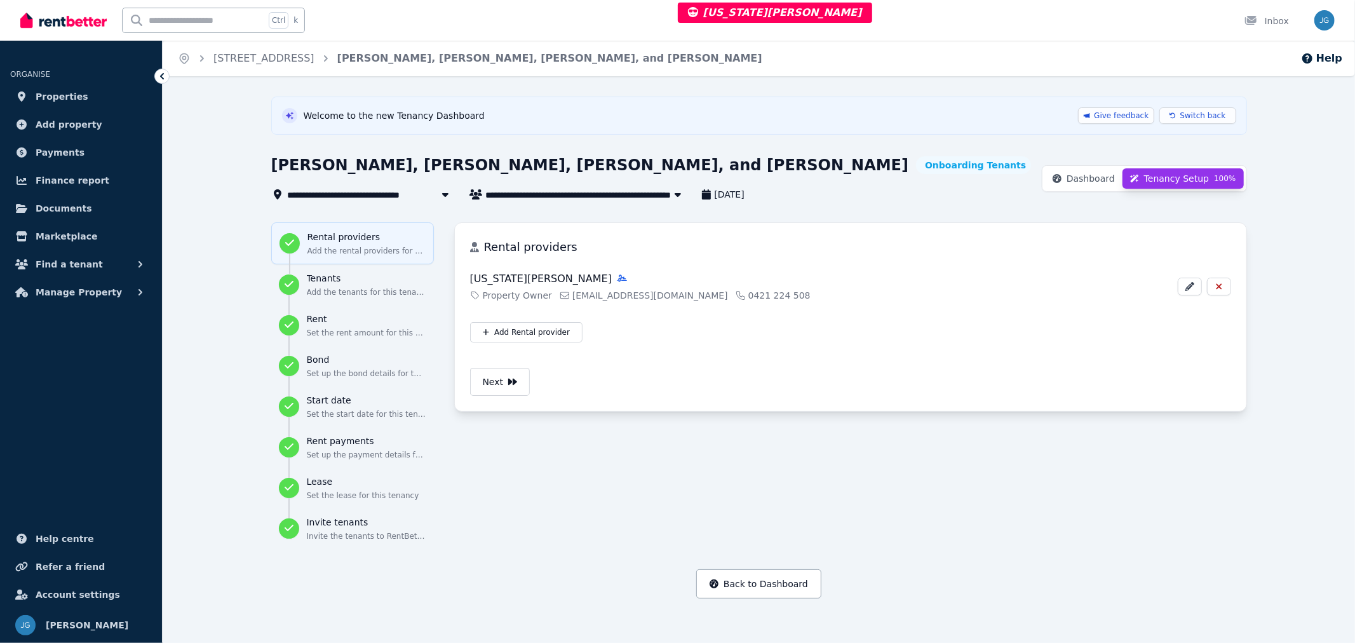
click at [324, 330] on p "Set the rent amount for this tenancy" at bounding box center [366, 333] width 119 height 10
select select "**********"
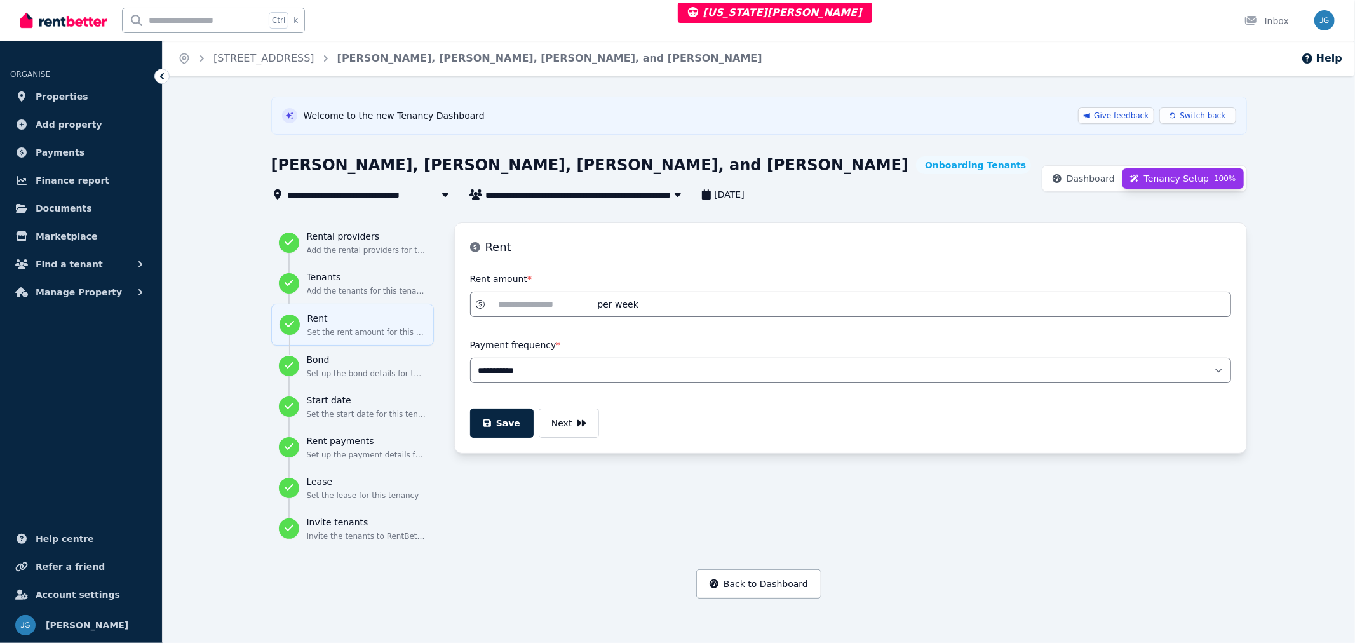
click at [517, 297] on input "******" at bounding box center [543, 304] width 104 height 14
click at [503, 302] on input "******" at bounding box center [543, 304] width 104 height 14
click at [1107, 169] on button "Dashboard" at bounding box center [1084, 178] width 78 height 20
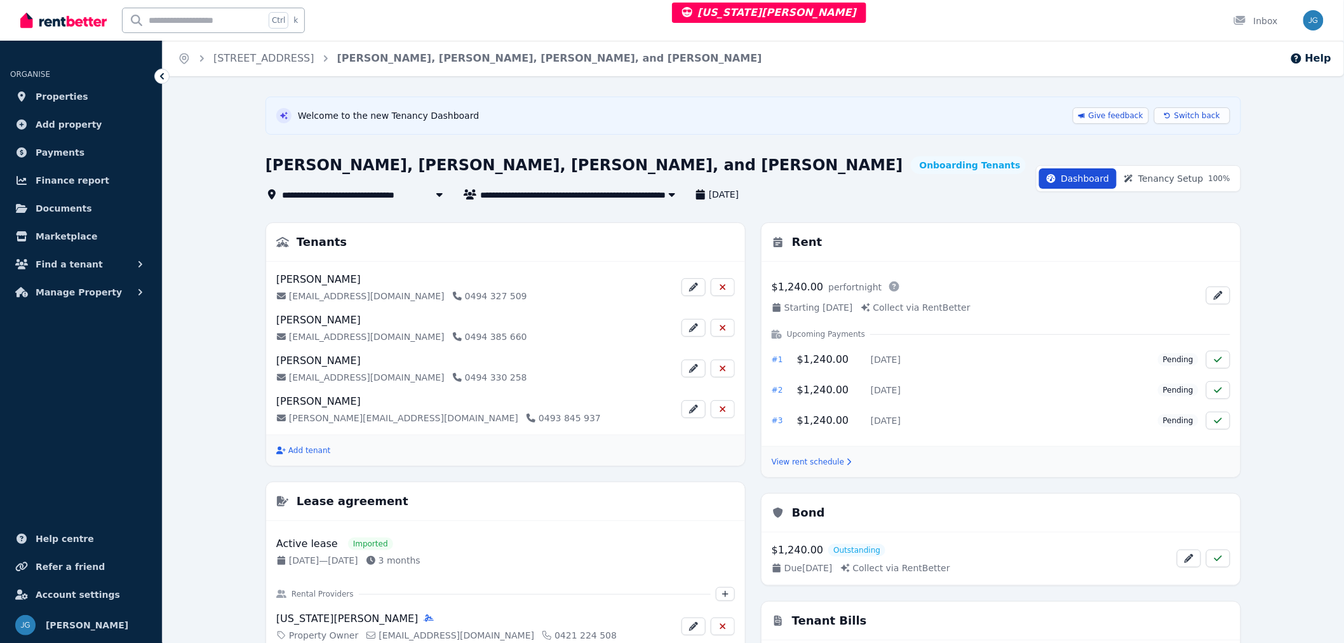
click at [1189, 180] on span "Tenancy Setup 100 %" at bounding box center [1185, 178] width 92 height 13
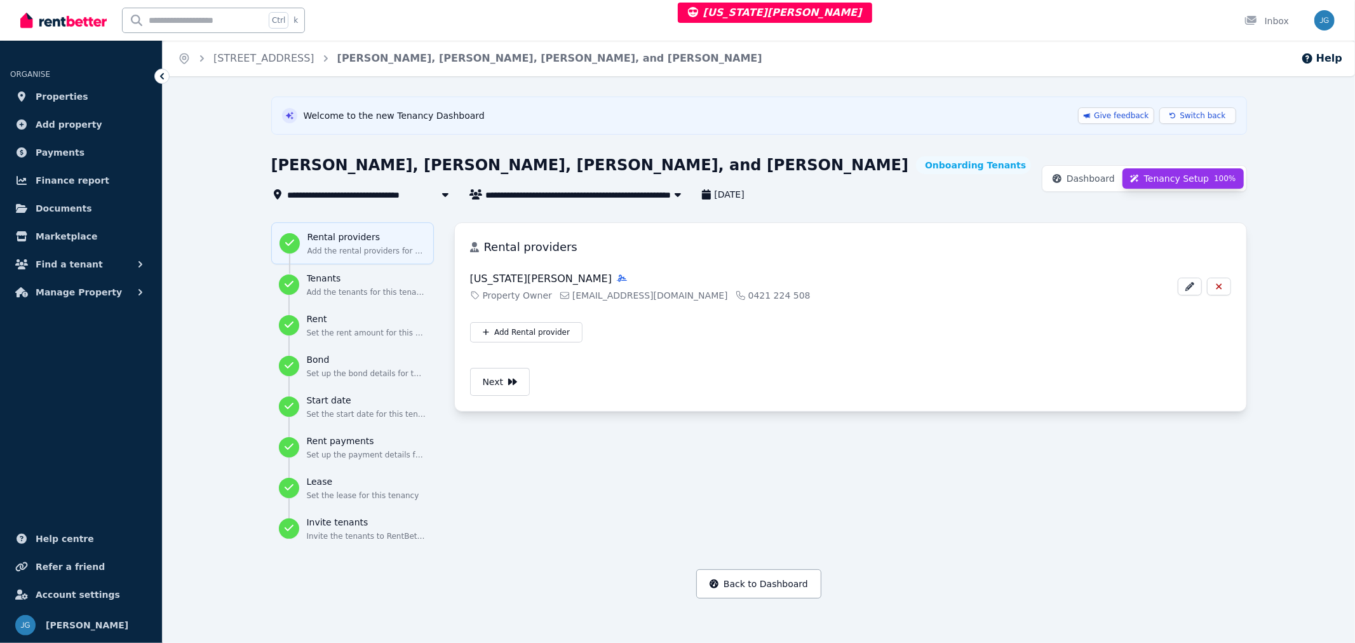
click at [1080, 168] on button "Dashboard" at bounding box center [1084, 178] width 78 height 20
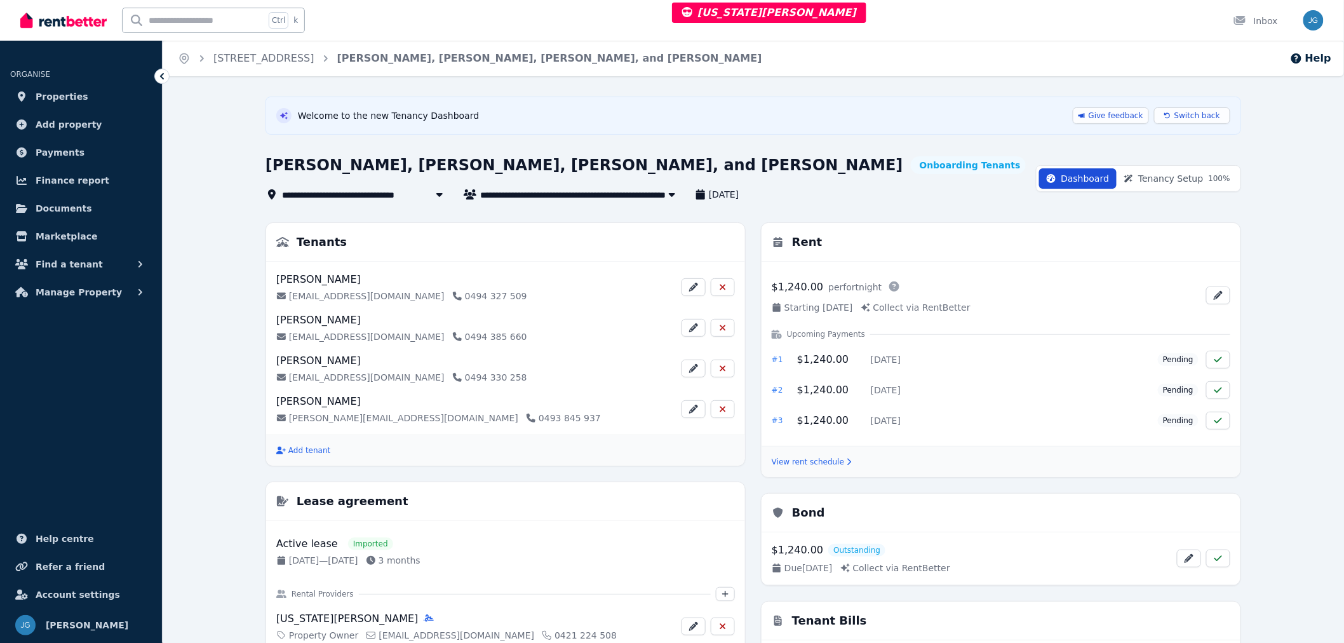
click at [1170, 166] on div "Dashboard Tenancy Setup 100 %" at bounding box center [1138, 178] width 205 height 27
click at [1163, 186] on button "Tenancy Setup 100 %" at bounding box center [1177, 178] width 121 height 20
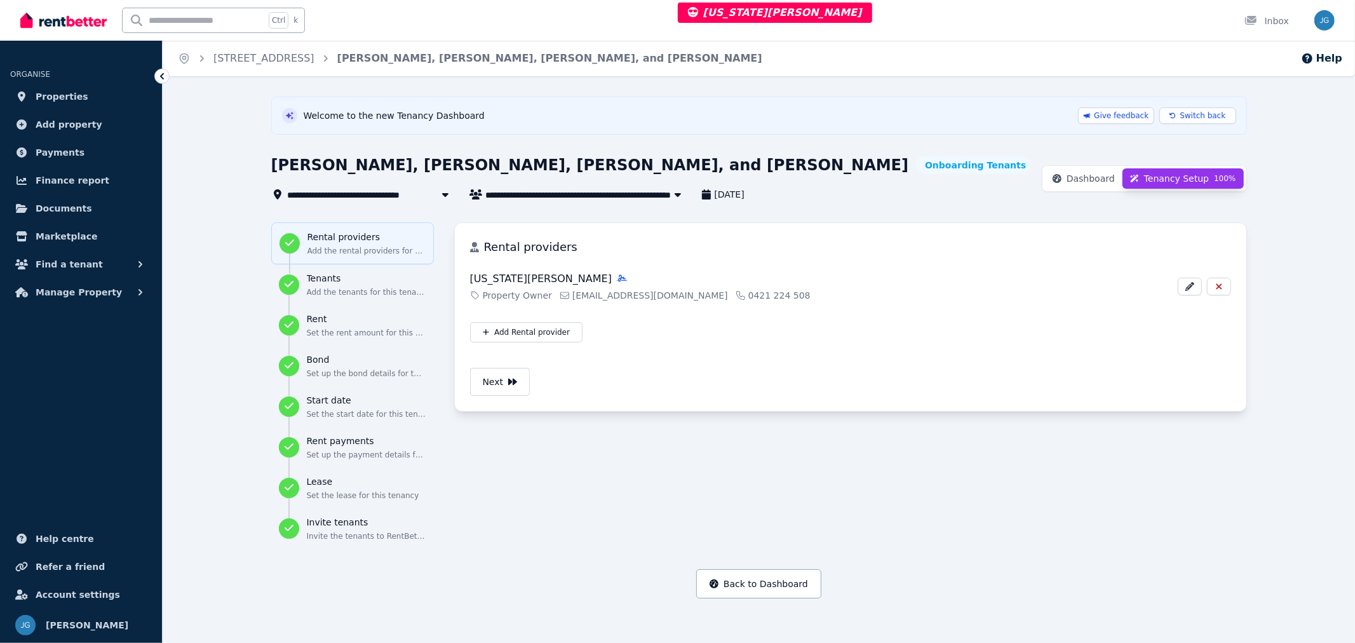
click at [1115, 180] on span "Dashboard" at bounding box center [1091, 178] width 48 height 13
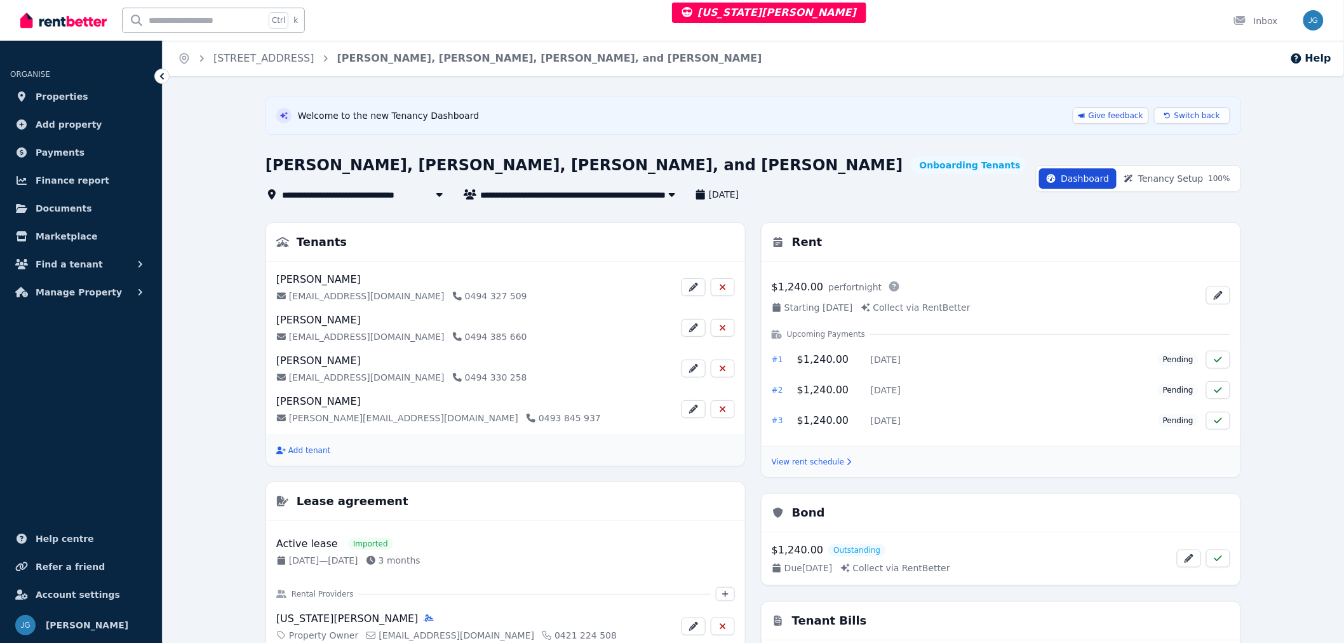
click at [1170, 179] on span "Tenancy Setup 100 %" at bounding box center [1185, 178] width 92 height 13
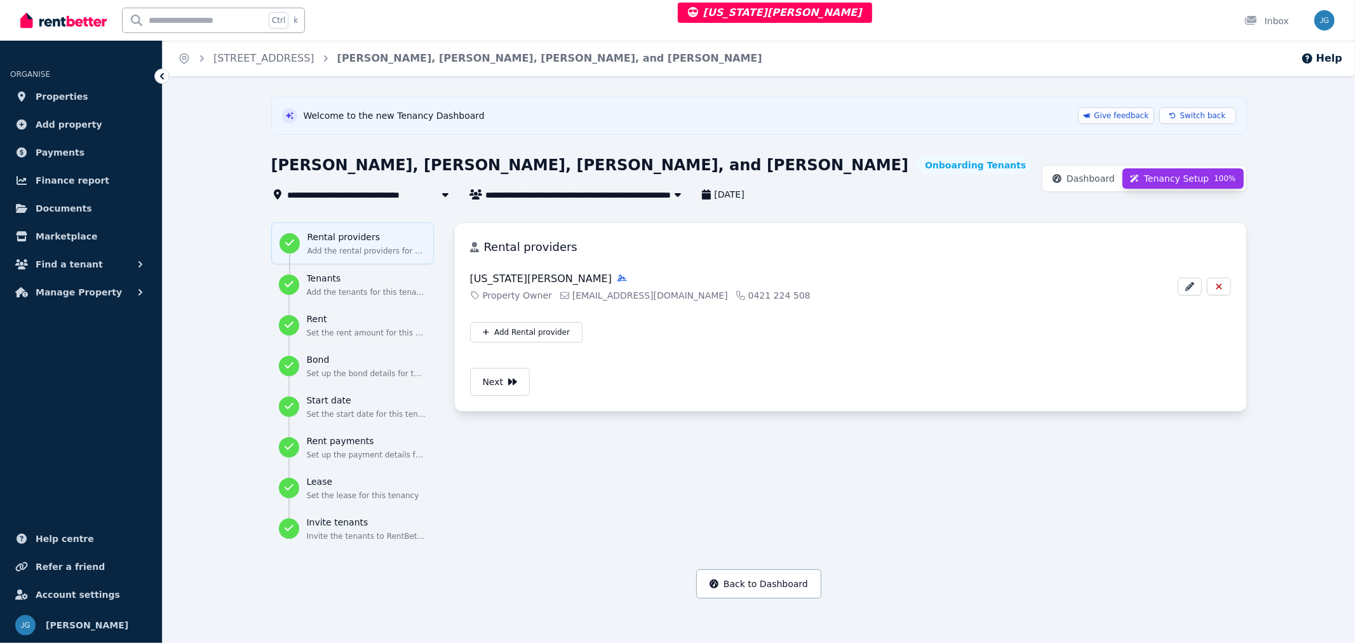
click at [1101, 172] on button "Dashboard" at bounding box center [1084, 178] width 78 height 20
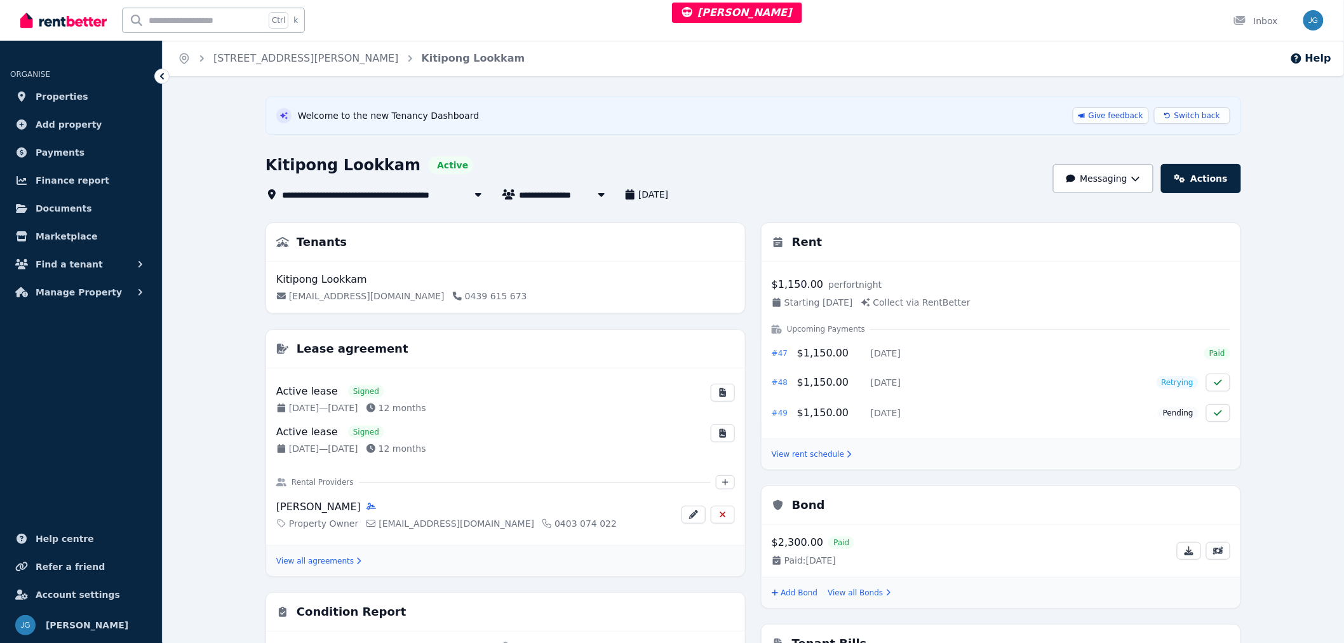
click at [1221, 182] on link "Actions" at bounding box center [1202, 178] width 80 height 29
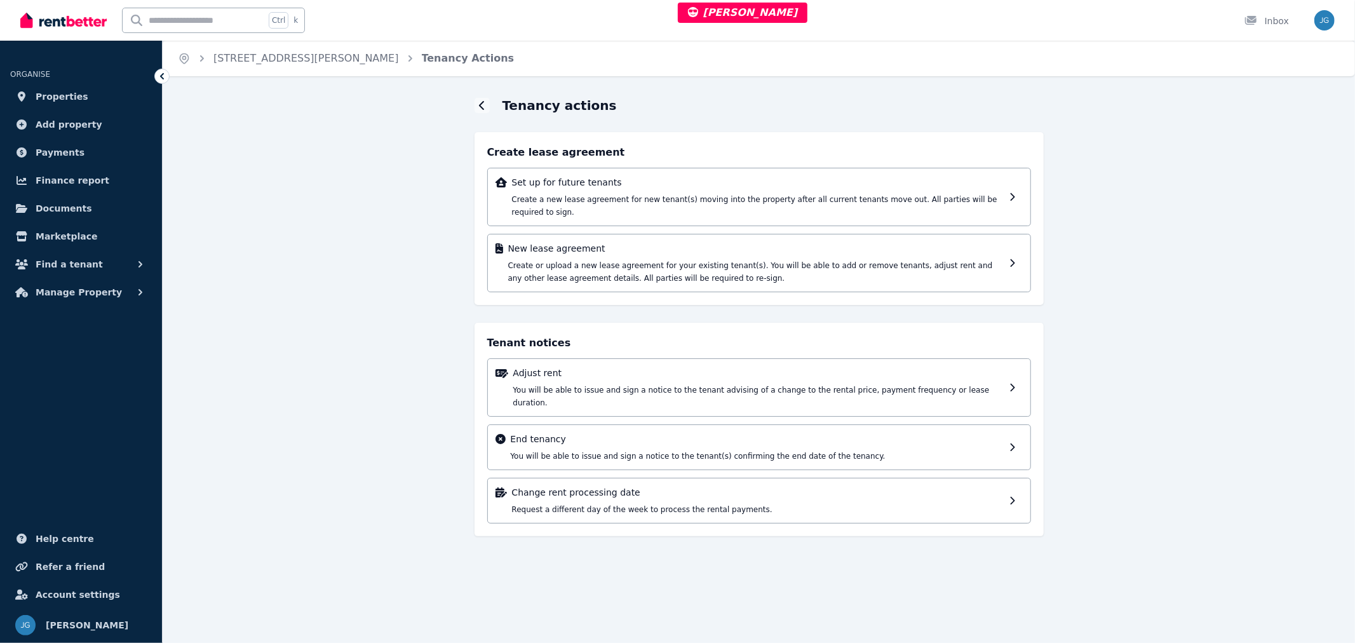
click at [669, 261] on span "Create or upload a new lease agreement for your existing tenant(s). You will be…" at bounding box center [750, 272] width 485 height 22
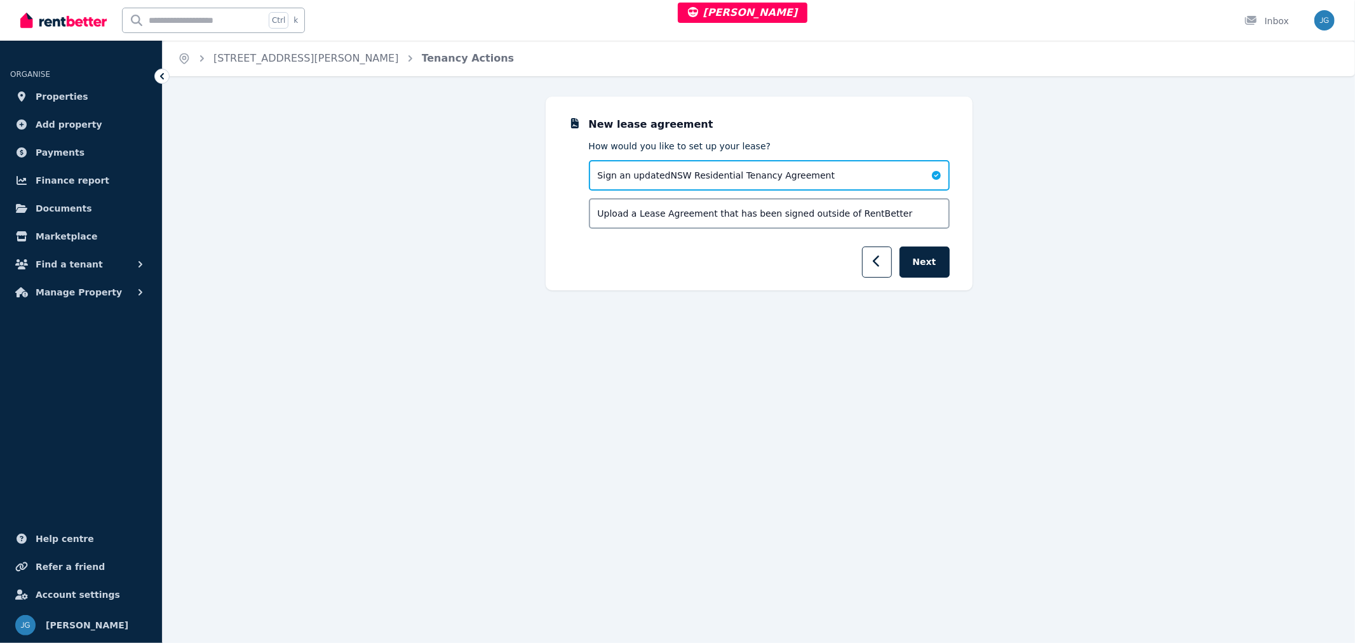
click at [707, 165] on div "Sign an updated NSW Residential Tenancy Agreement" at bounding box center [769, 175] width 361 height 30
click at [920, 256] on button "Next" at bounding box center [925, 262] width 50 height 31
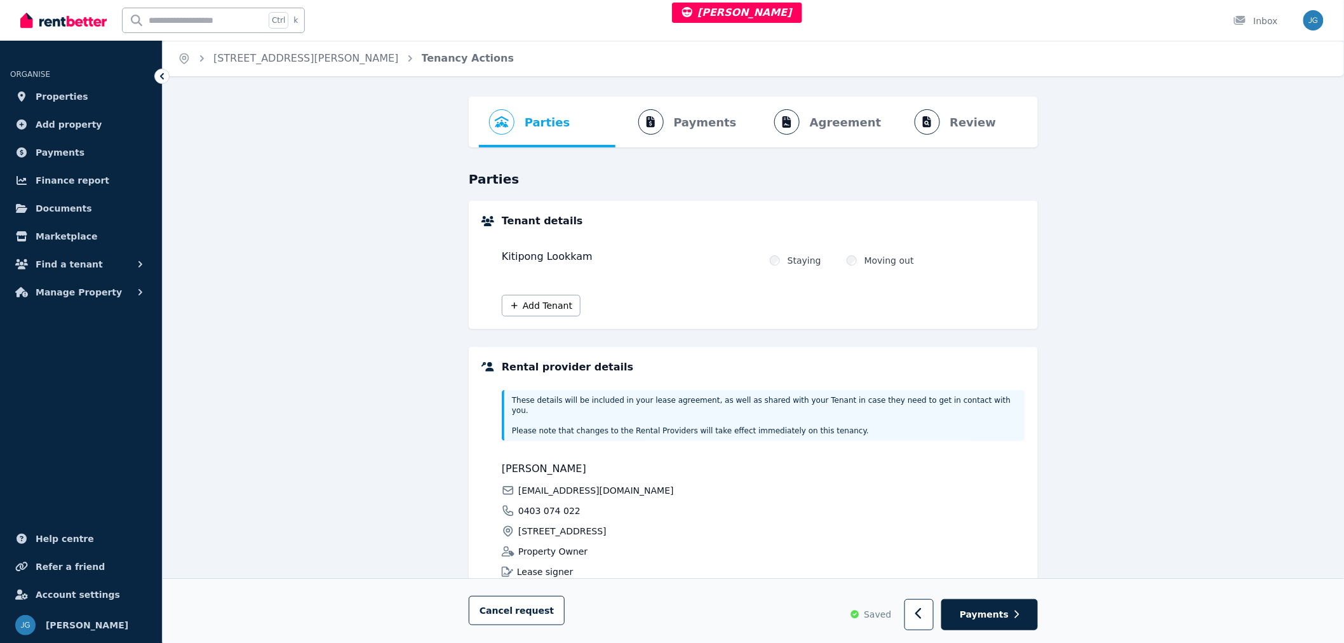
click at [1003, 613] on span "Payments" at bounding box center [984, 615] width 49 height 13
select select "**********"
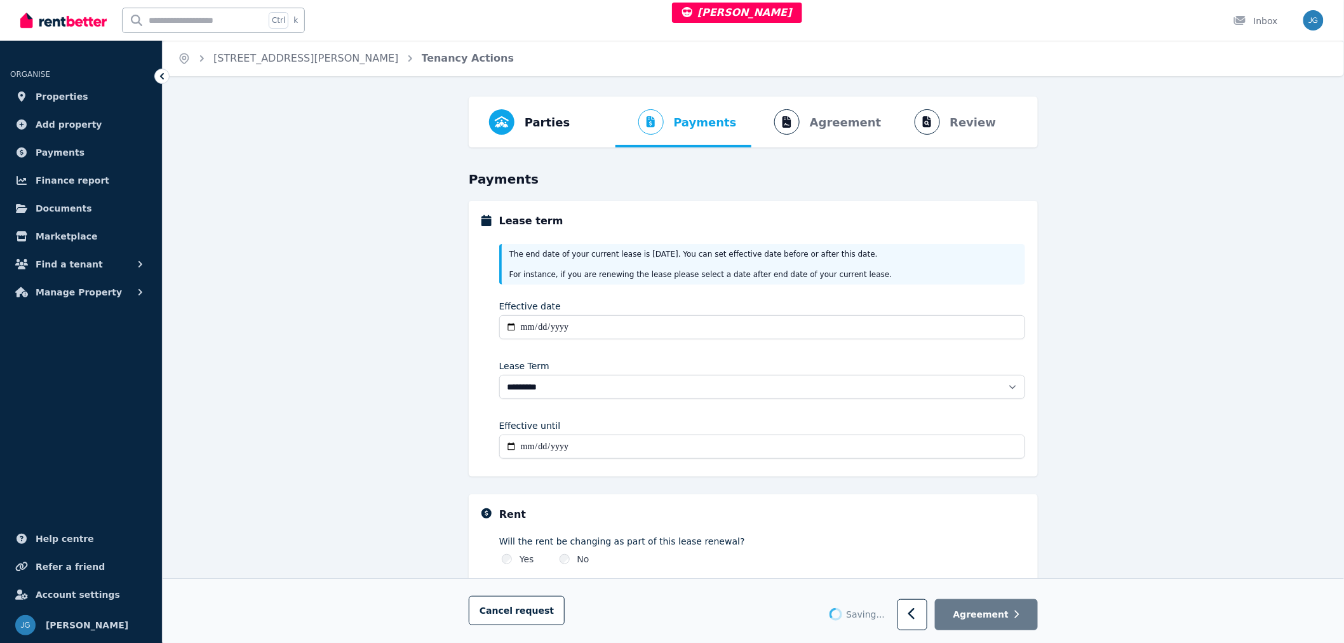
click at [1003, 613] on span "Agreement" at bounding box center [982, 615] width 56 height 13
click at [259, 60] on link "[STREET_ADDRESS][PERSON_NAME]" at bounding box center [306, 58] width 186 height 12
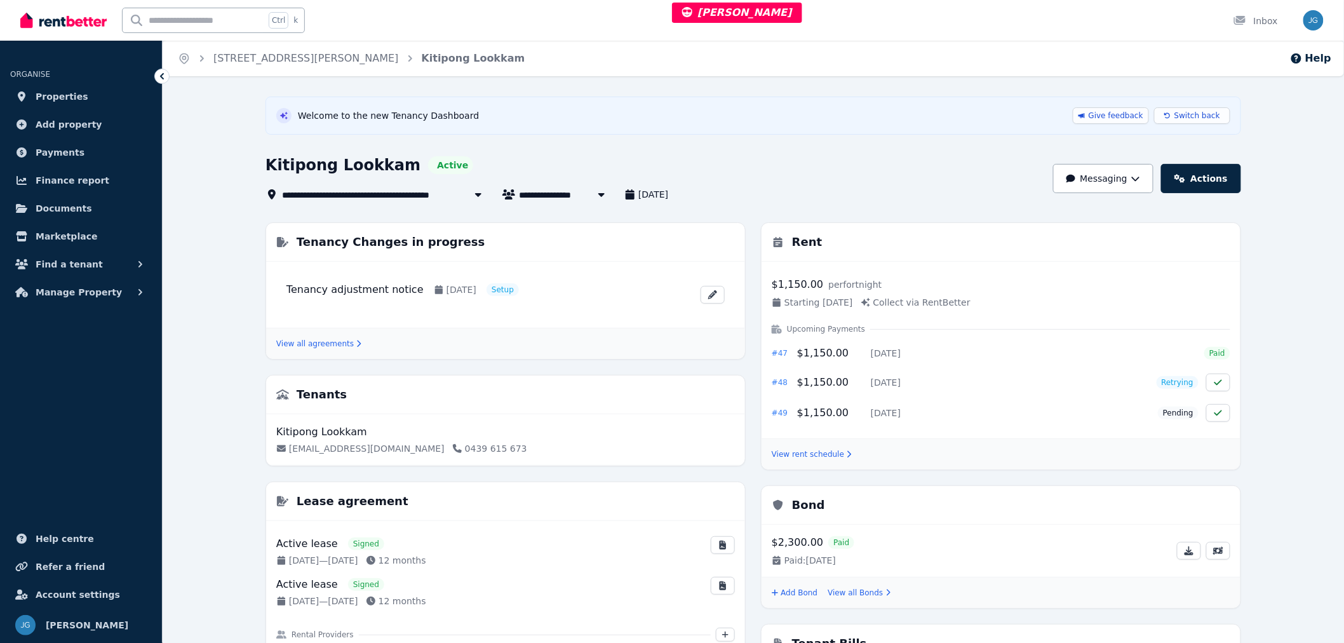
click at [1195, 115] on span "Switch back" at bounding box center [1198, 116] width 46 height 10
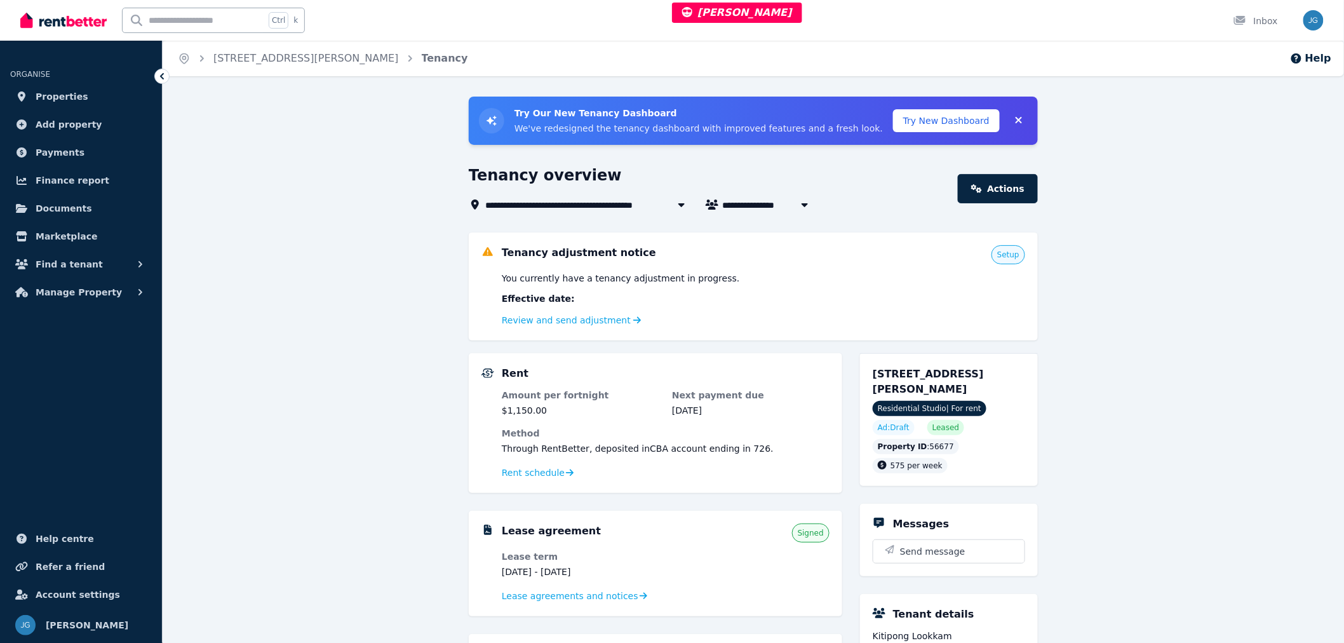
click at [944, 121] on button "Try New Dashboard" at bounding box center [946, 120] width 107 height 23
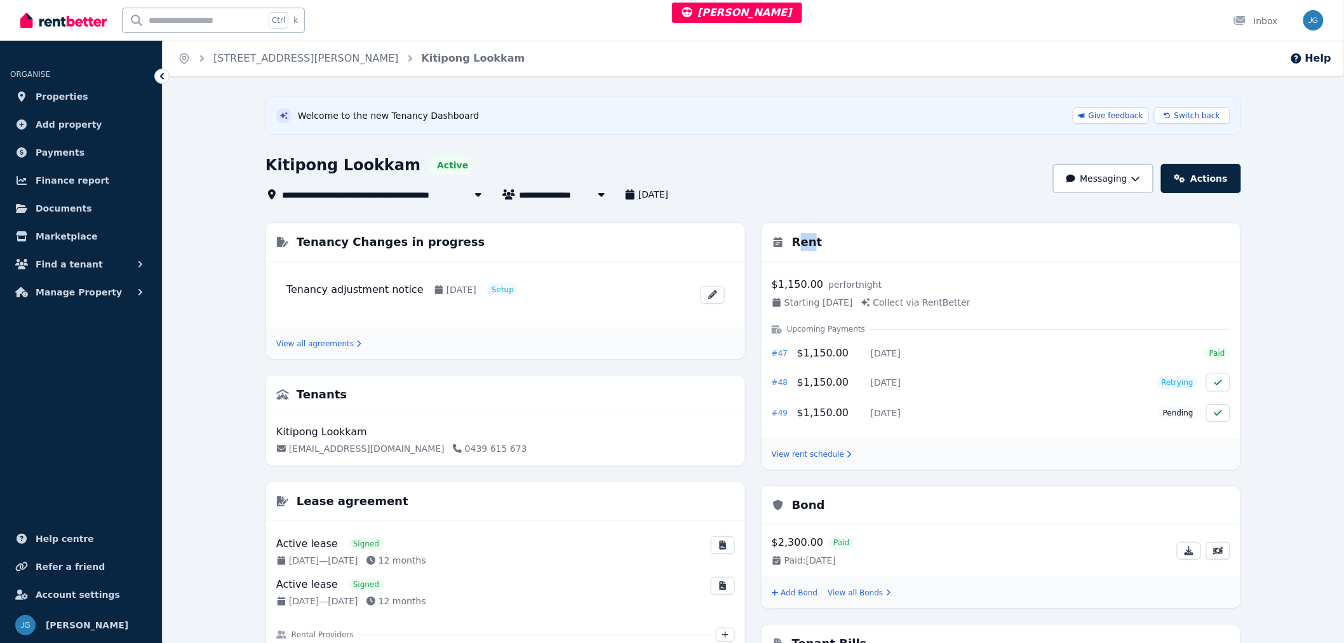
drag, startPoint x: 797, startPoint y: 242, endPoint x: 809, endPoint y: 243, distance: 12.8
click at [809, 243] on h3 "Rent" at bounding box center [807, 242] width 30 height 18
click at [1212, 188] on link "Actions" at bounding box center [1202, 178] width 80 height 29
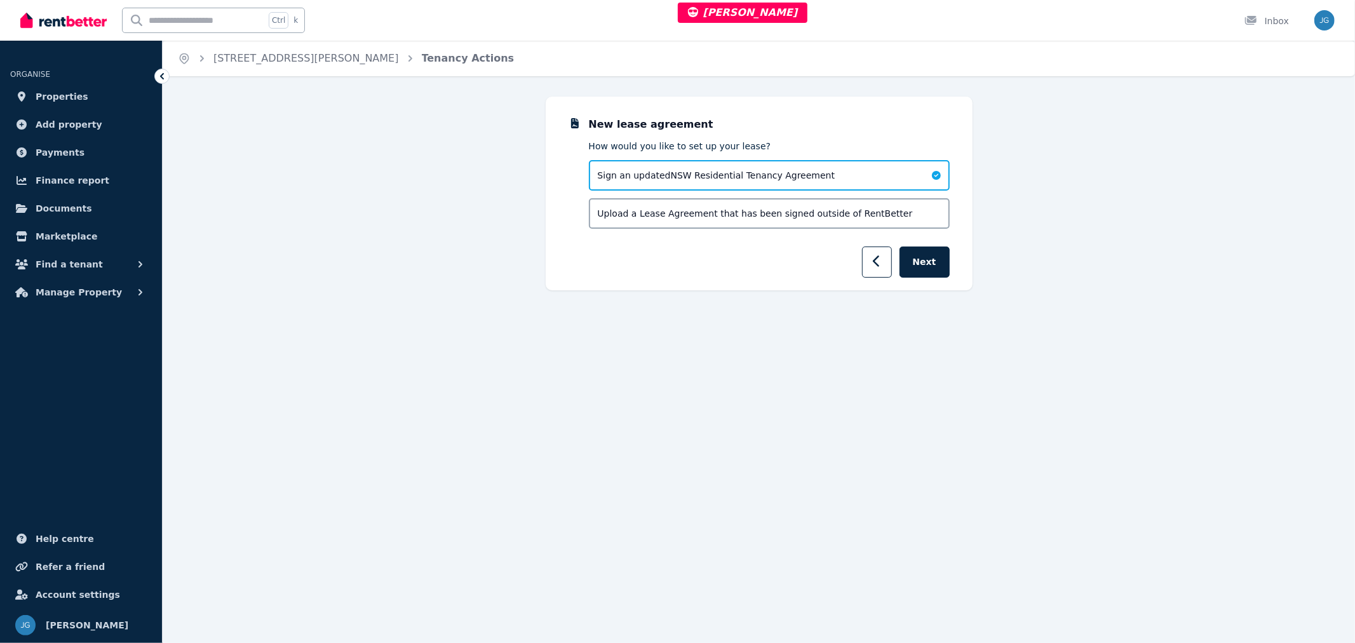
click at [873, 262] on button "button" at bounding box center [877, 262] width 30 height 31
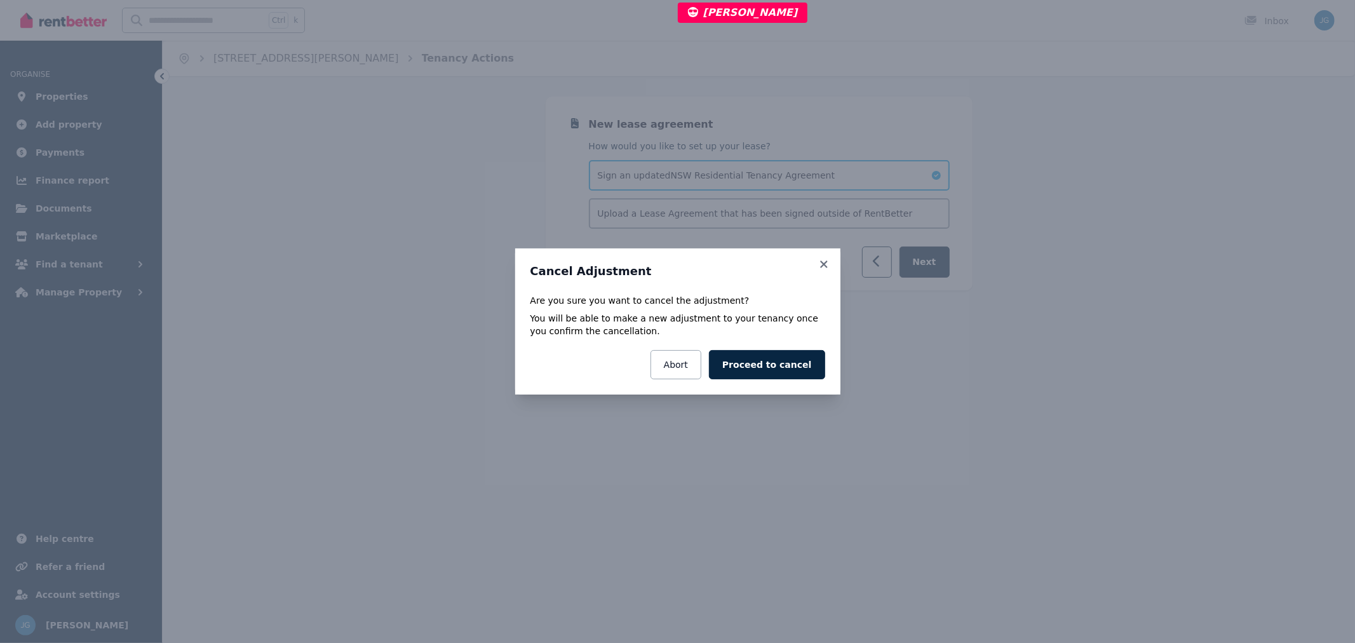
click at [823, 262] on icon at bounding box center [823, 264] width 7 height 7
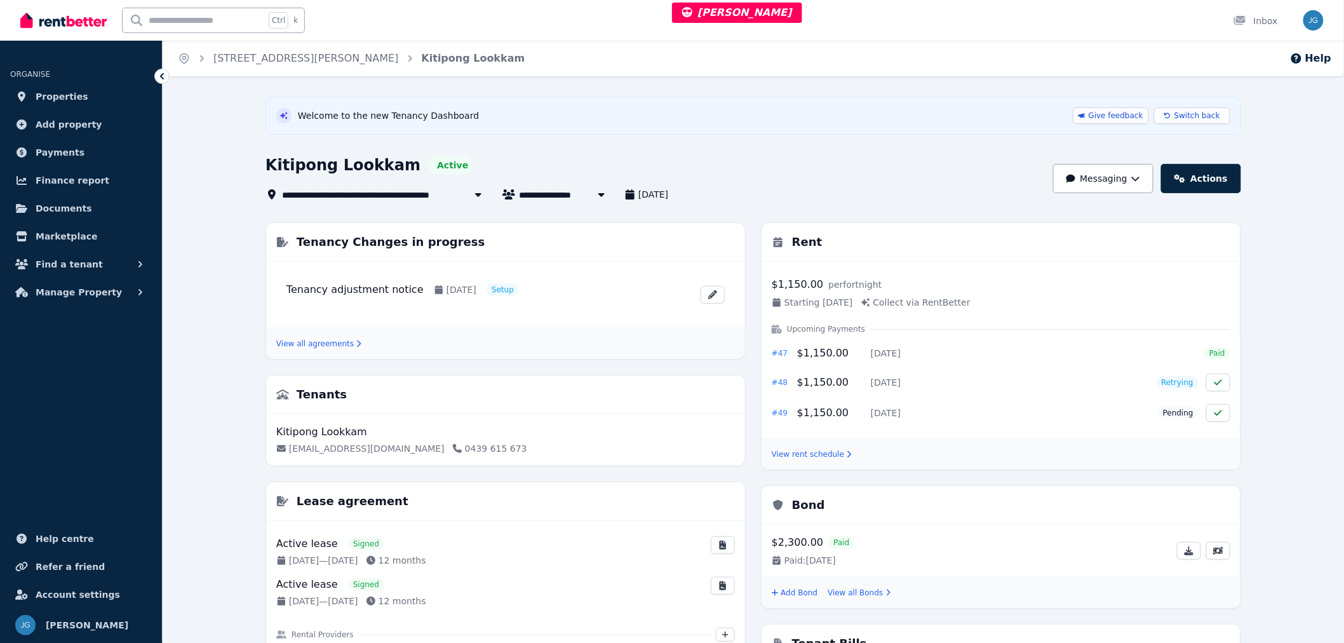
click at [1207, 191] on link "Actions" at bounding box center [1202, 178] width 80 height 29
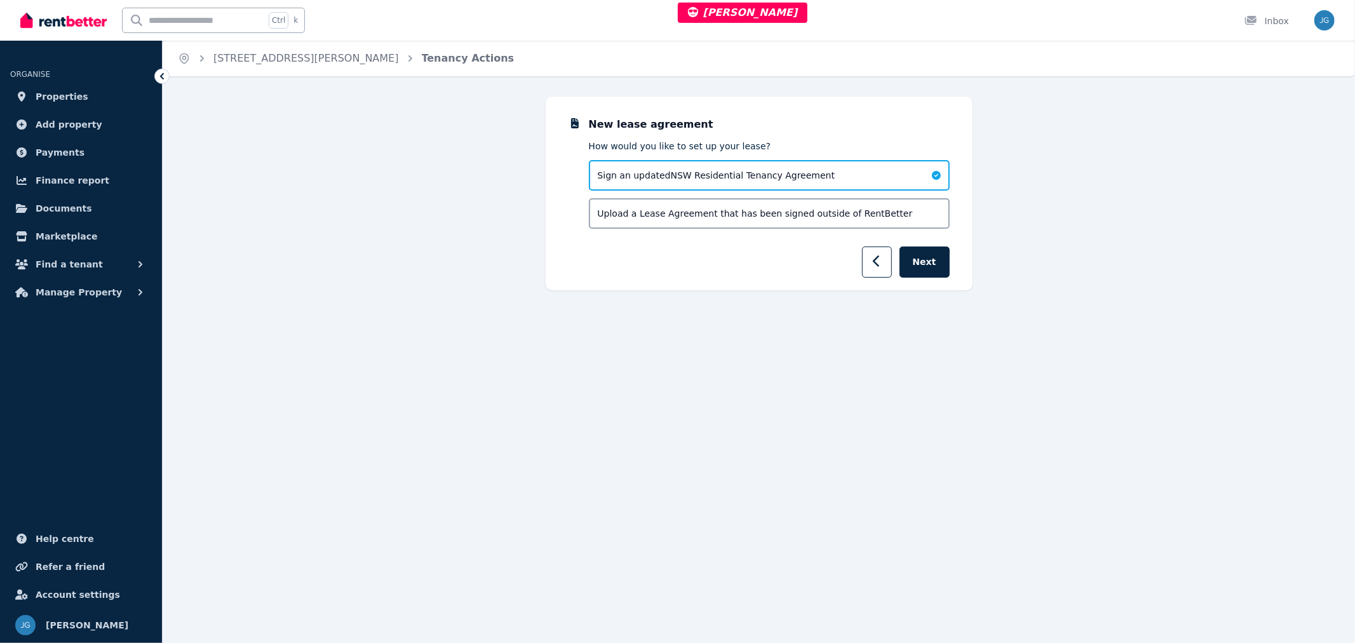
click at [879, 214] on form "New lease agreement How would you like to set up your lease? Sign an updated NS…" at bounding box center [759, 197] width 381 height 161
click at [874, 266] on button "button" at bounding box center [877, 262] width 30 height 31
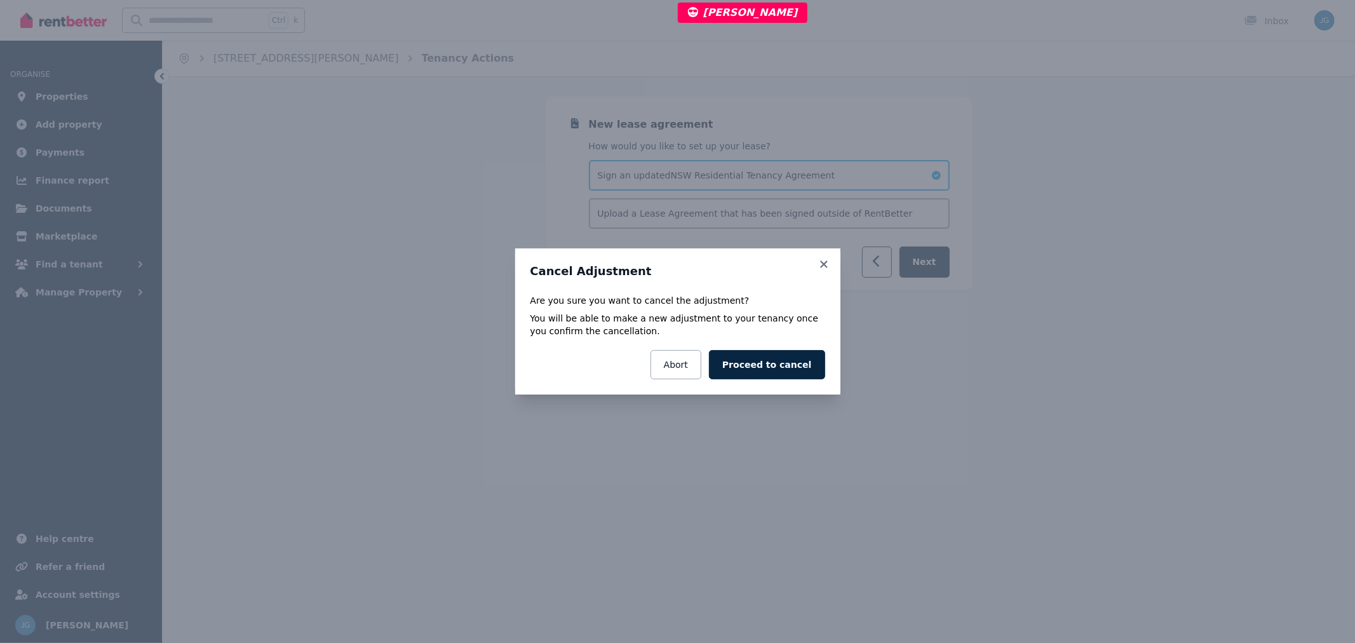
click at [760, 365] on button "Proceed to cancel" at bounding box center [767, 364] width 116 height 29
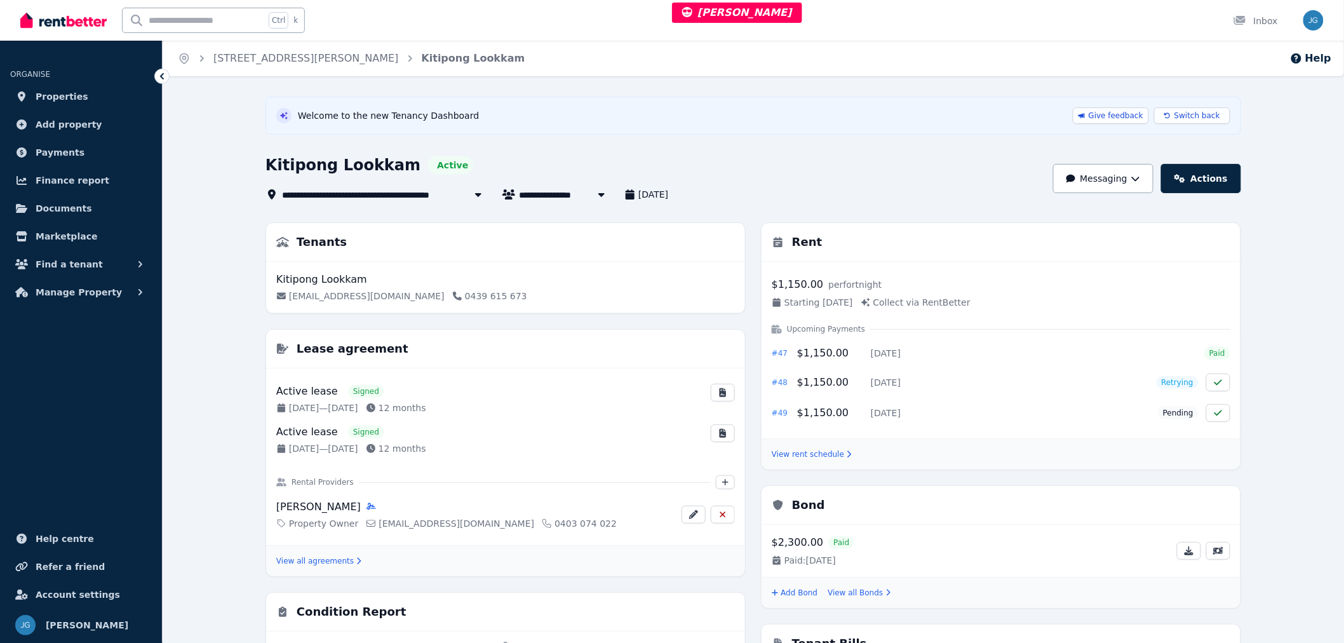
click at [325, 164] on h1 "Kitipong Lookkam" at bounding box center [343, 165] width 155 height 20
click at [1203, 179] on link "Actions" at bounding box center [1202, 178] width 80 height 29
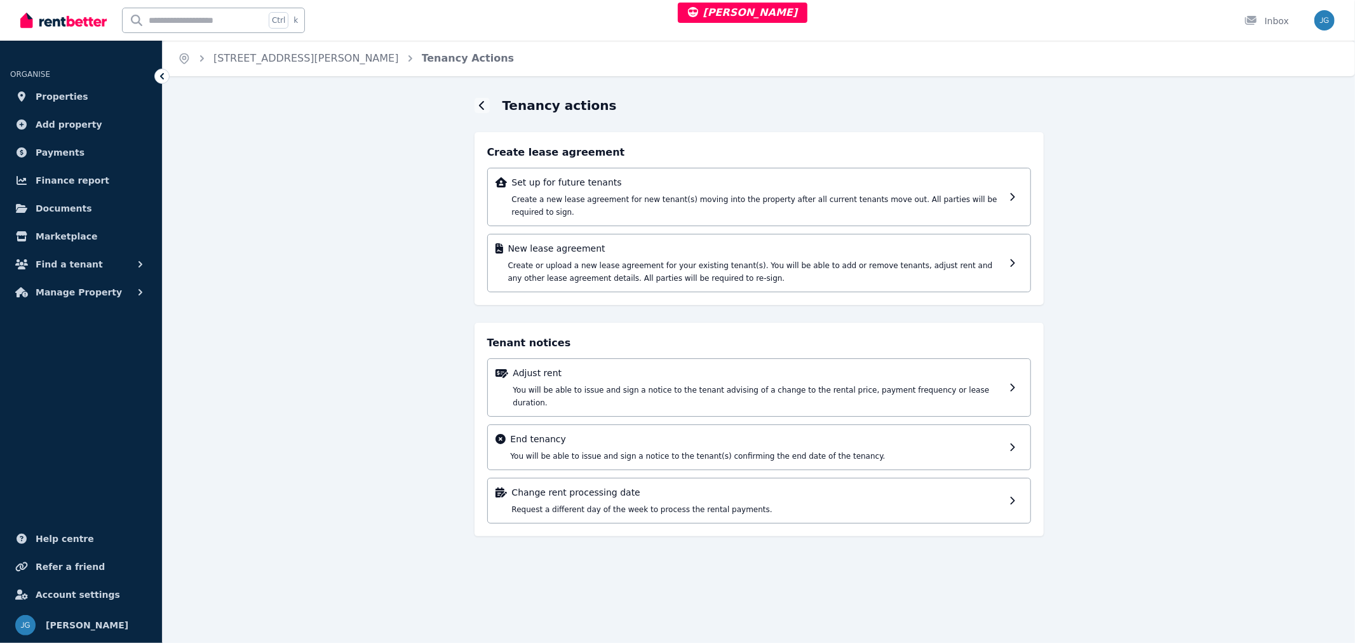
click at [595, 191] on div "Set up for future tenants Create a new lease agreement for new tenant(s) moving…" at bounding box center [758, 197] width 492 height 42
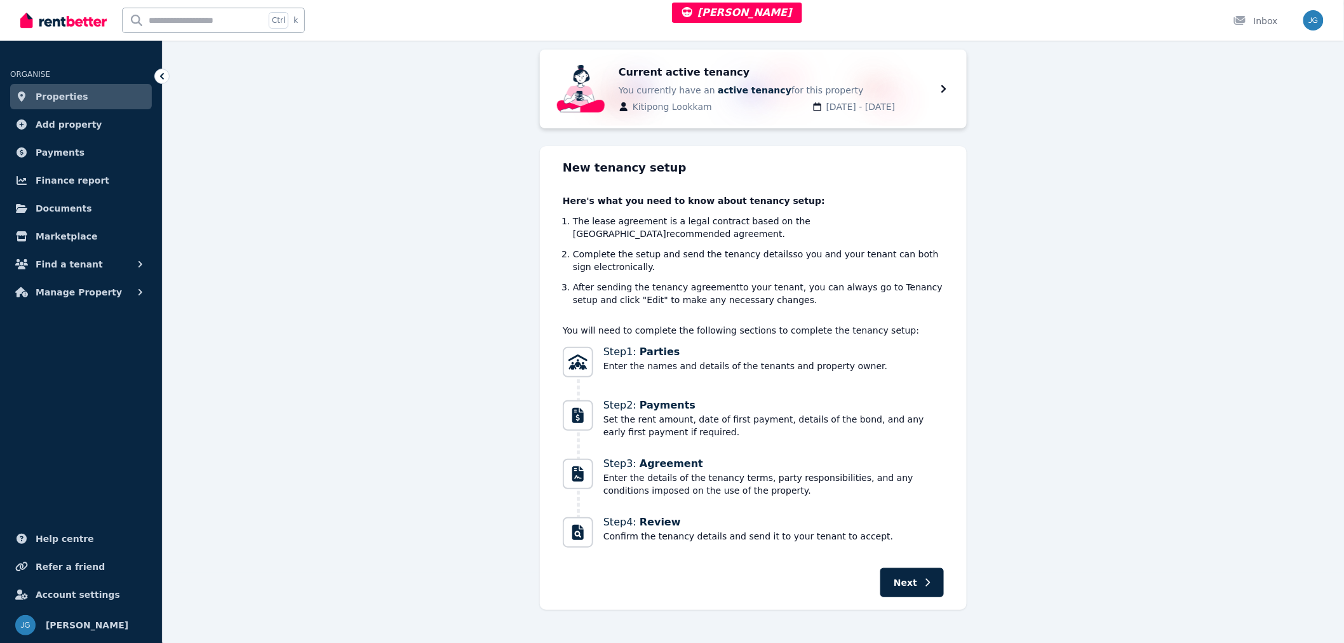
click at [907, 577] on button "Next" at bounding box center [913, 582] width 64 height 29
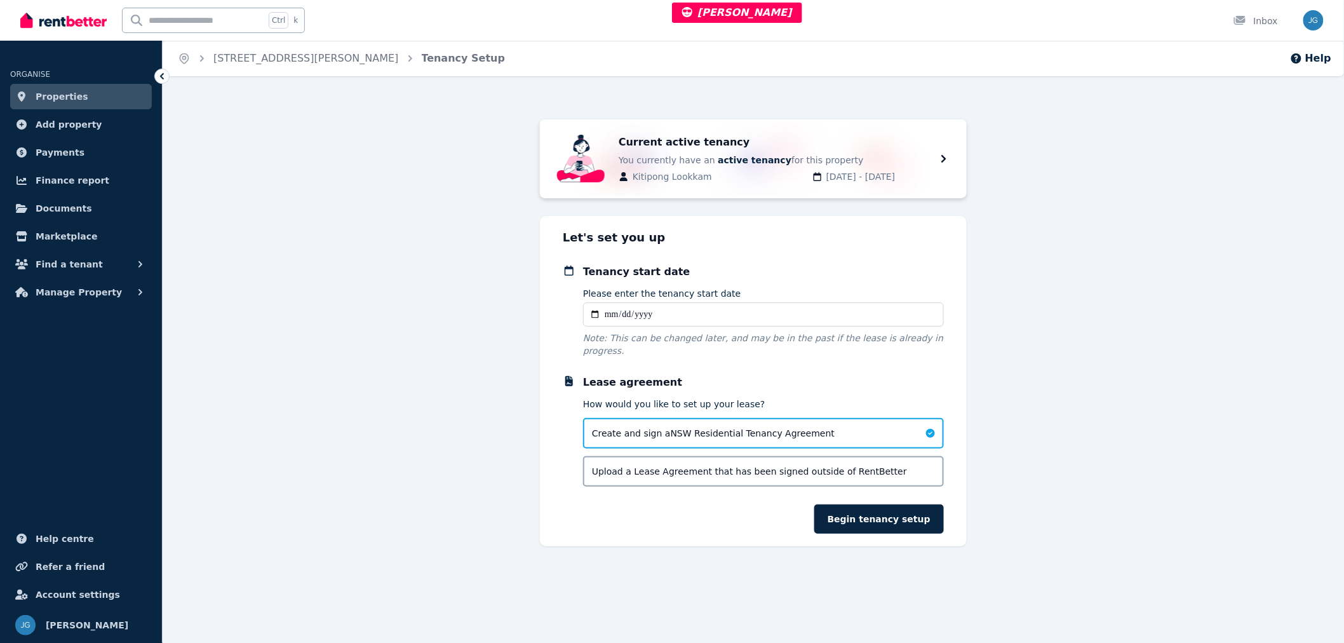
click at [611, 318] on input "Please enter the tenancy start date" at bounding box center [763, 314] width 361 height 24
type input "**********"
click at [888, 505] on button "Begin tenancy setup" at bounding box center [880, 519] width 130 height 29
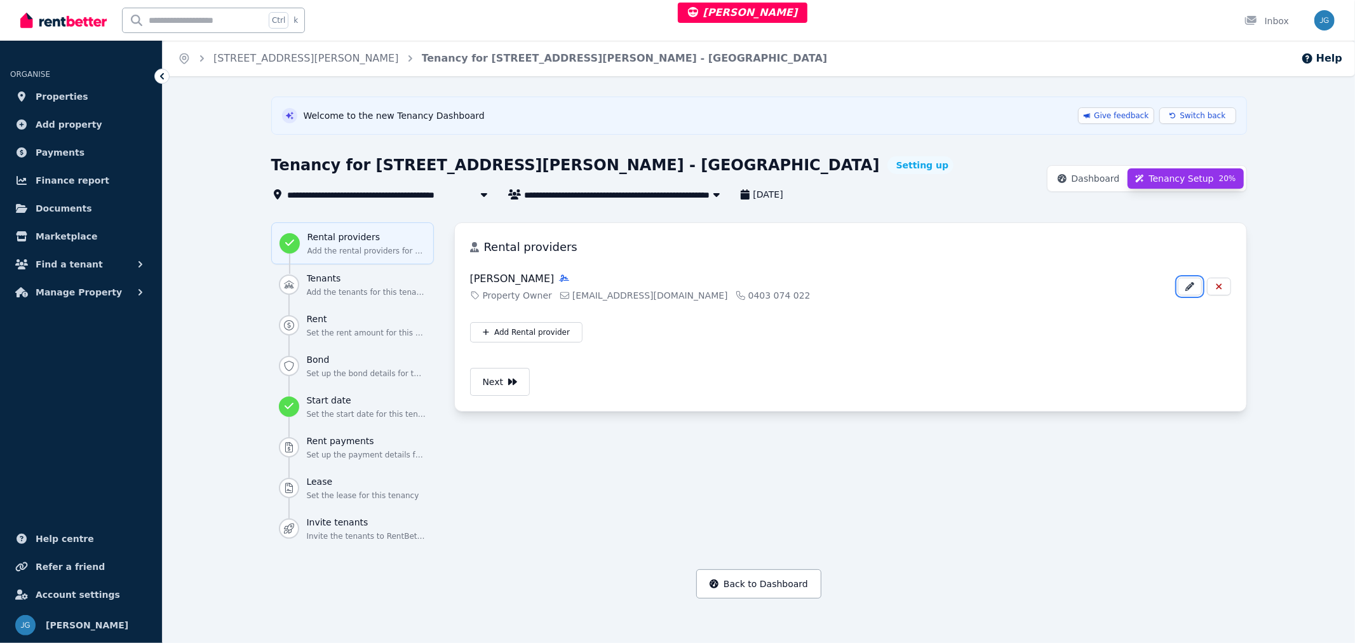
click at [1186, 281] on button "button" at bounding box center [1190, 287] width 24 height 18
click at [494, 382] on button "Next" at bounding box center [500, 382] width 60 height 28
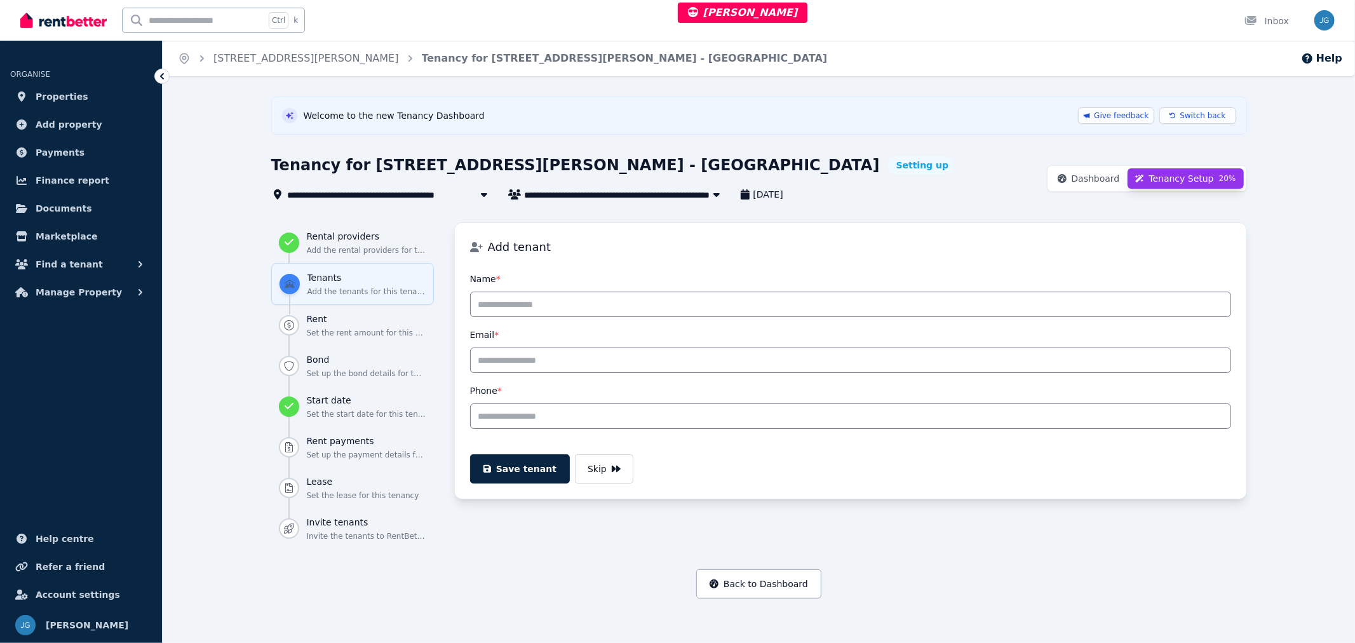
click at [581, 464] on button "Skip" at bounding box center [604, 468] width 58 height 29
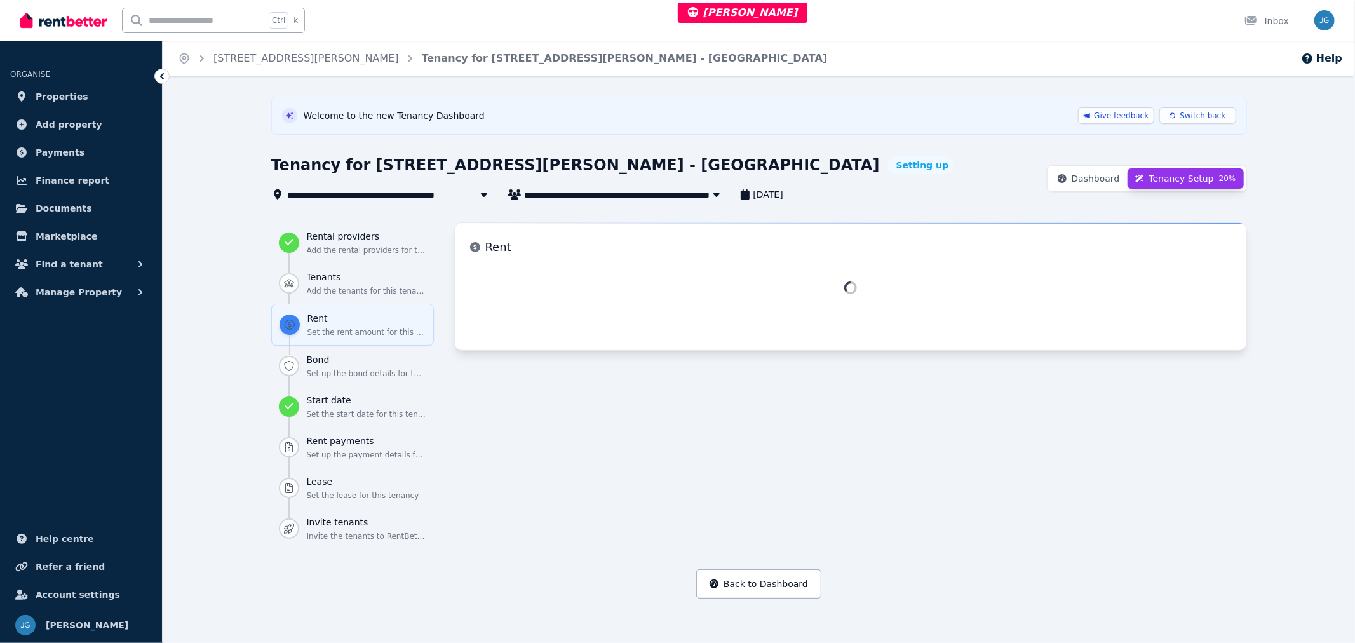
select select "**********"
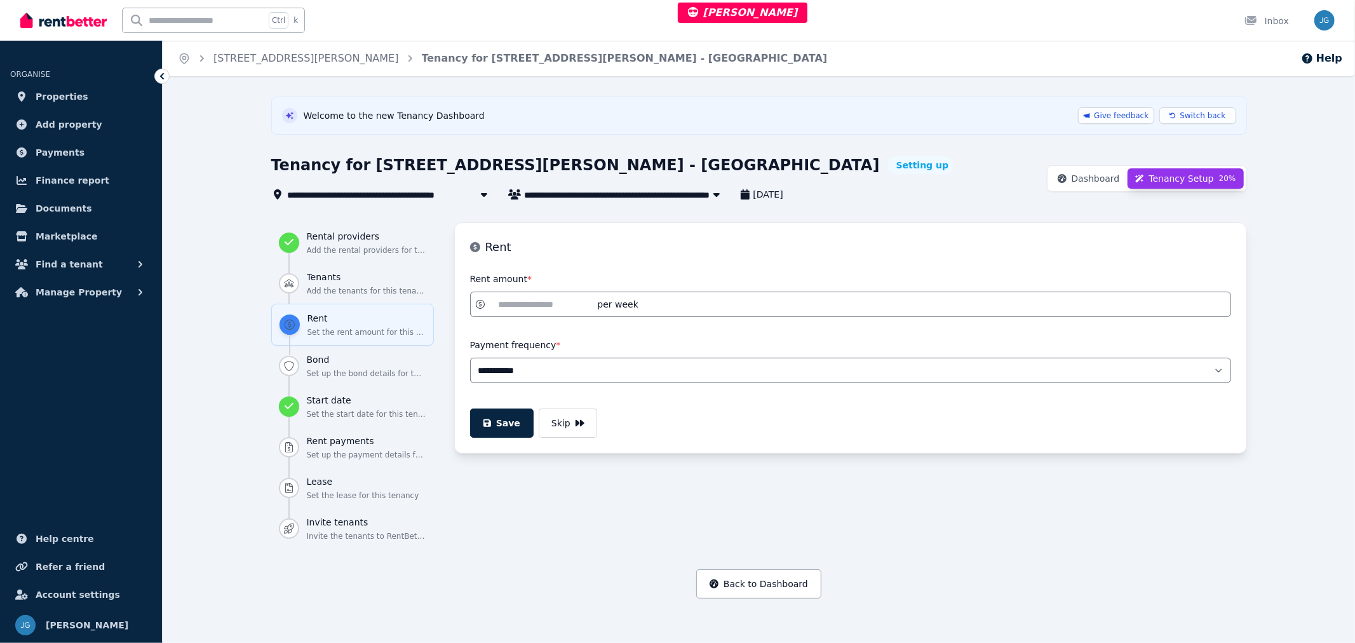
click at [575, 430] on button "Skip" at bounding box center [568, 423] width 58 height 29
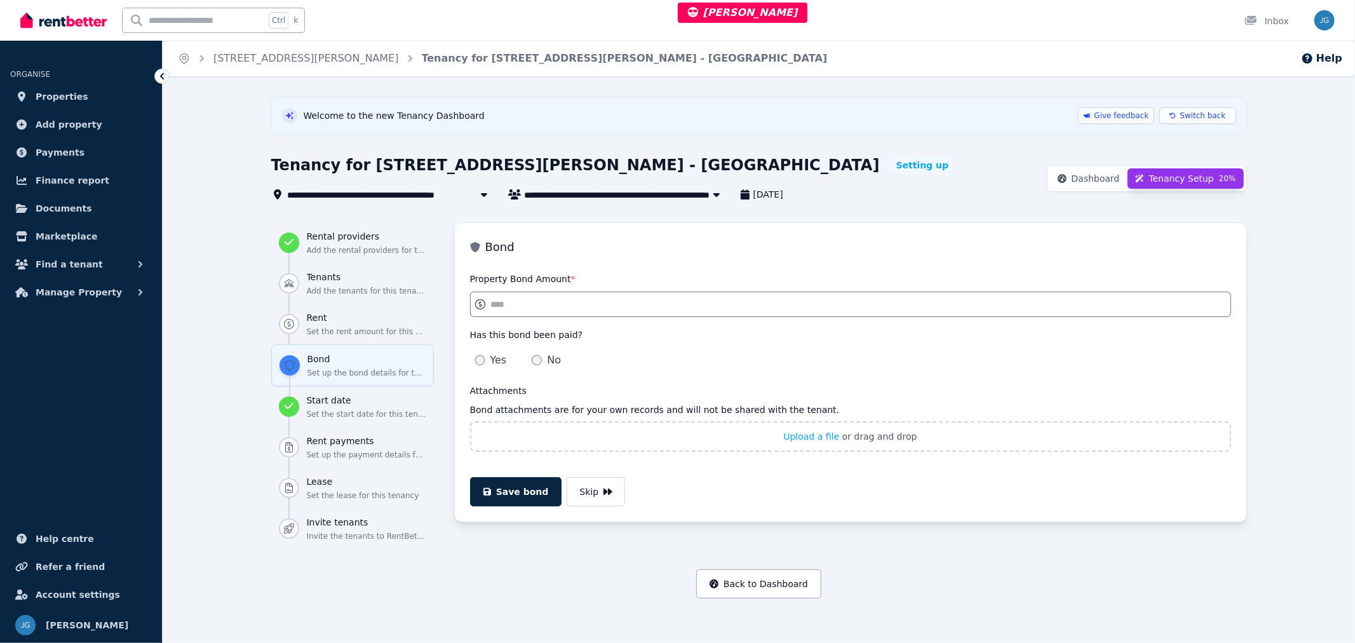
click at [585, 491] on button "Skip" at bounding box center [596, 491] width 58 height 29
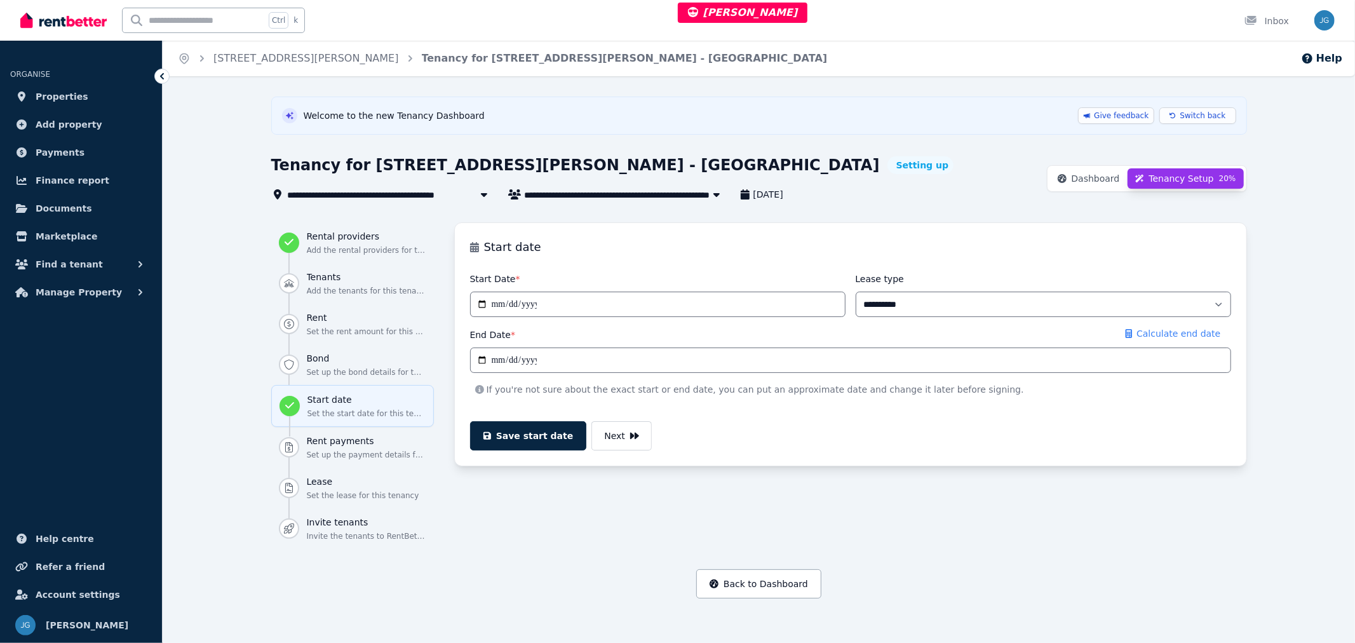
click at [617, 443] on button "Next" at bounding box center [622, 435] width 60 height 29
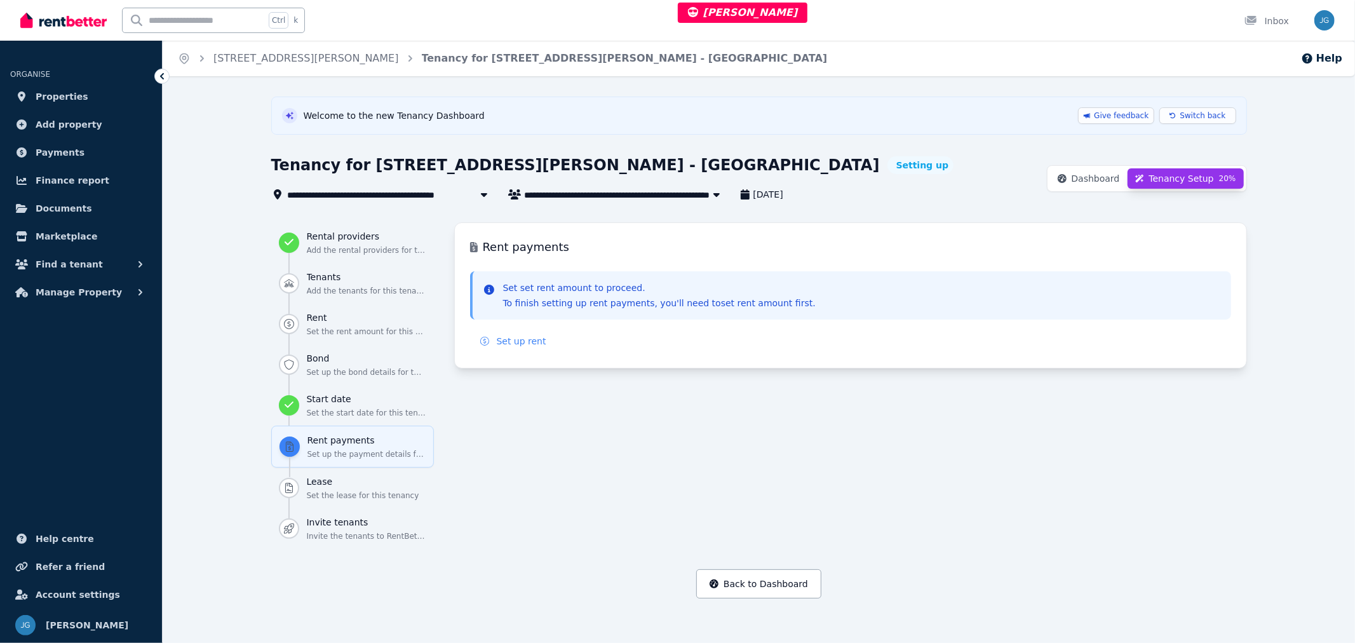
click at [319, 325] on div "Rent Set the rent amount for this tenancy" at bounding box center [366, 323] width 119 height 25
select select "**********"
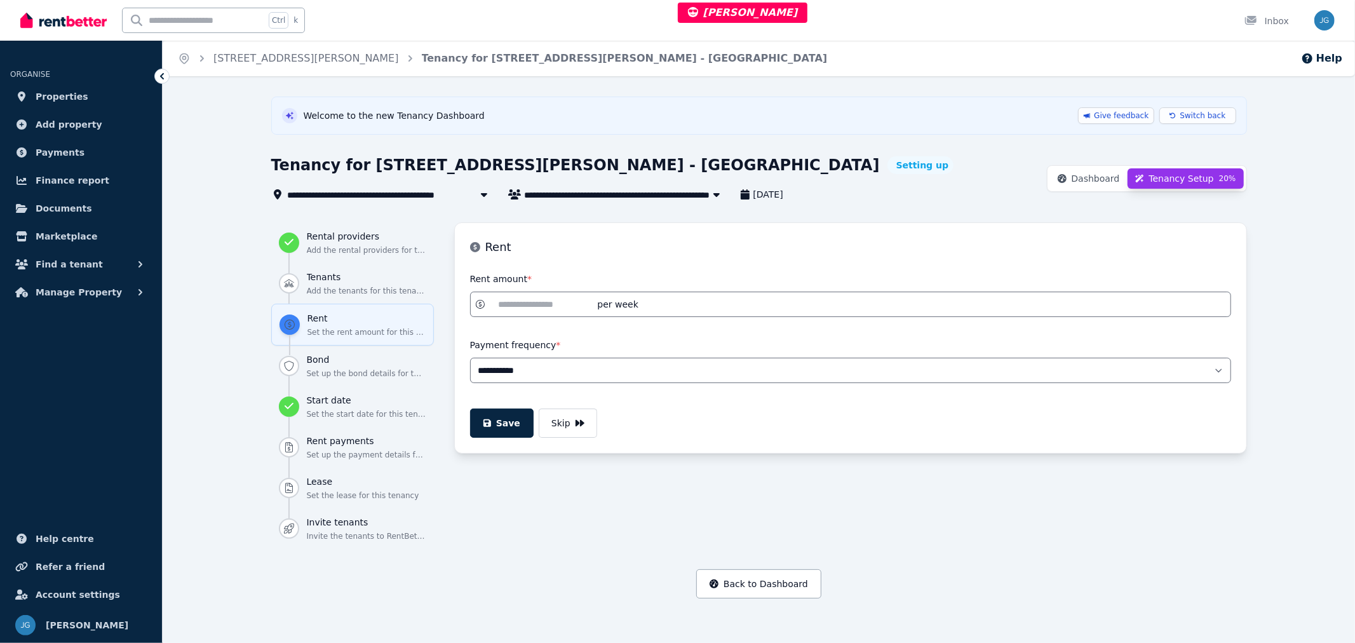
click at [537, 310] on input "Rent amount *" at bounding box center [543, 304] width 104 height 14
type input "***"
click at [504, 418] on button "Save" at bounding box center [502, 423] width 64 height 29
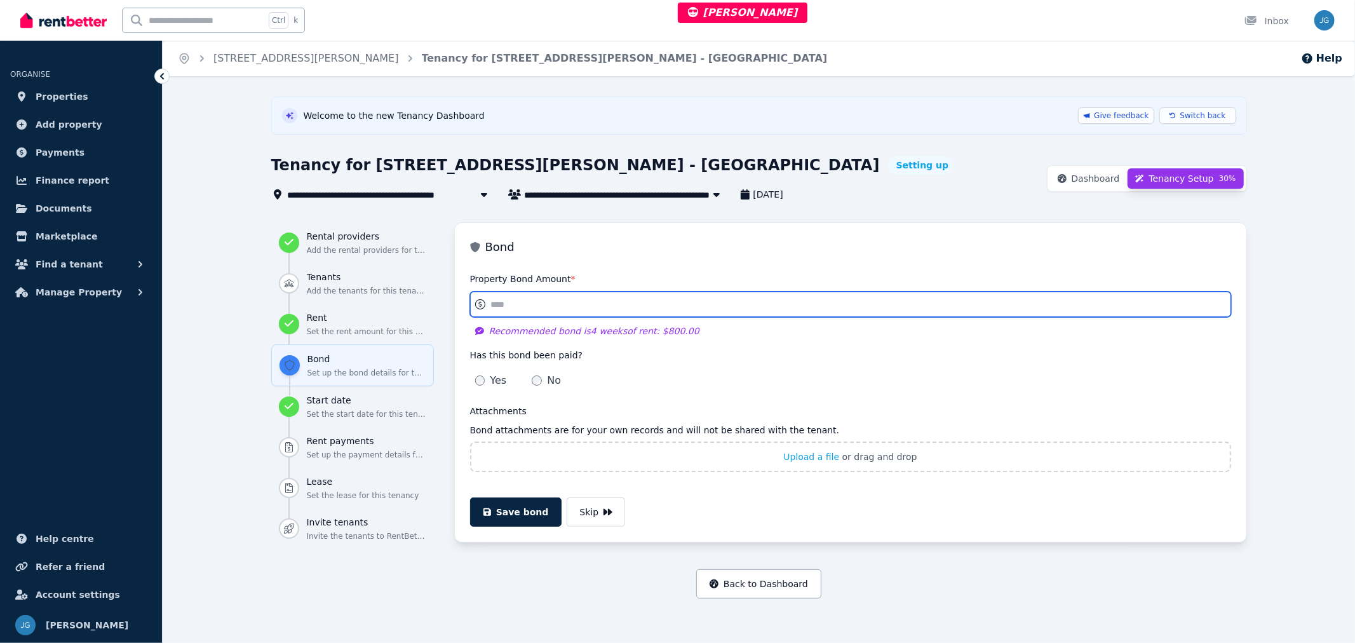
click at [551, 306] on input "Property Bond Amount *" at bounding box center [850, 304] width 761 height 25
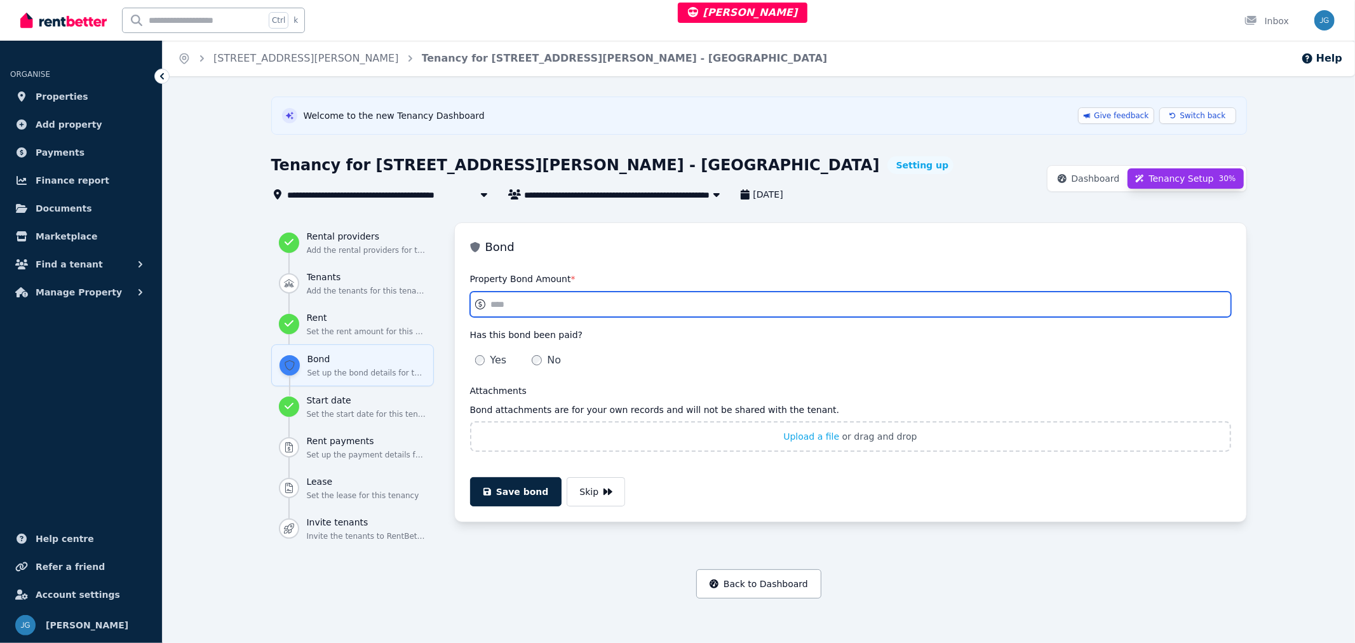
type input "***"
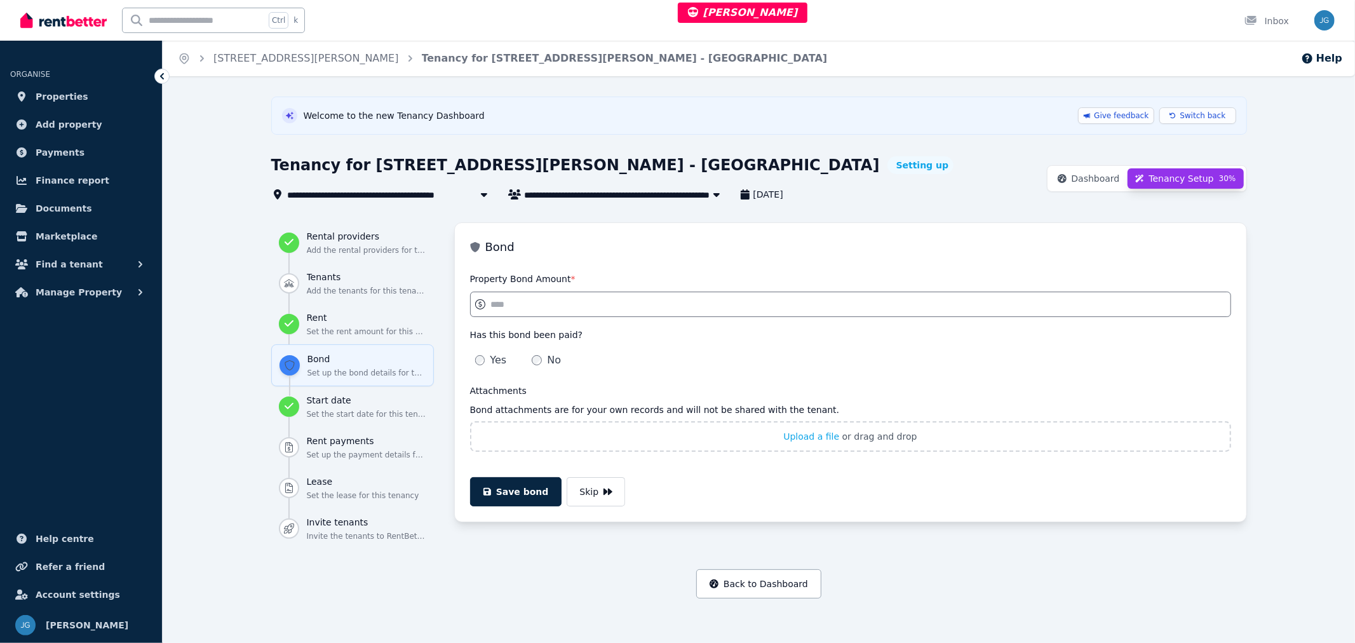
click at [496, 358] on span "Yes" at bounding box center [498, 360] width 17 height 15
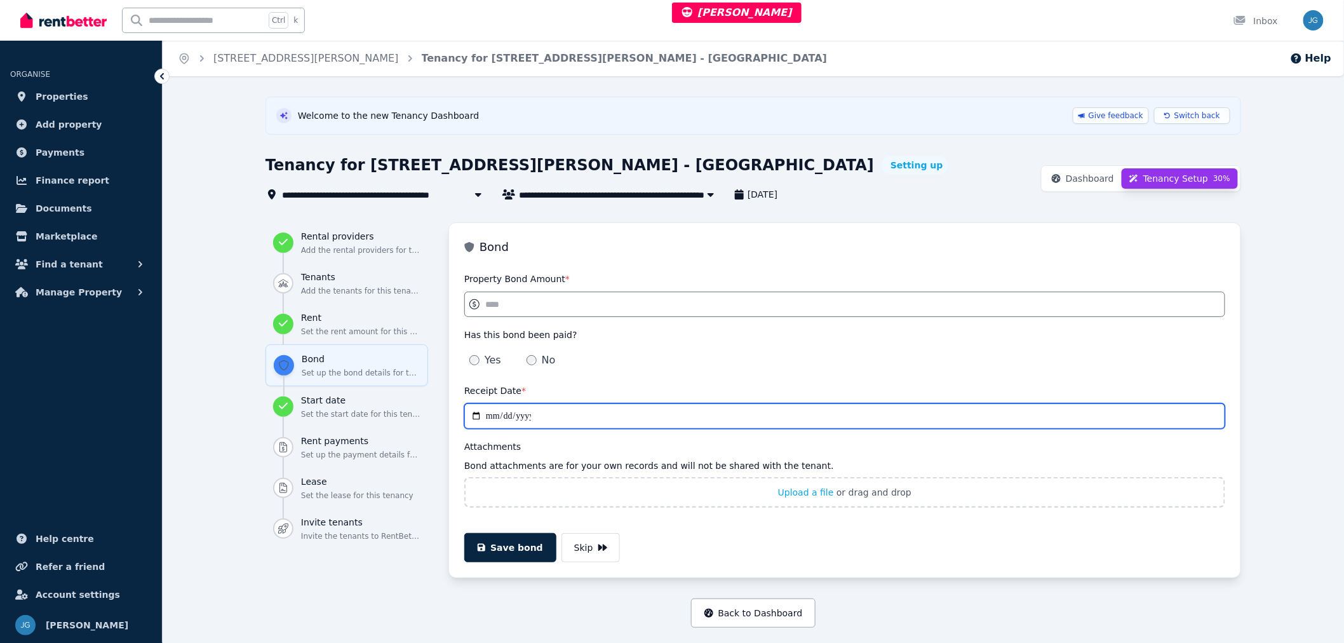
click at [492, 420] on input "Receipt Date *" at bounding box center [844, 415] width 761 height 25
type input "**********"
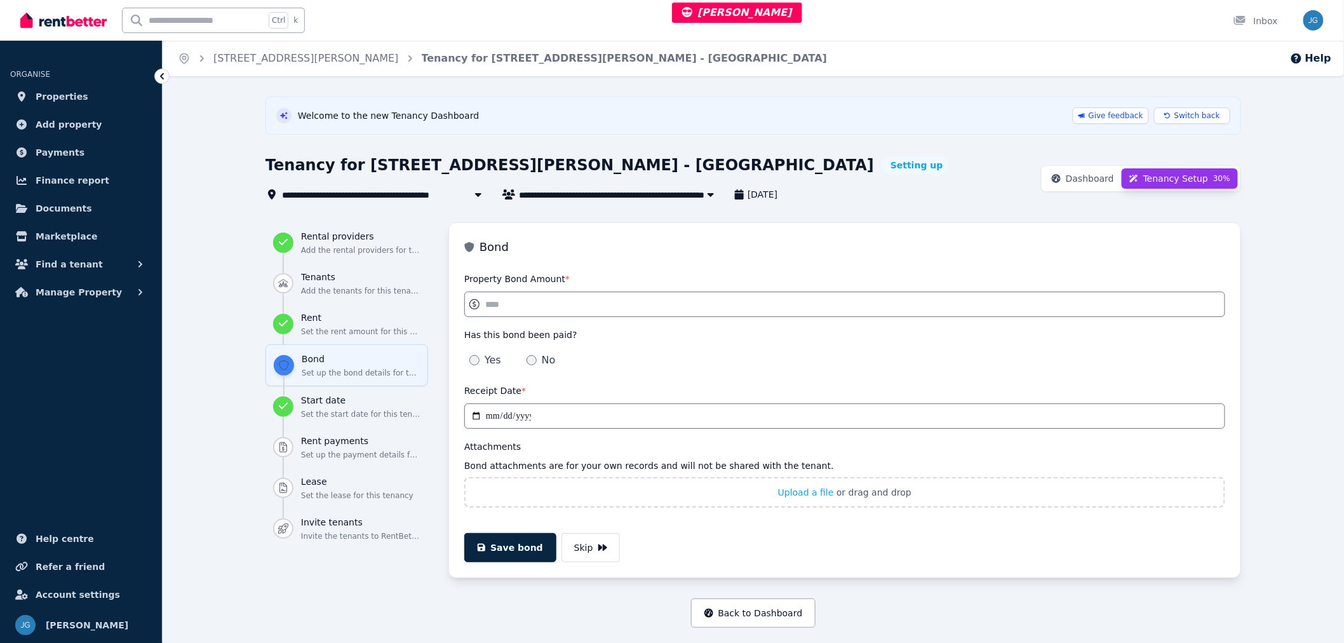
click at [501, 545] on button "Save bond" at bounding box center [510, 547] width 92 height 29
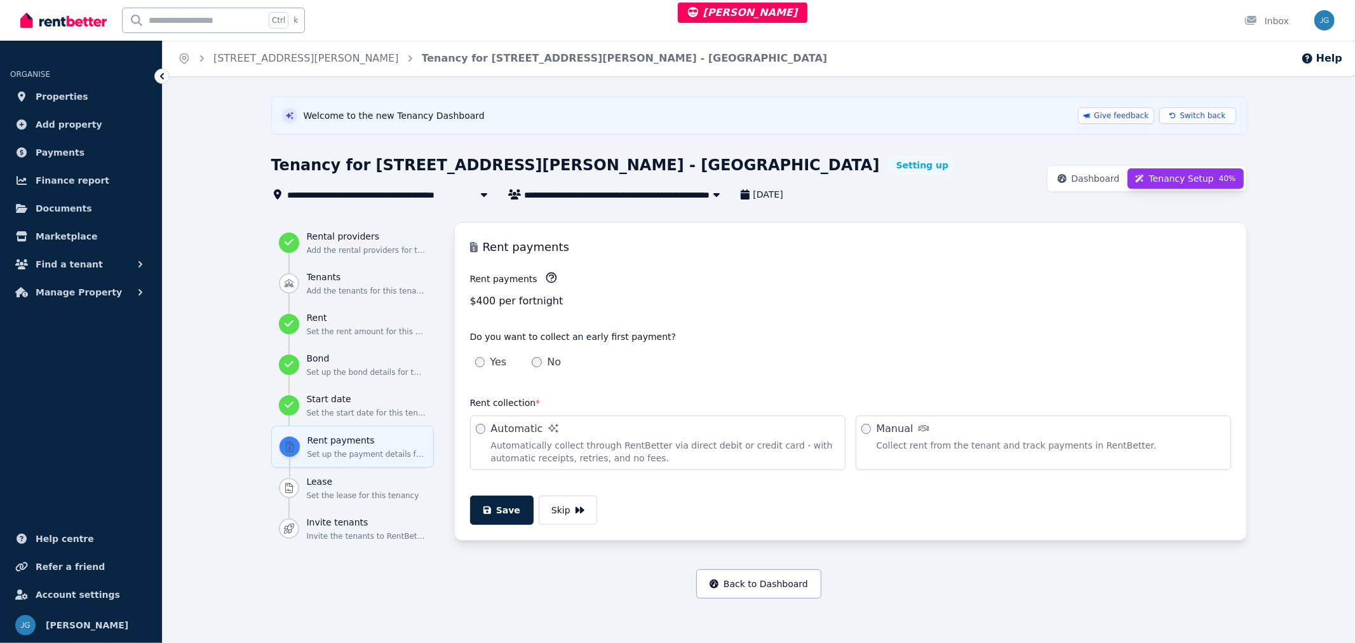
click at [1205, 115] on span "Switch back" at bounding box center [1203, 116] width 46 height 10
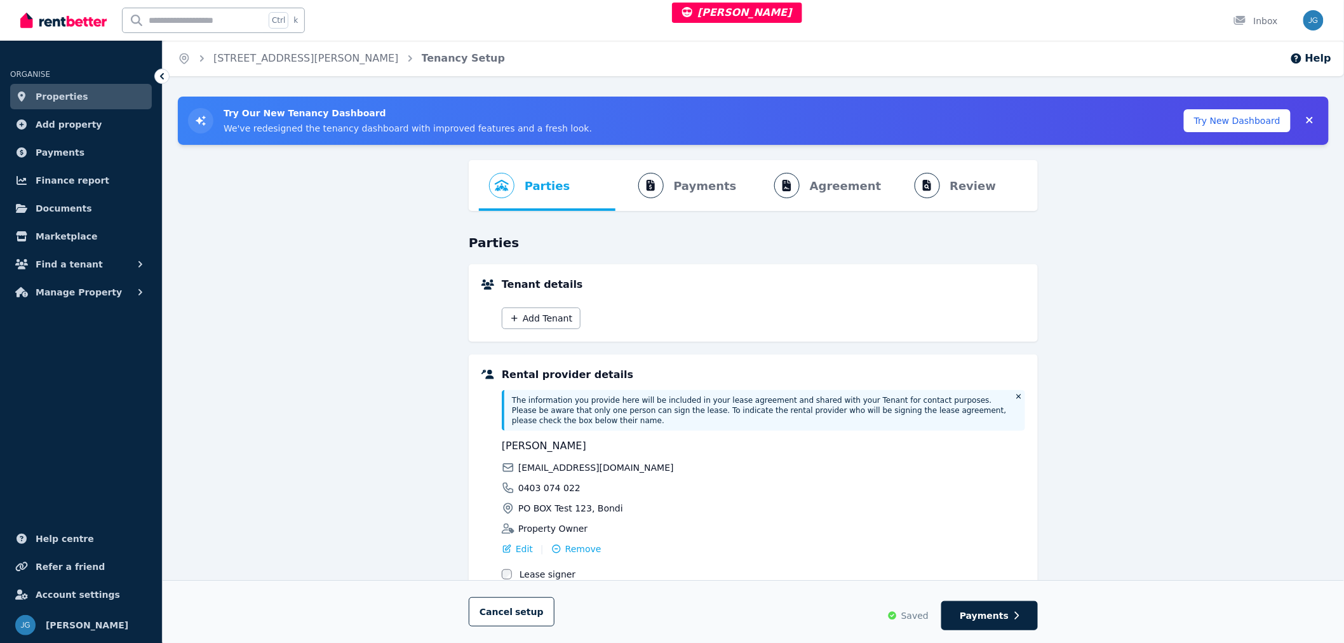
click at [980, 619] on span "Payments" at bounding box center [984, 615] width 49 height 13
select select "**********"
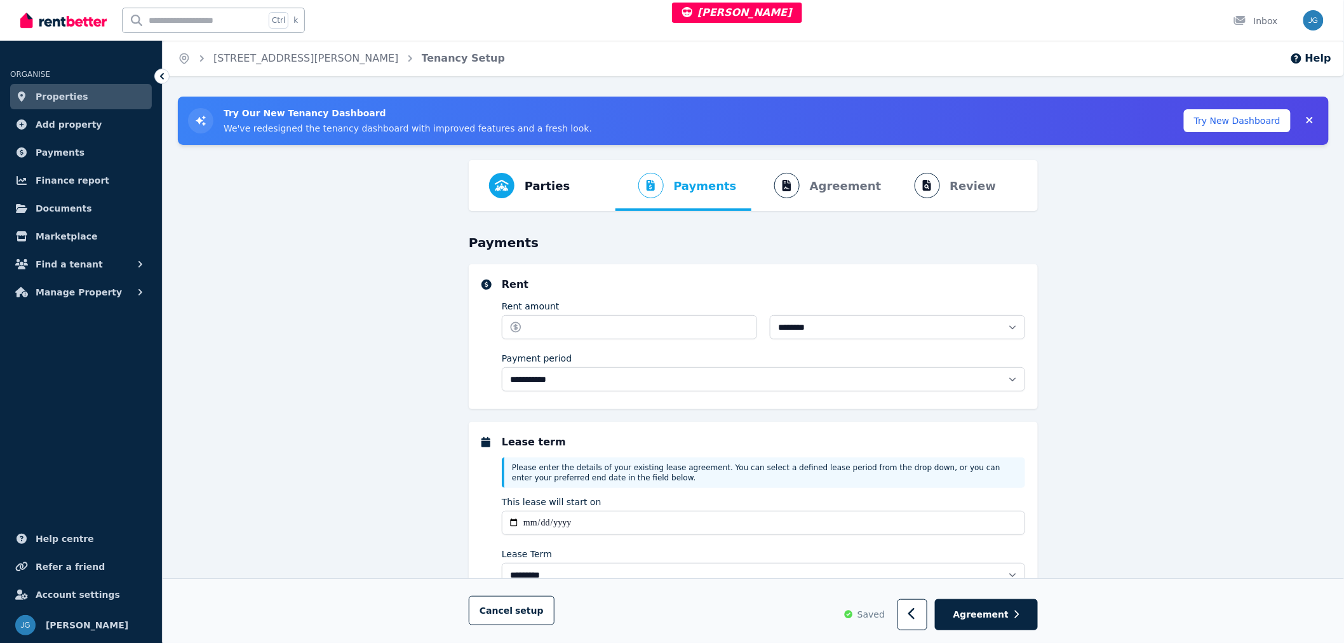
select select "**********"
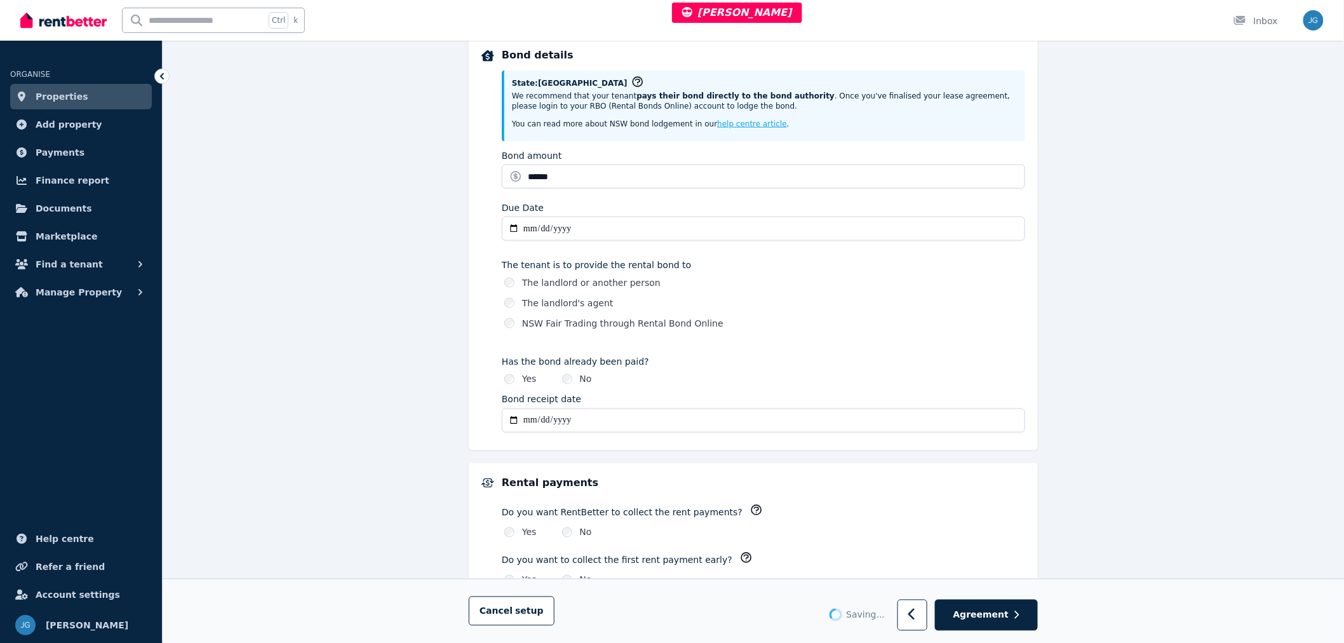
select select "**********"
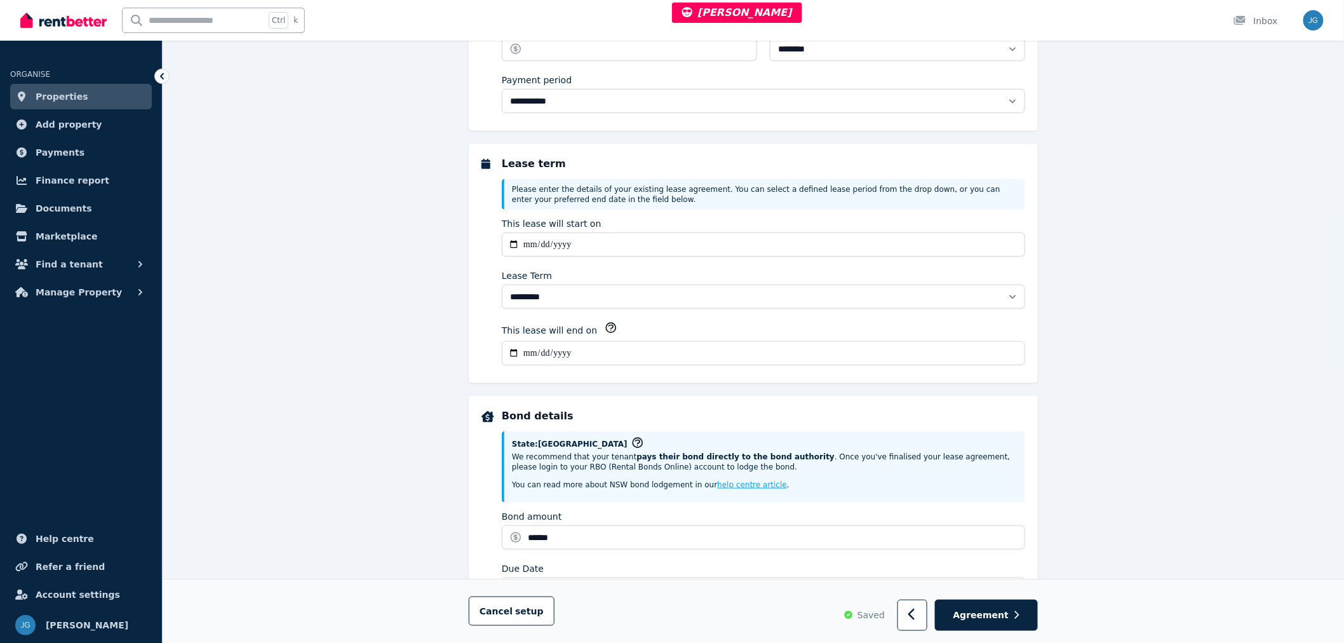
scroll to position [35, 0]
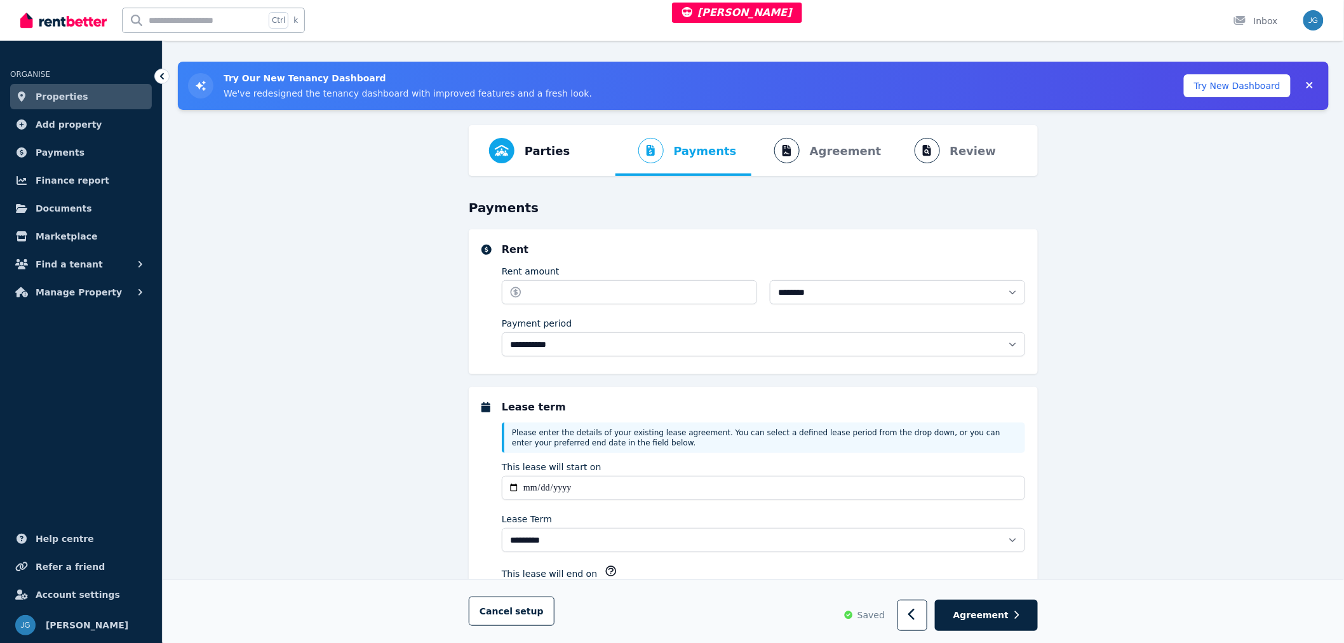
click at [1229, 91] on button "Try New Dashboard" at bounding box center [1237, 85] width 107 height 23
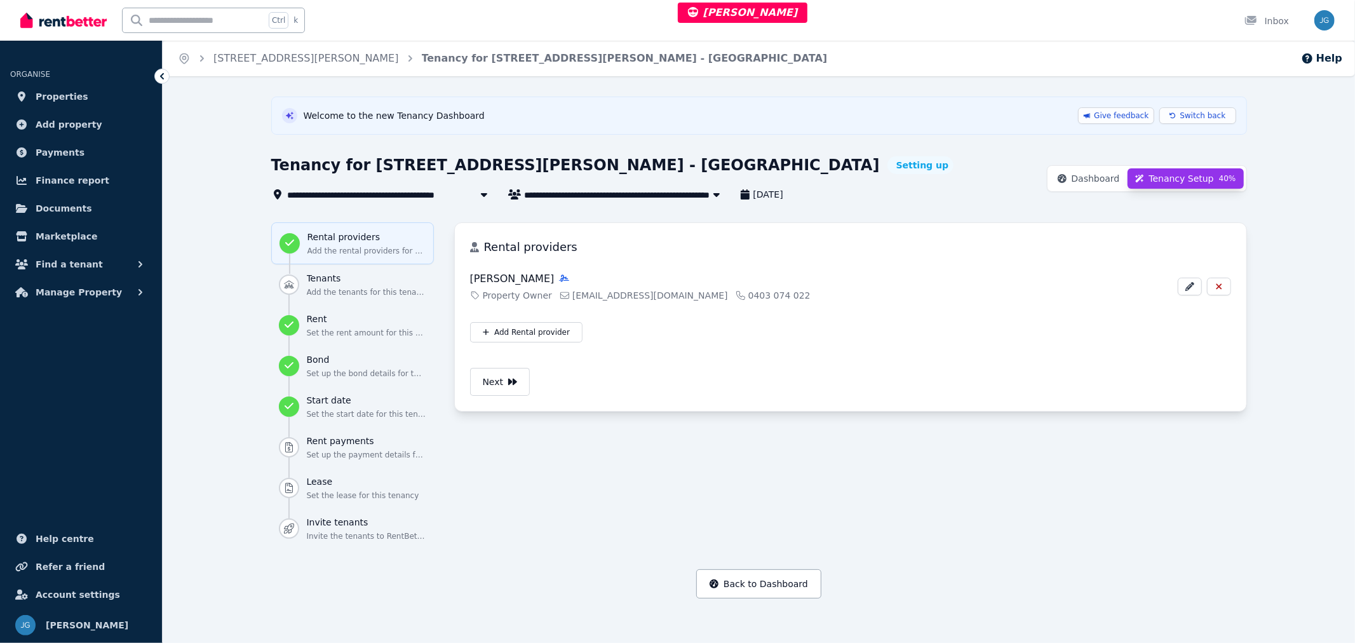
click at [1195, 119] on span "Switch back" at bounding box center [1203, 116] width 46 height 10
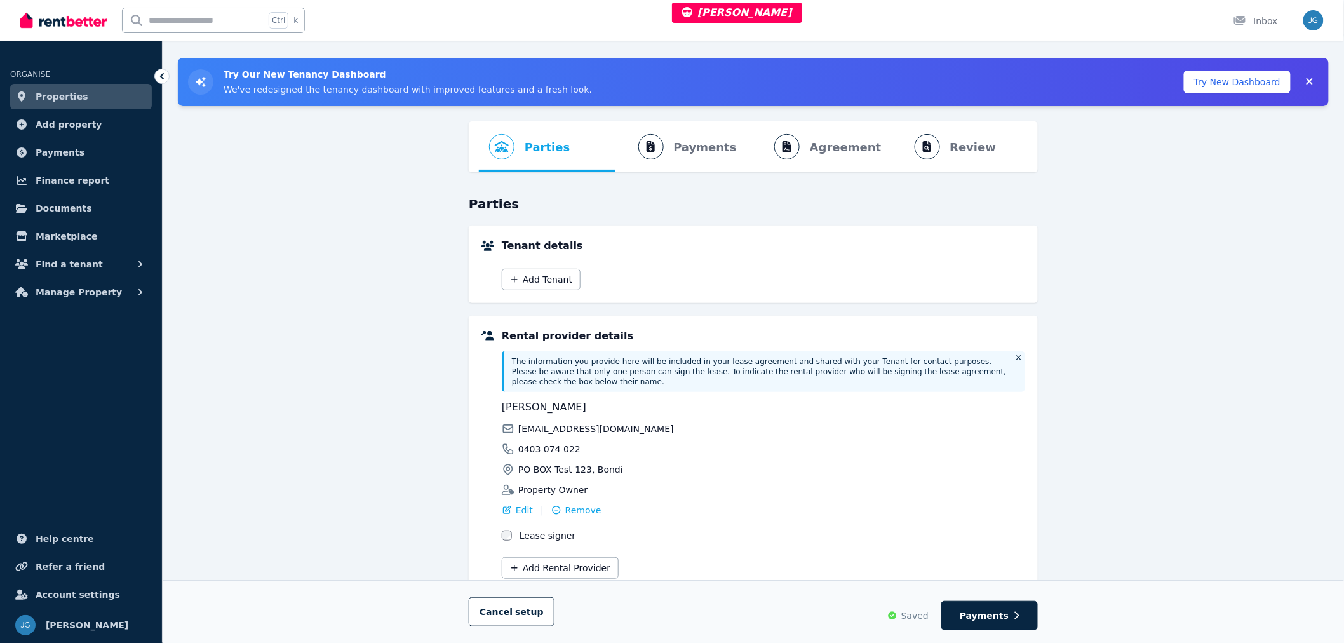
scroll to position [75, 0]
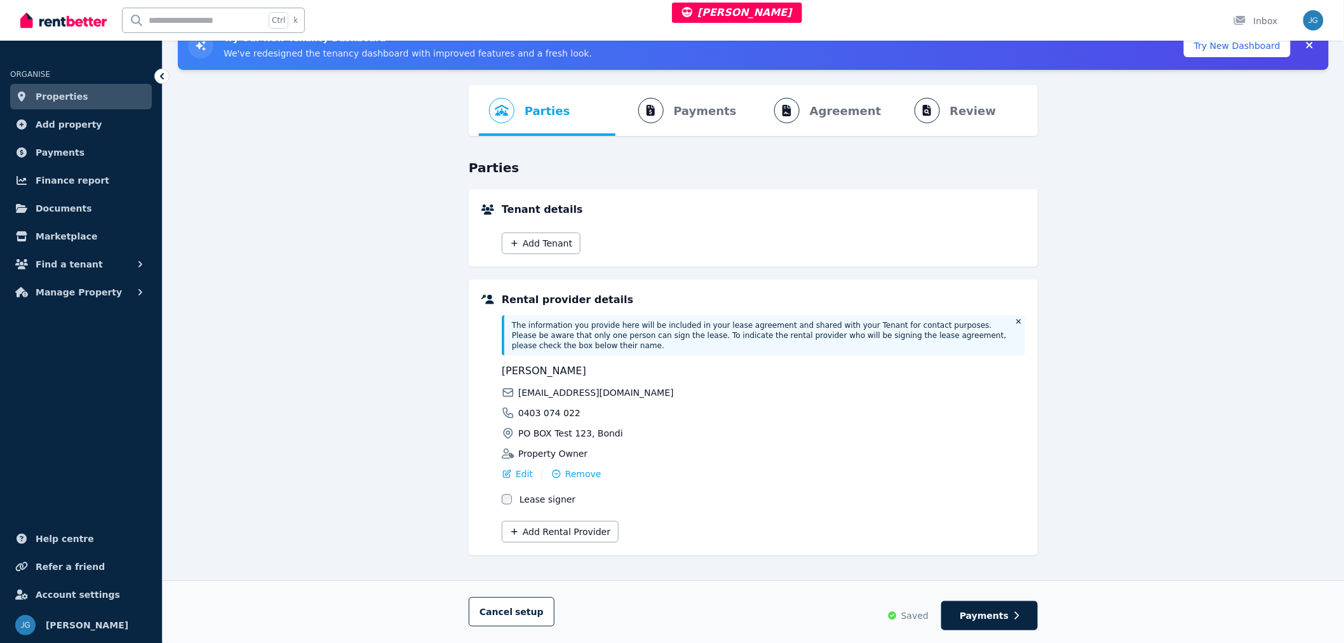
click at [981, 614] on span "Payments" at bounding box center [984, 615] width 49 height 13
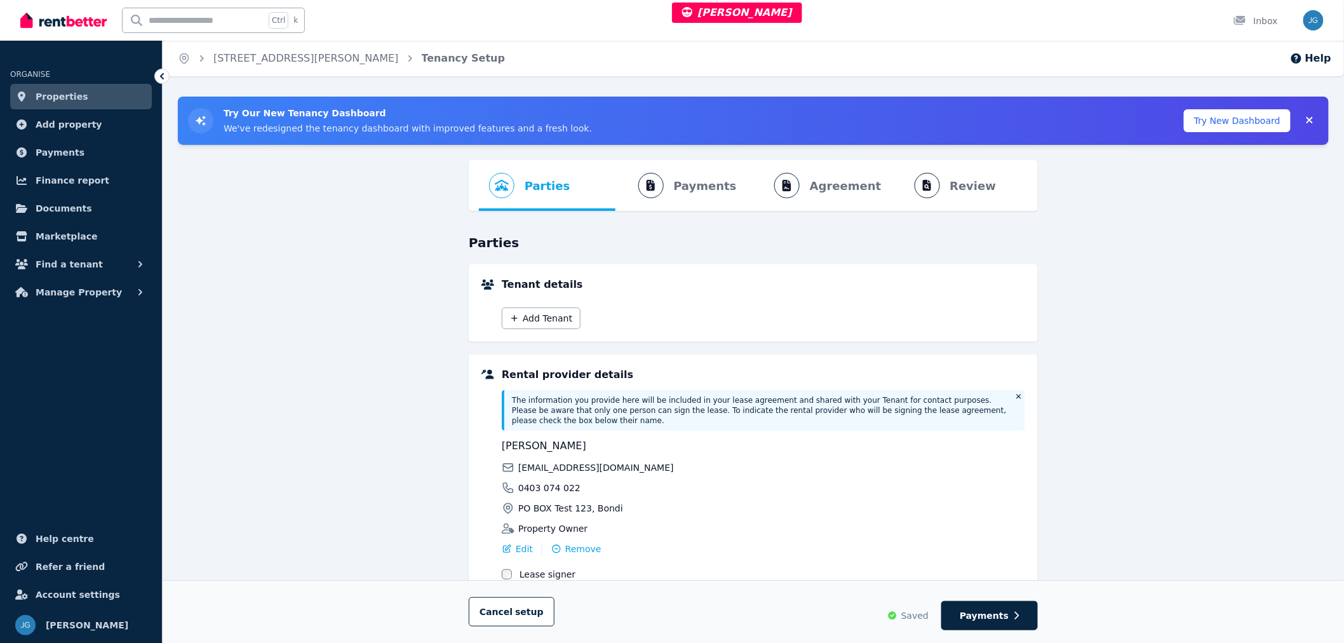
select select "**********"
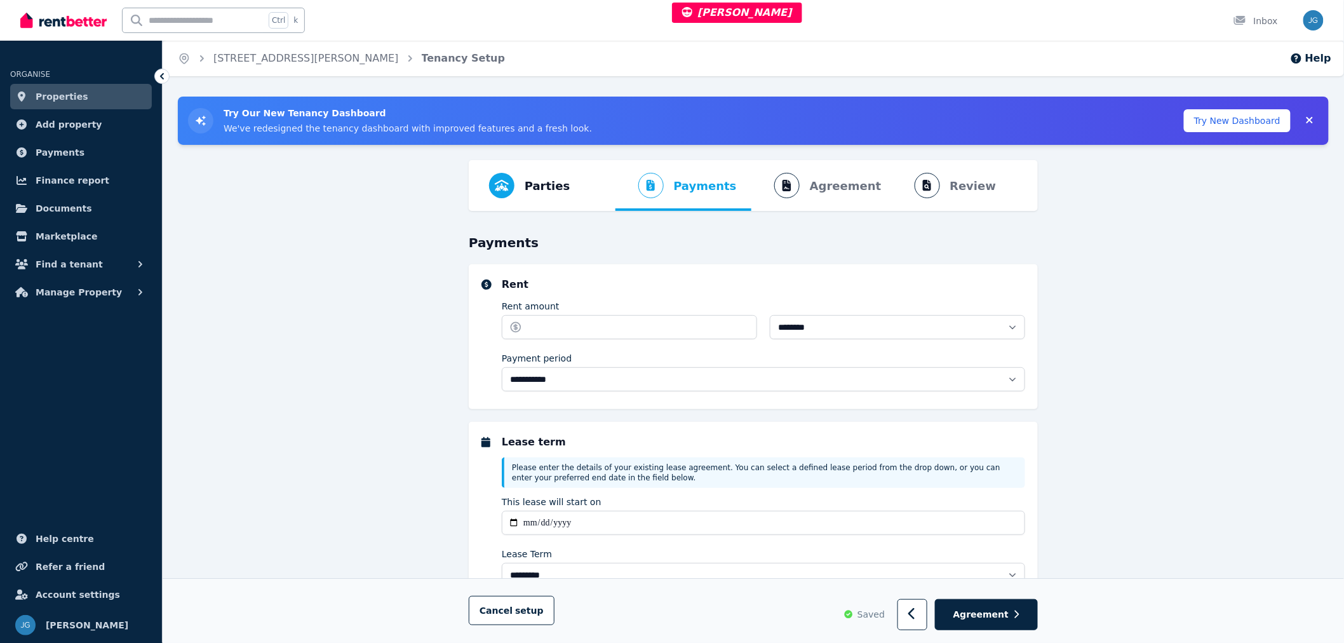
select select "**********"
click at [982, 614] on span "Agreement" at bounding box center [982, 615] width 56 height 13
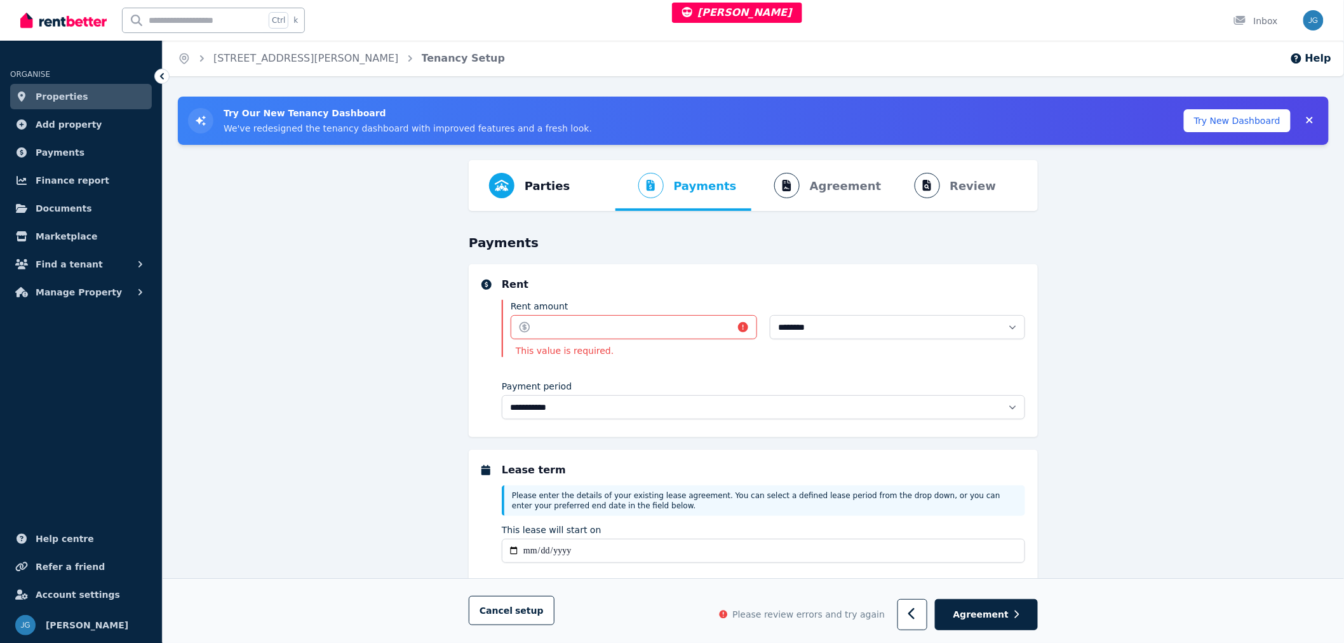
click at [1266, 121] on button "Try New Dashboard" at bounding box center [1237, 120] width 107 height 23
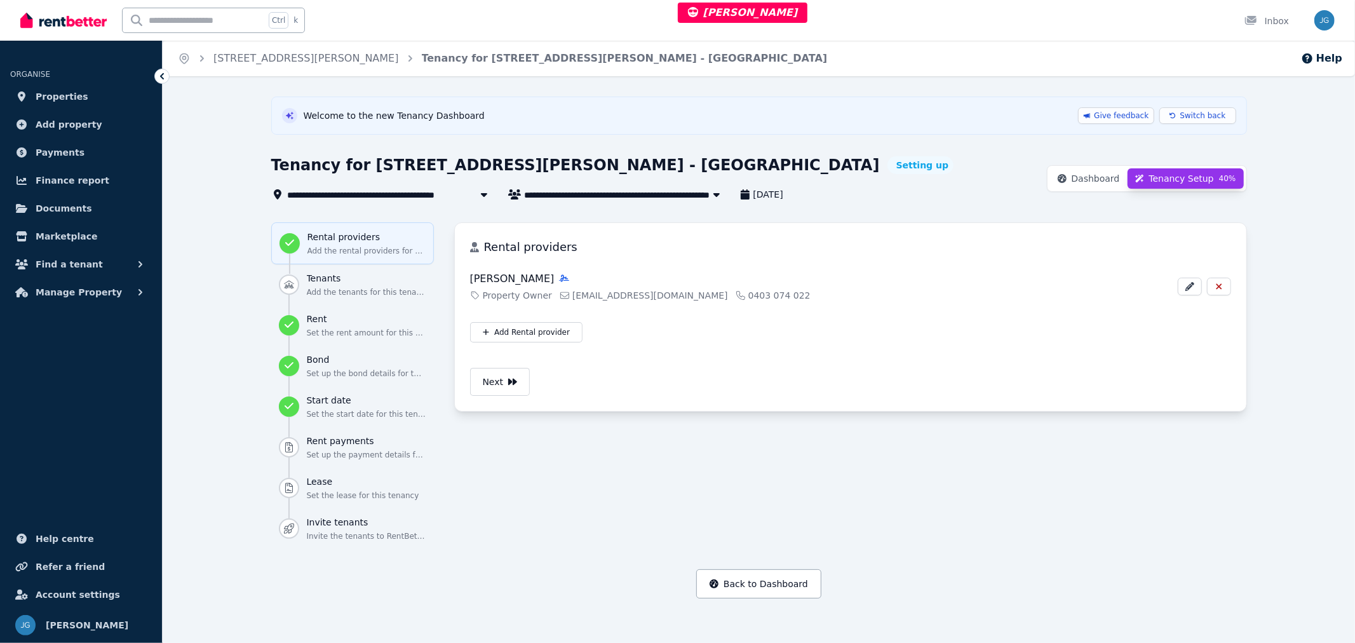
click at [1116, 180] on span "Dashboard" at bounding box center [1096, 178] width 48 height 13
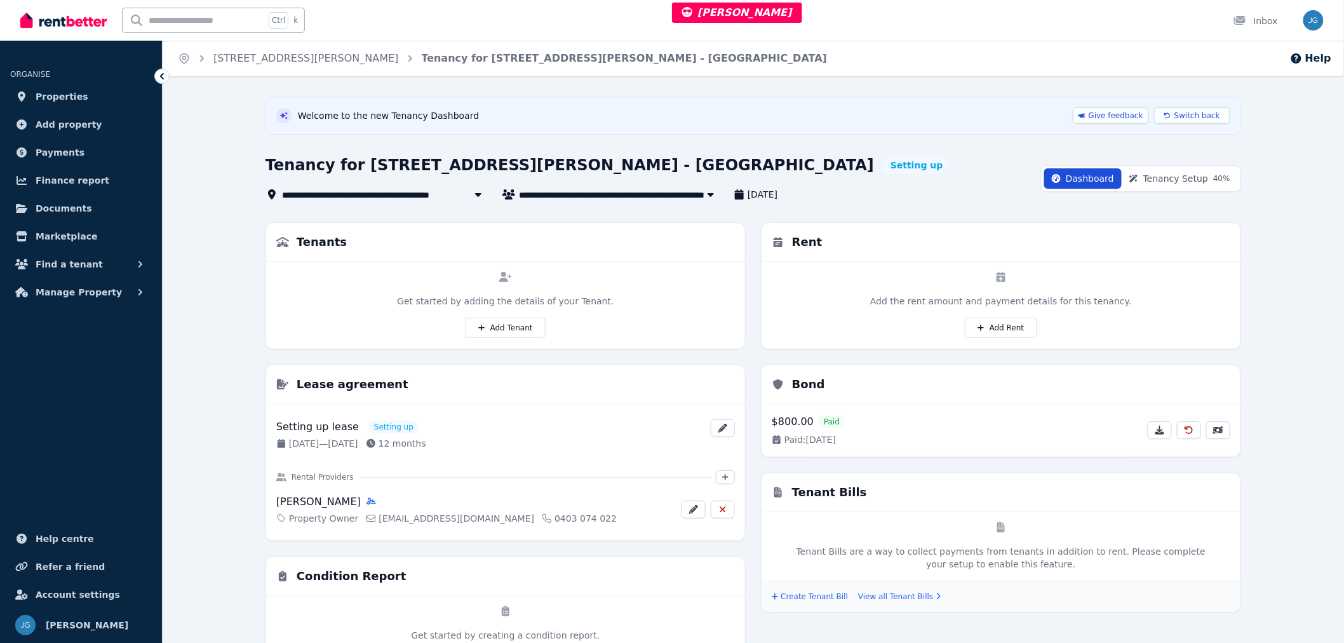
click at [1171, 119] on icon at bounding box center [1168, 116] width 6 height 8
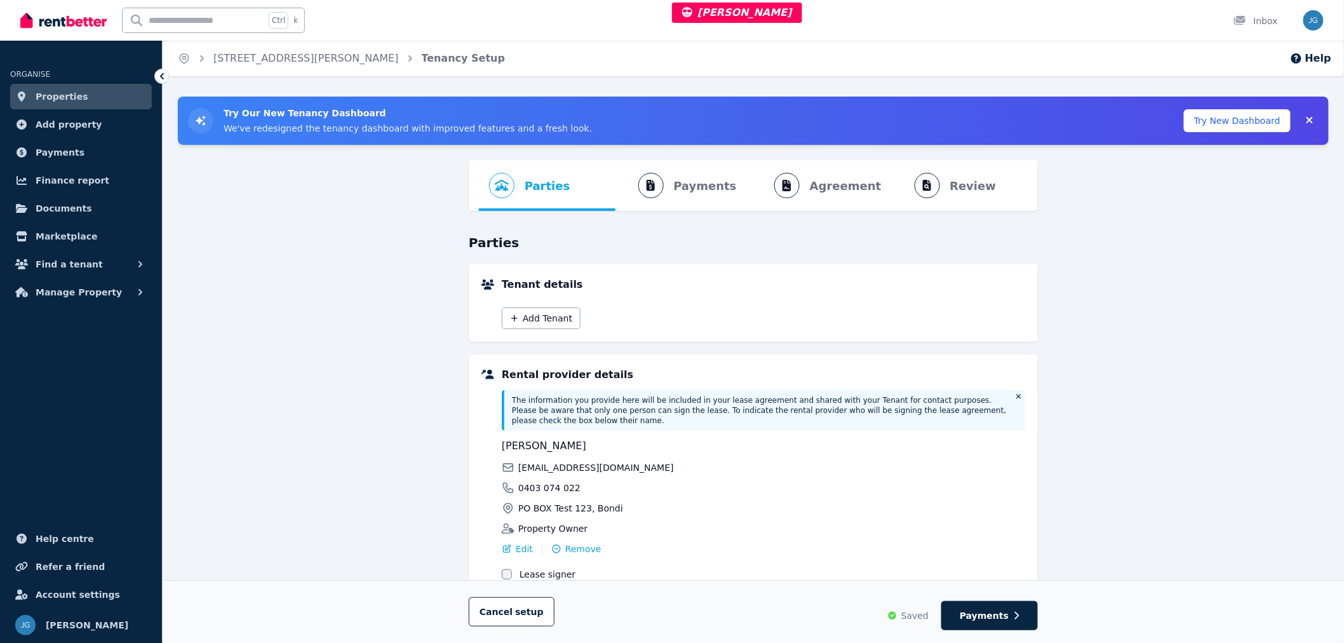
click at [505, 618] on button "Cancel setup" at bounding box center [512, 611] width 86 height 29
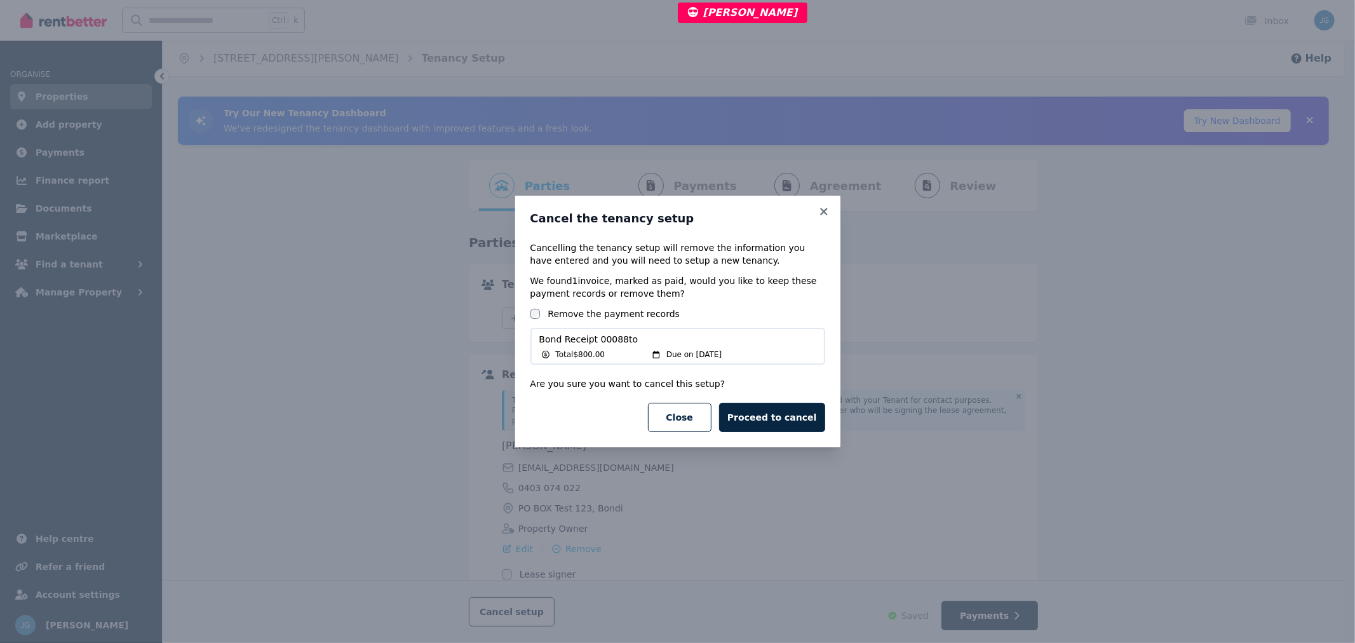
click at [759, 415] on button "Proceed to cancel" at bounding box center [771, 417] width 105 height 29
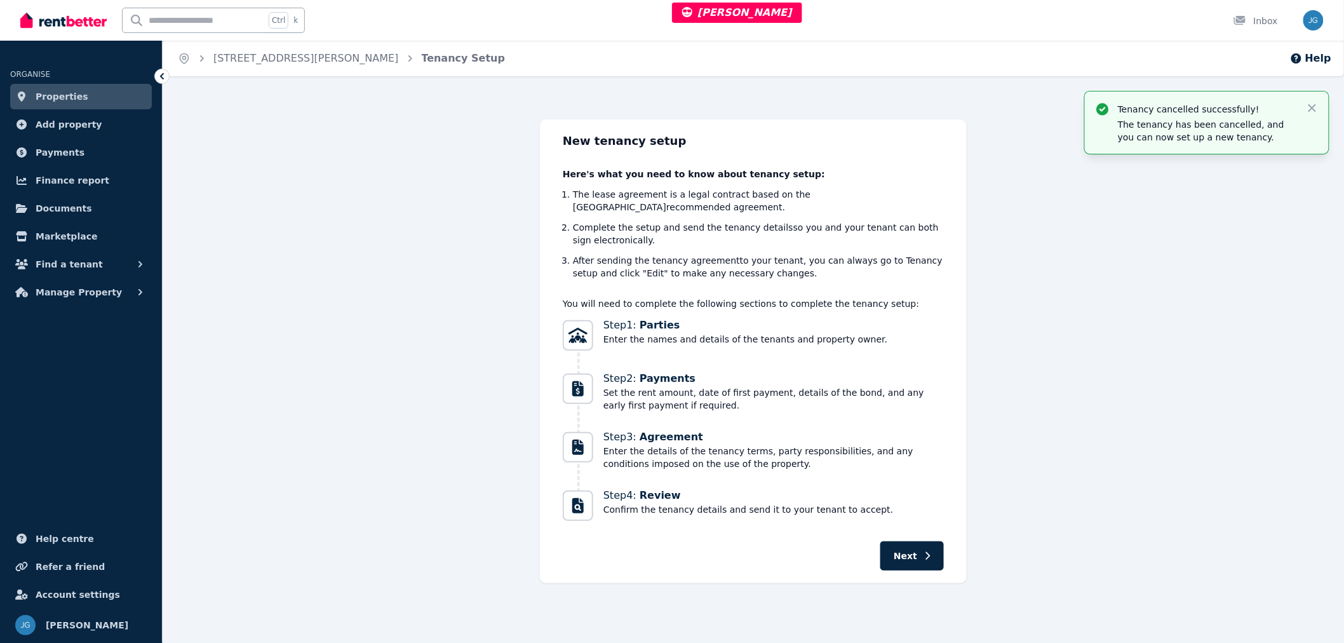
click at [281, 59] on link "308/29 Newland Street, Bondi Junction - Rental" at bounding box center [306, 58] width 186 height 12
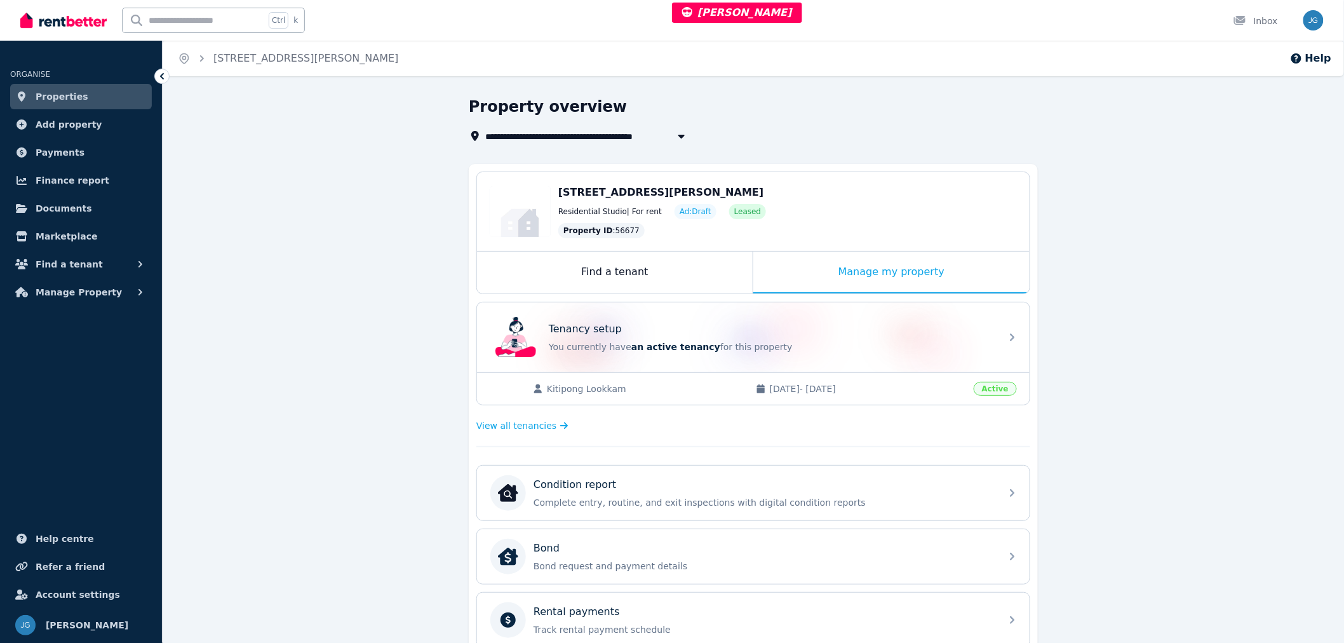
click at [804, 342] on p "You currently have an active tenancy for this property" at bounding box center [771, 347] width 445 height 13
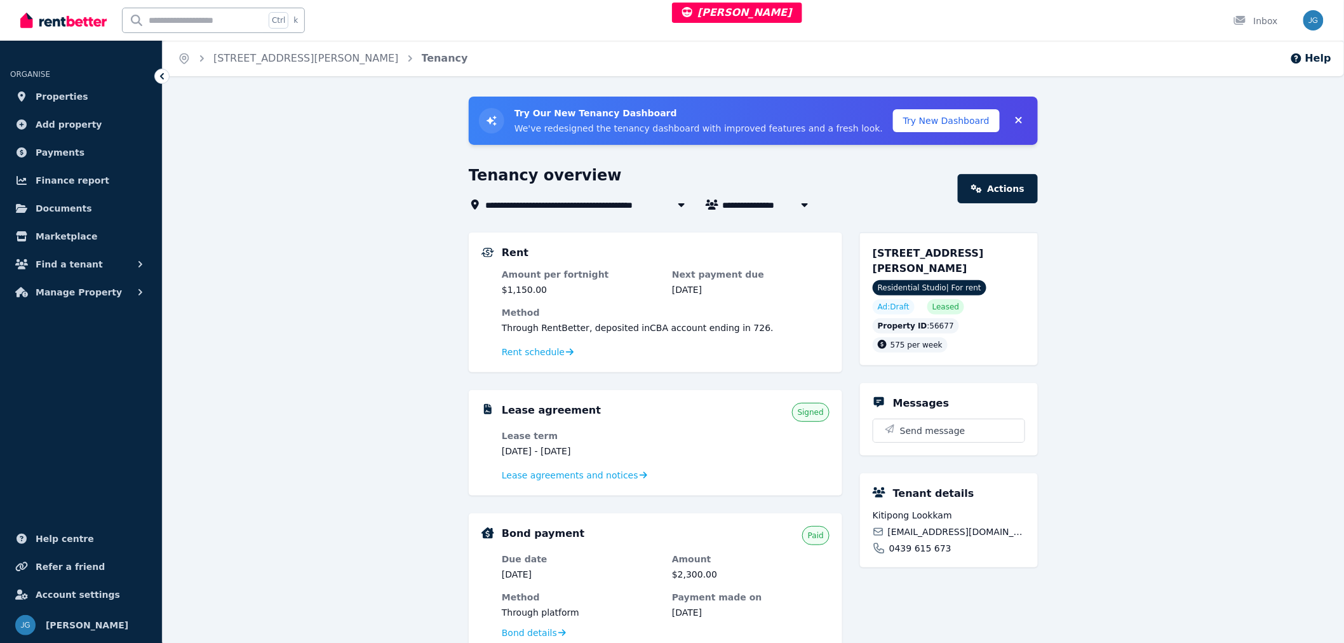
click at [919, 124] on button "Try New Dashboard" at bounding box center [946, 120] width 107 height 23
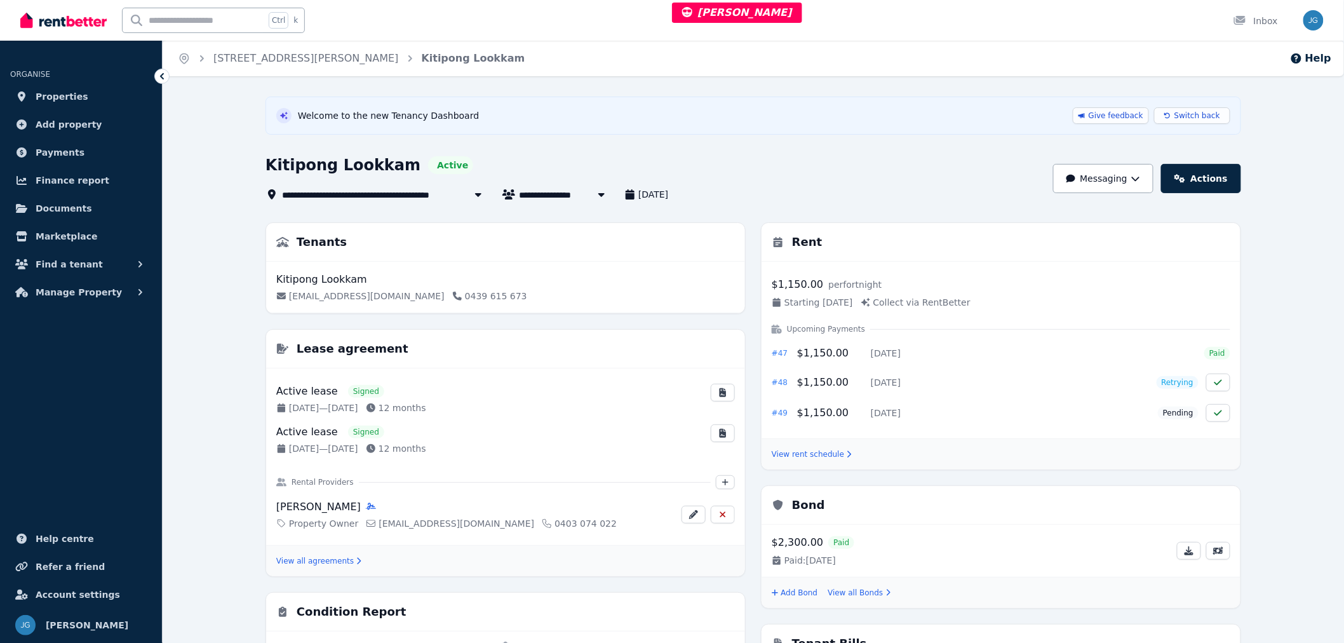
click at [1180, 119] on button "Switch back" at bounding box center [1193, 115] width 76 height 17
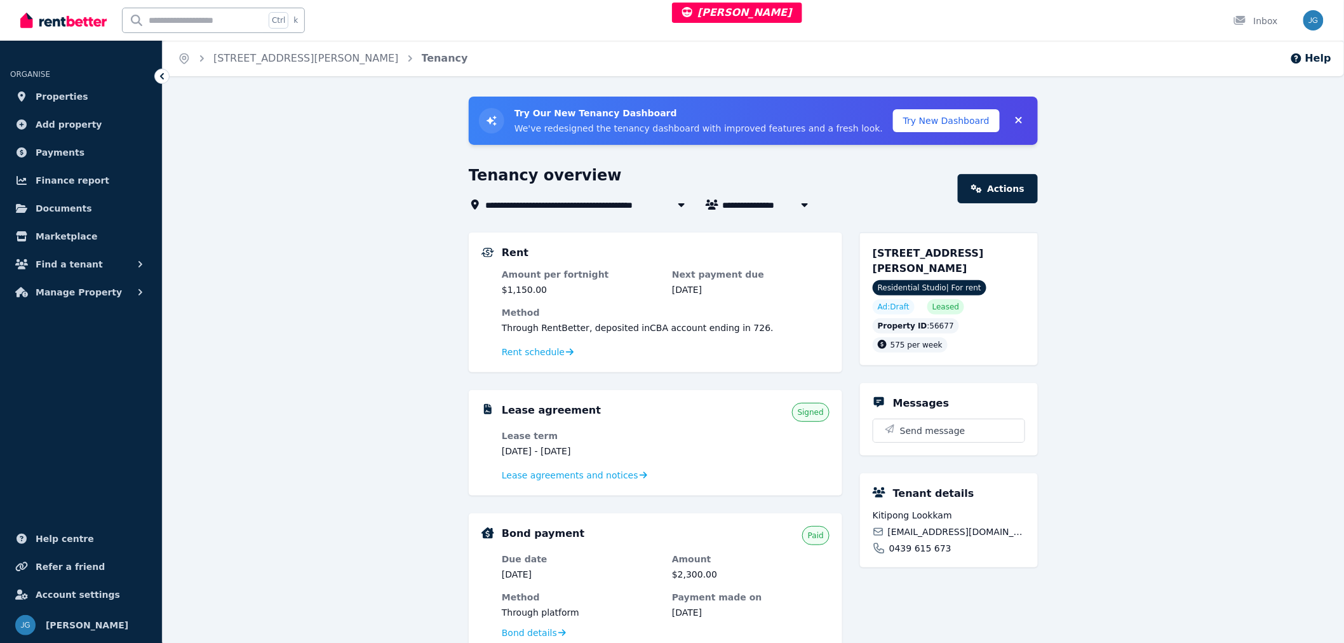
click at [959, 112] on button "Try New Dashboard" at bounding box center [946, 120] width 107 height 23
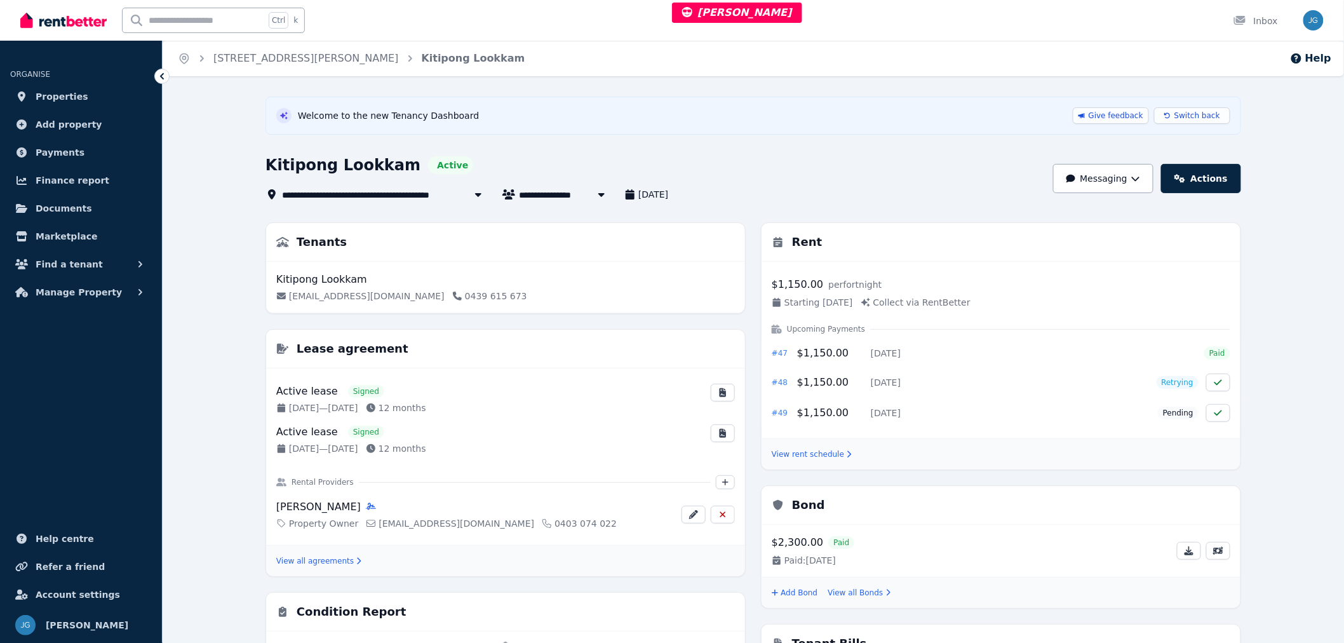
click at [820, 456] on link "View rent schedule" at bounding box center [812, 454] width 80 height 10
click at [72, 301] on button "Manage Property" at bounding box center [81, 292] width 142 height 25
click at [77, 328] on link "Tenancies" at bounding box center [81, 320] width 132 height 25
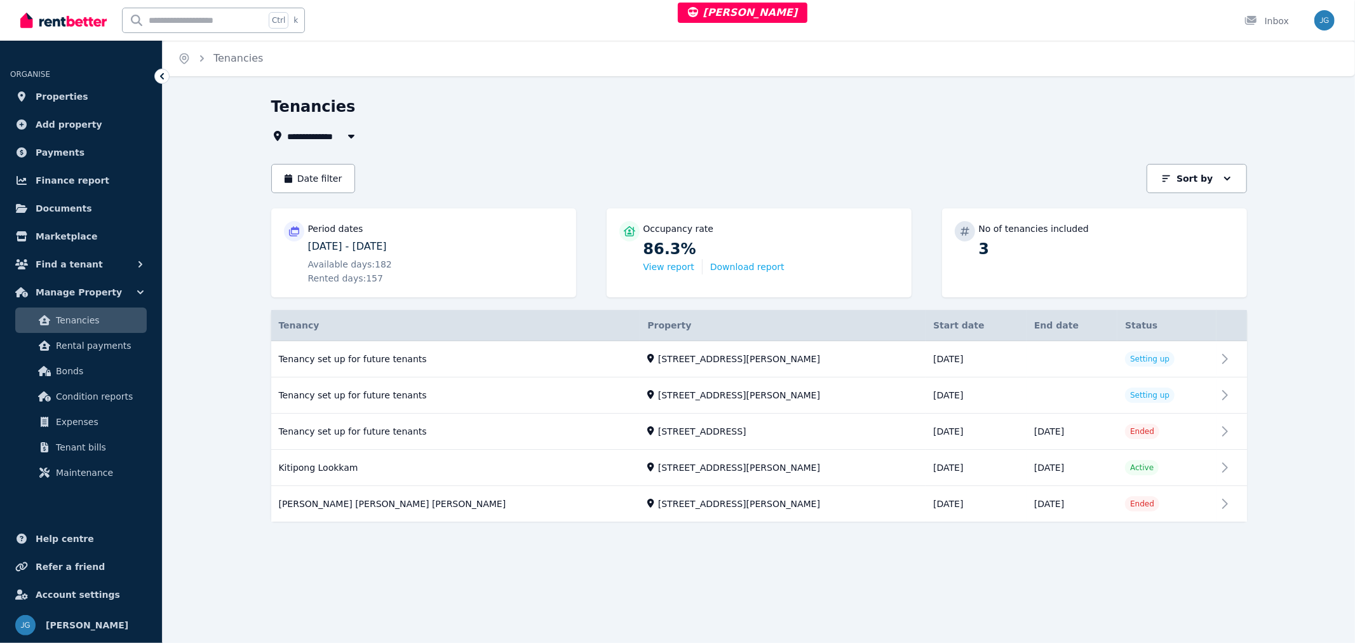
click at [627, 467] on link "View property details" at bounding box center [759, 468] width 976 height 36
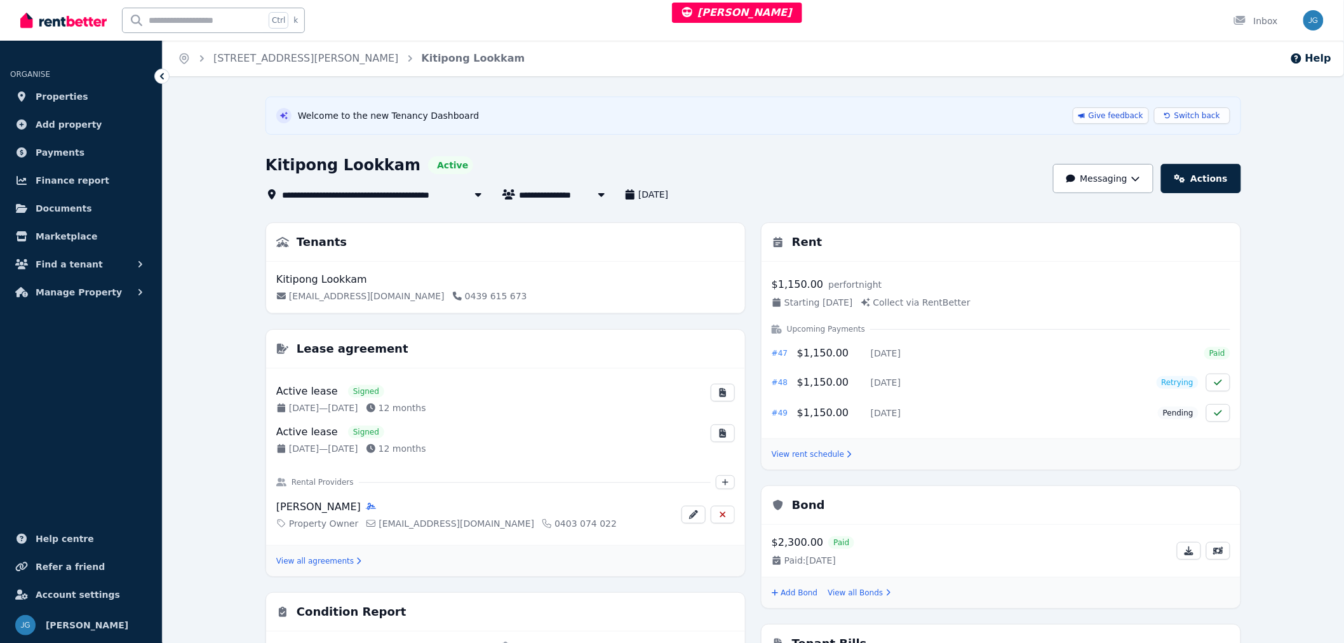
drag, startPoint x: 897, startPoint y: 382, endPoint x: 913, endPoint y: 382, distance: 16.5
click at [901, 382] on span "Thu, 28 Aug 2025" at bounding box center [886, 382] width 30 height 13
click at [775, 453] on link "View rent schedule" at bounding box center [812, 454] width 80 height 10
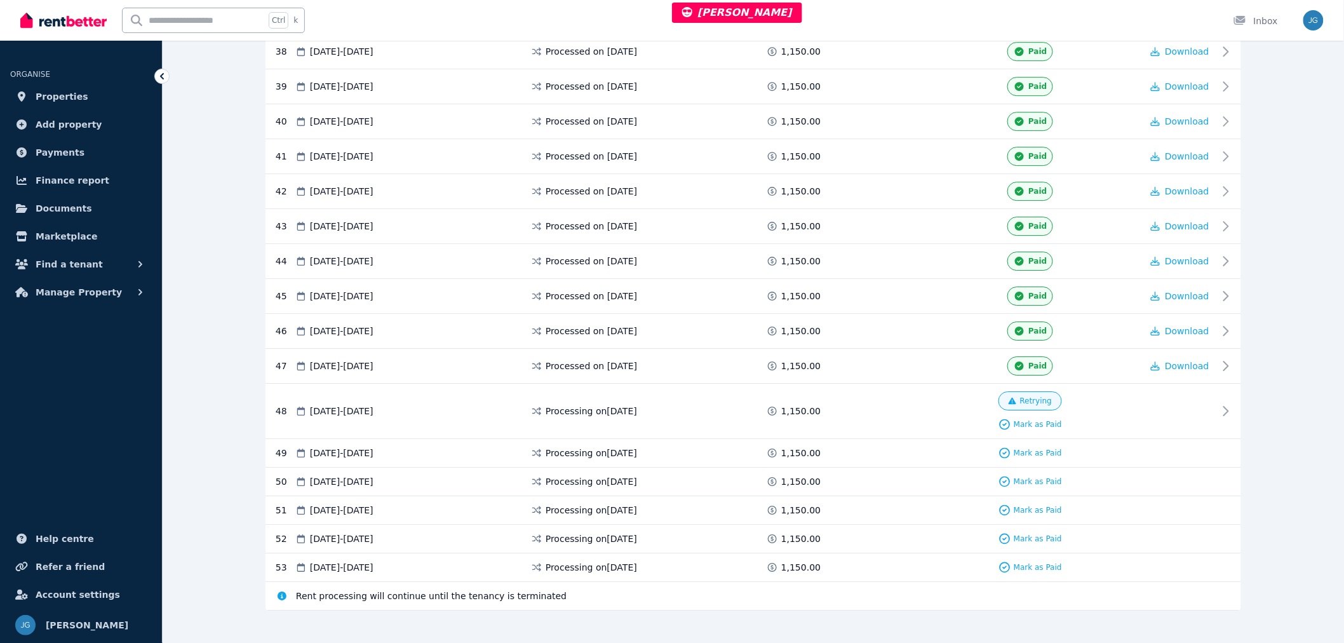
scroll to position [1615, 0]
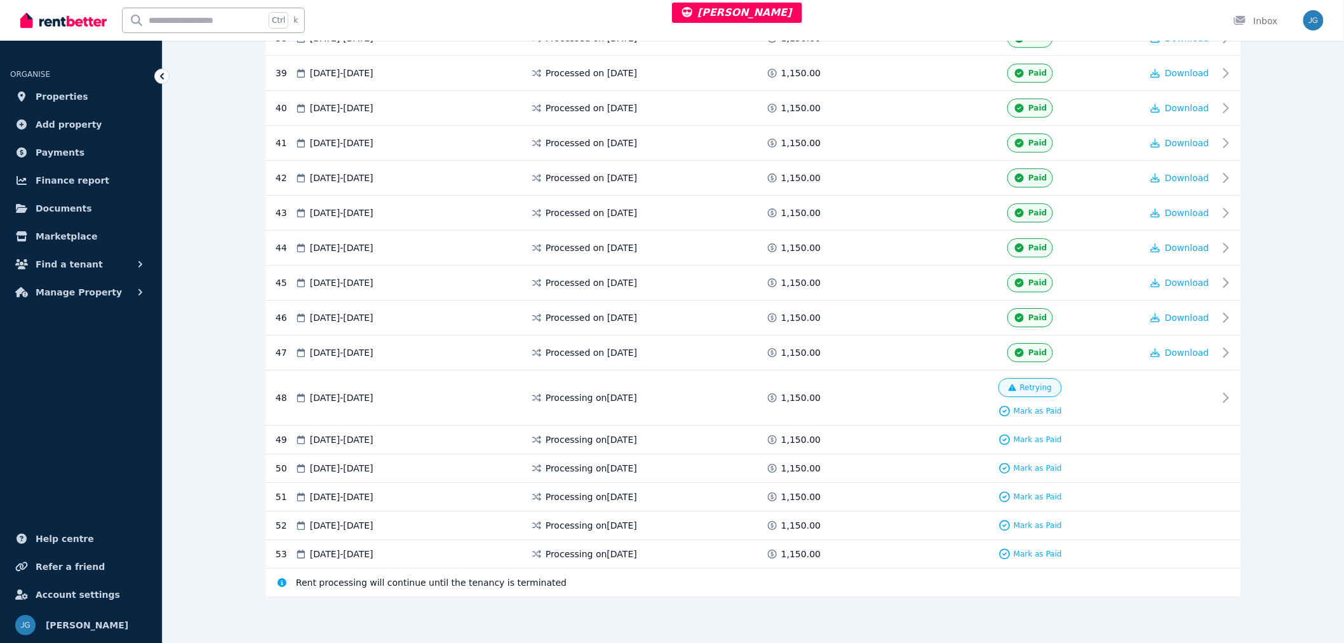
click at [925, 389] on div "Retrying Mark as Paid" at bounding box center [1031, 397] width 224 height 39
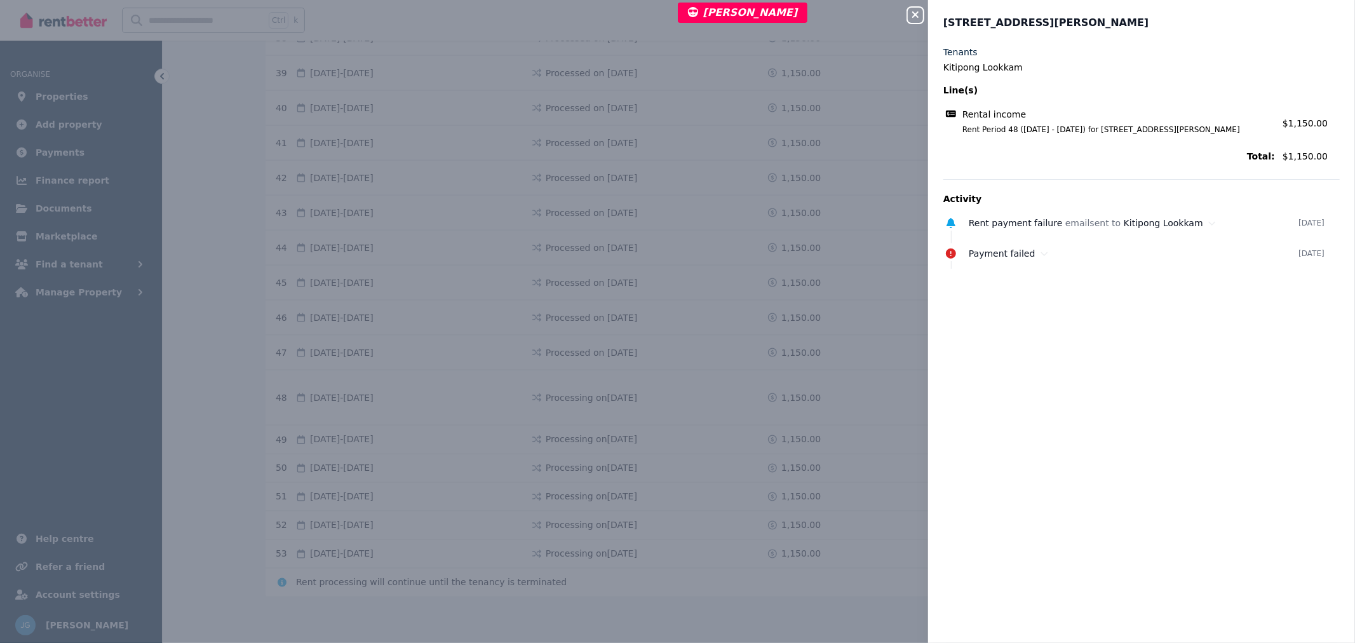
click at [919, 6] on div "Close panel" at bounding box center [920, 11] width 25 height 23
click at [912, 15] on icon "button" at bounding box center [915, 15] width 15 height 10
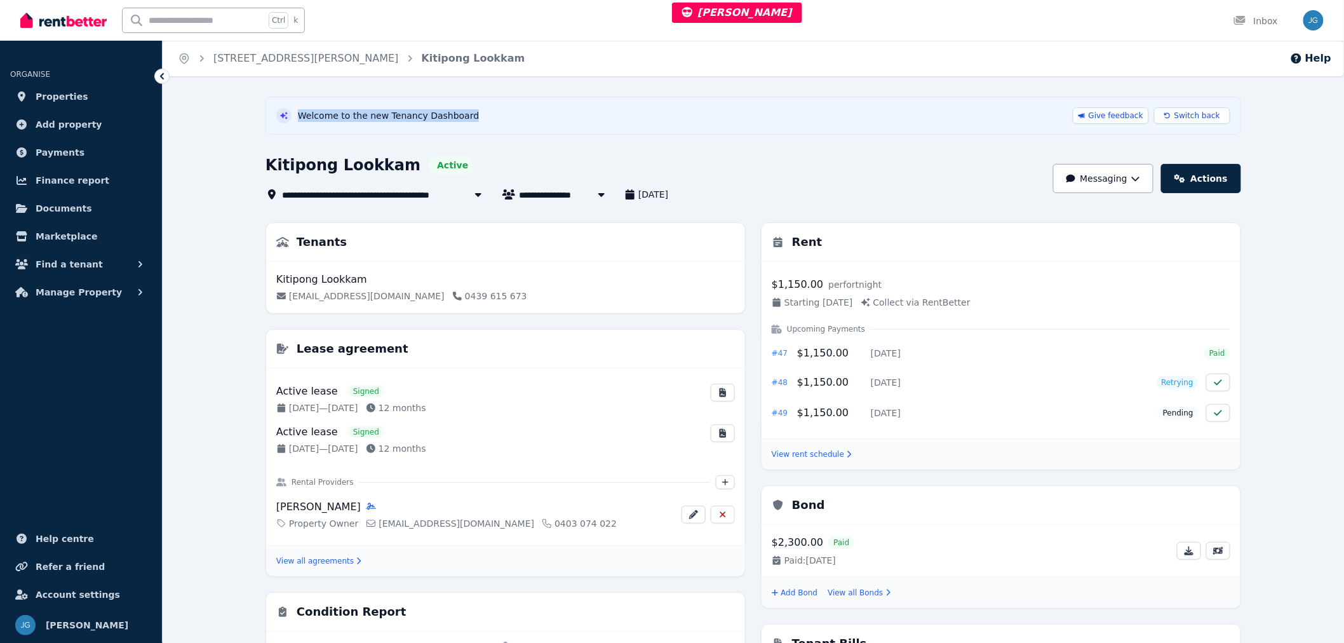
drag, startPoint x: 297, startPoint y: 114, endPoint x: 474, endPoint y: 118, distance: 177.3
click at [474, 118] on div "Welcome to the new Tenancy Dashboard Give feedback Switch back" at bounding box center [753, 115] width 954 height 17
drag, startPoint x: 270, startPoint y: 168, endPoint x: 401, endPoint y: 166, distance: 130.9
click at [401, 166] on div "Kitipong Lookkam Active" at bounding box center [370, 165] width 208 height 20
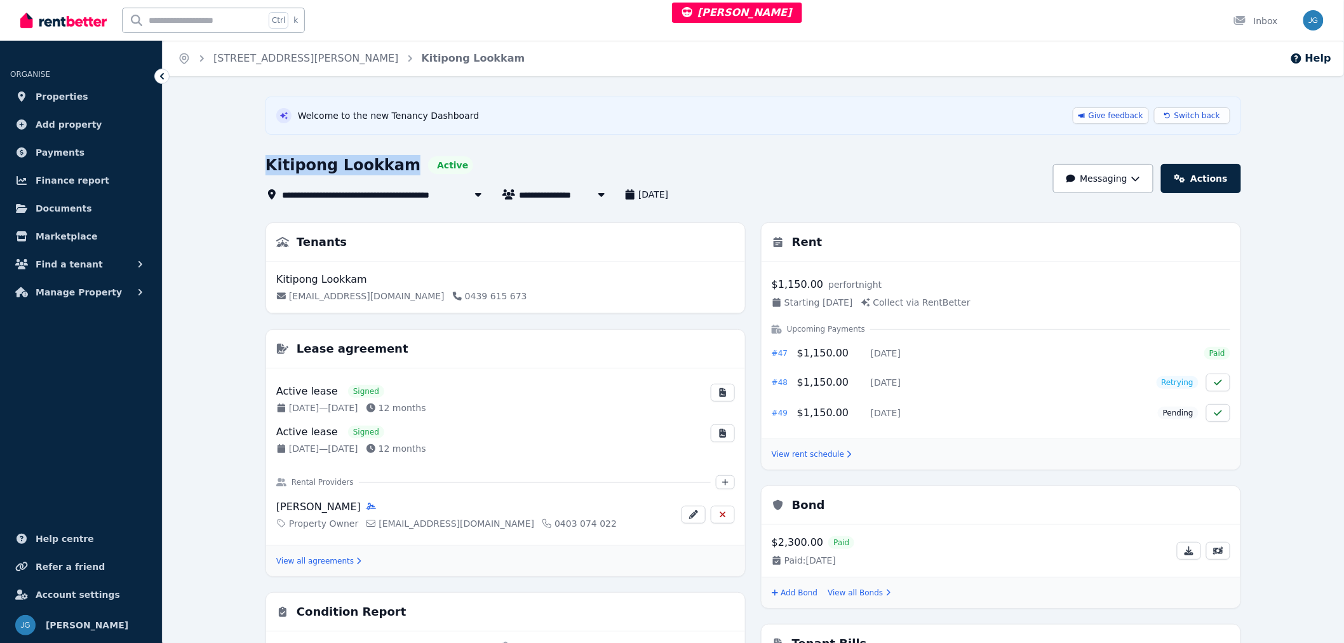
click at [268, 147] on div "**********" at bounding box center [754, 584] width 976 height 975
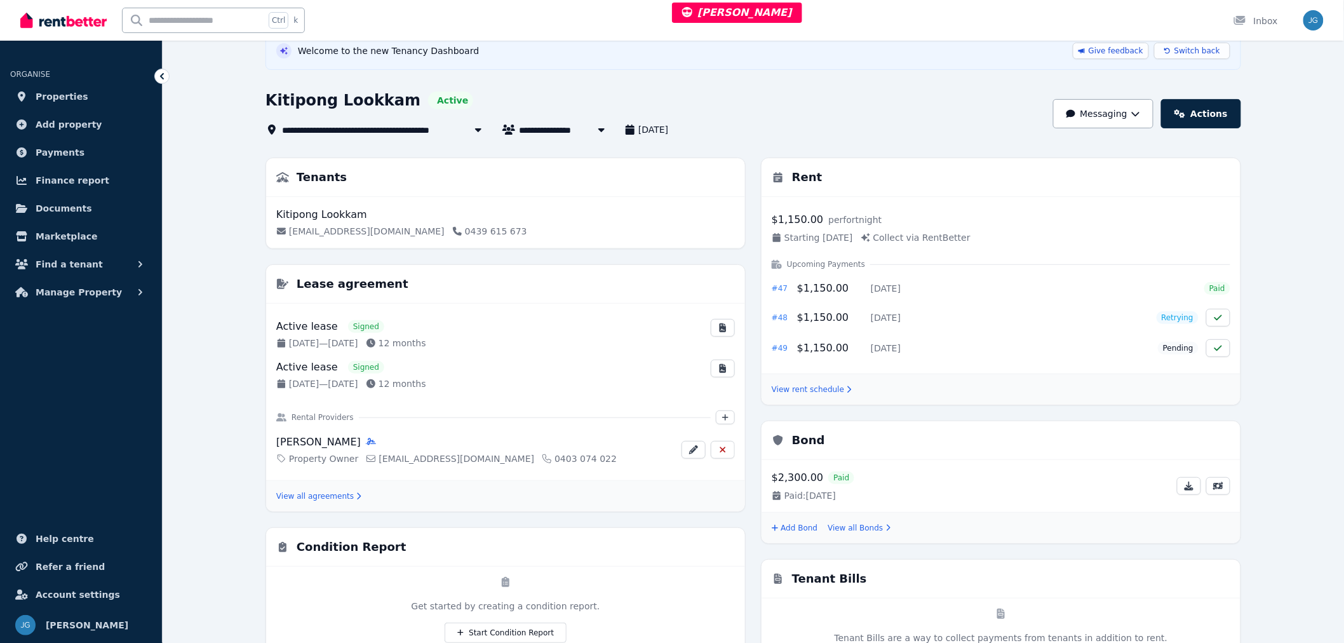
scroll to position [29, 0]
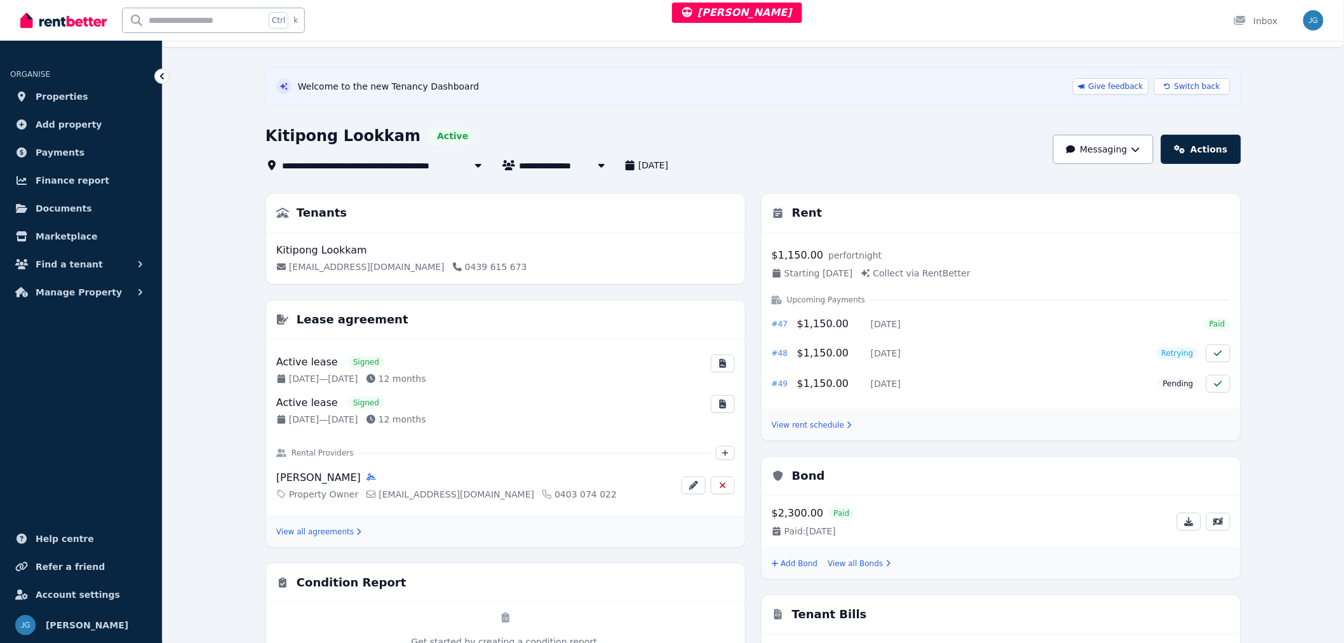
click at [72, 206] on span "Documents" at bounding box center [64, 208] width 57 height 15
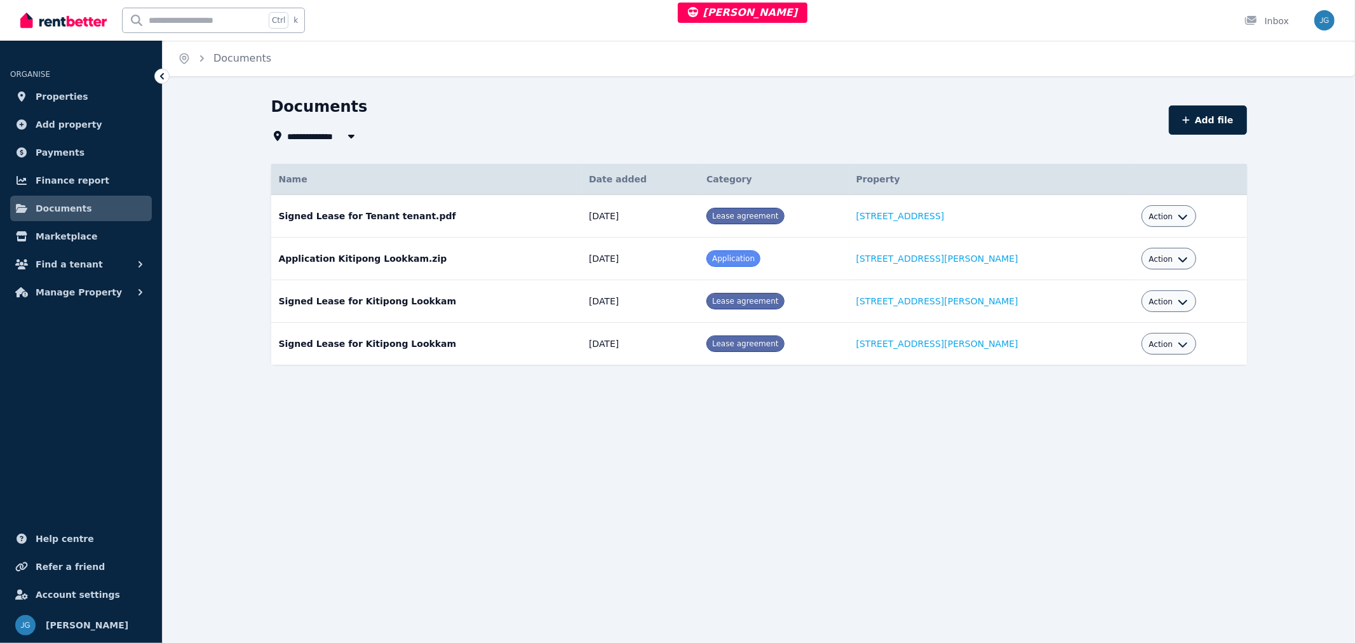
click at [72, 156] on span "Payments" at bounding box center [60, 152] width 49 height 15
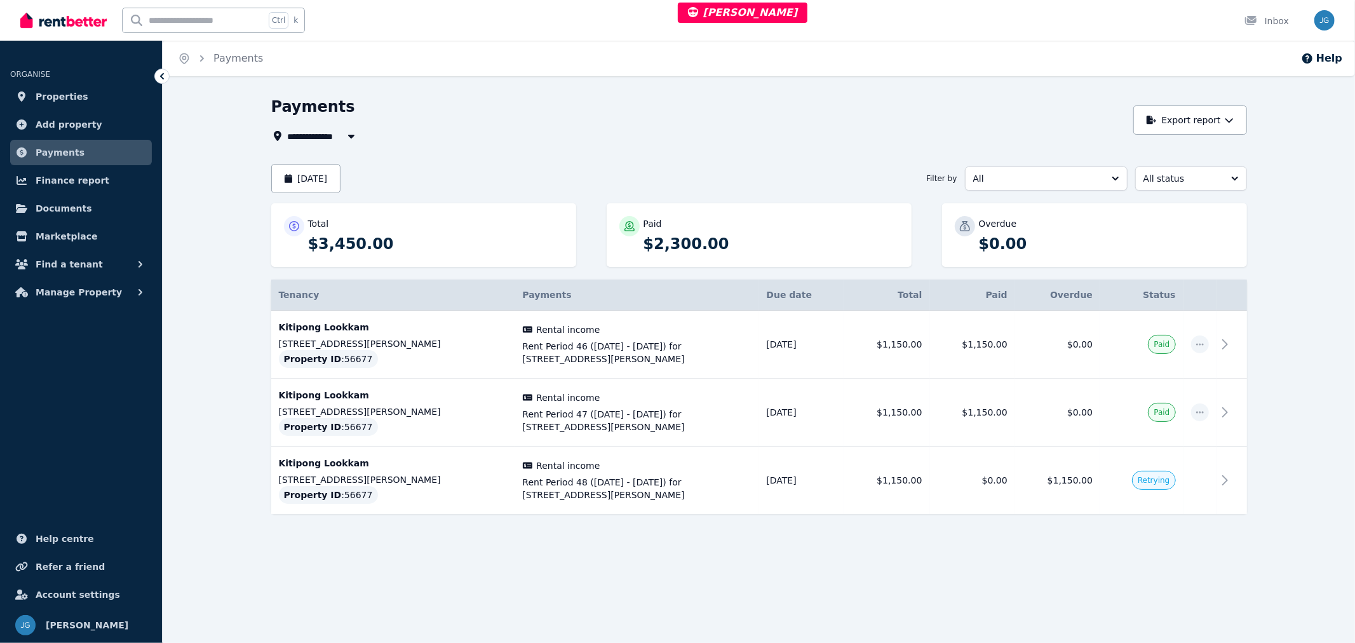
click at [69, 264] on span "Find a tenant" at bounding box center [69, 264] width 67 height 15
click at [74, 394] on span "Manage Property" at bounding box center [79, 396] width 86 height 15
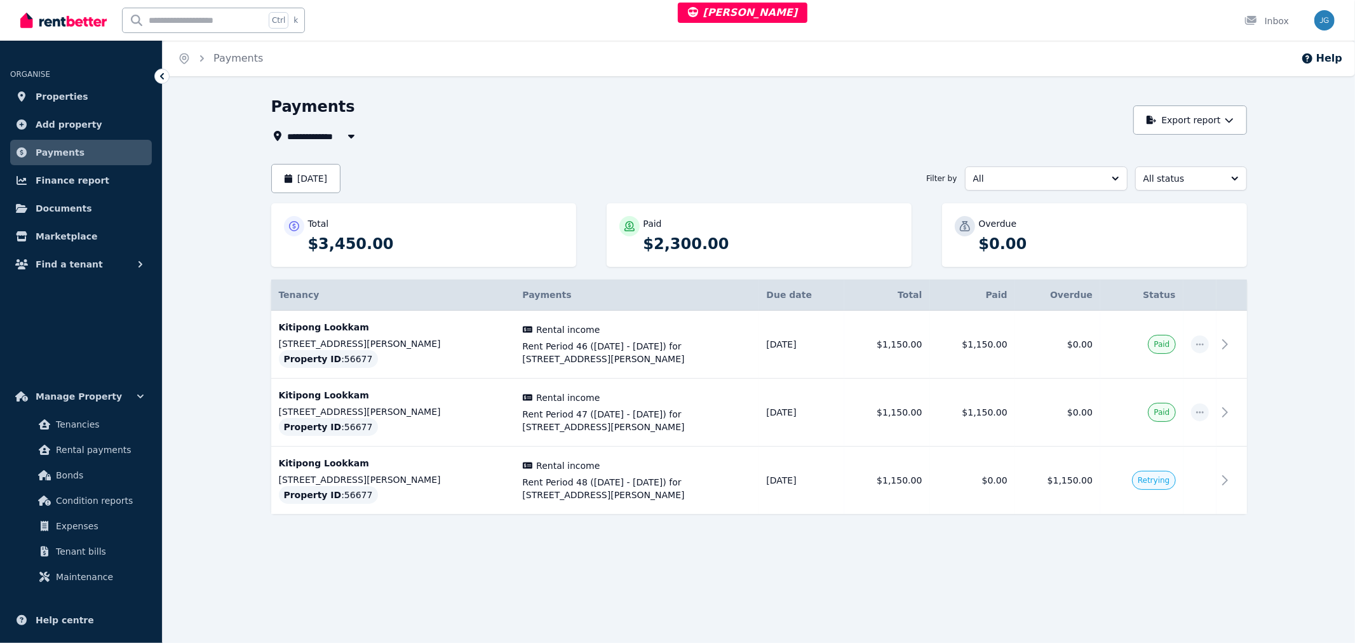
click at [76, 418] on ul "Tenancies Rental payments Bonds Condition reports Expenses Tenant bills Mainten…" at bounding box center [81, 501] width 142 height 178
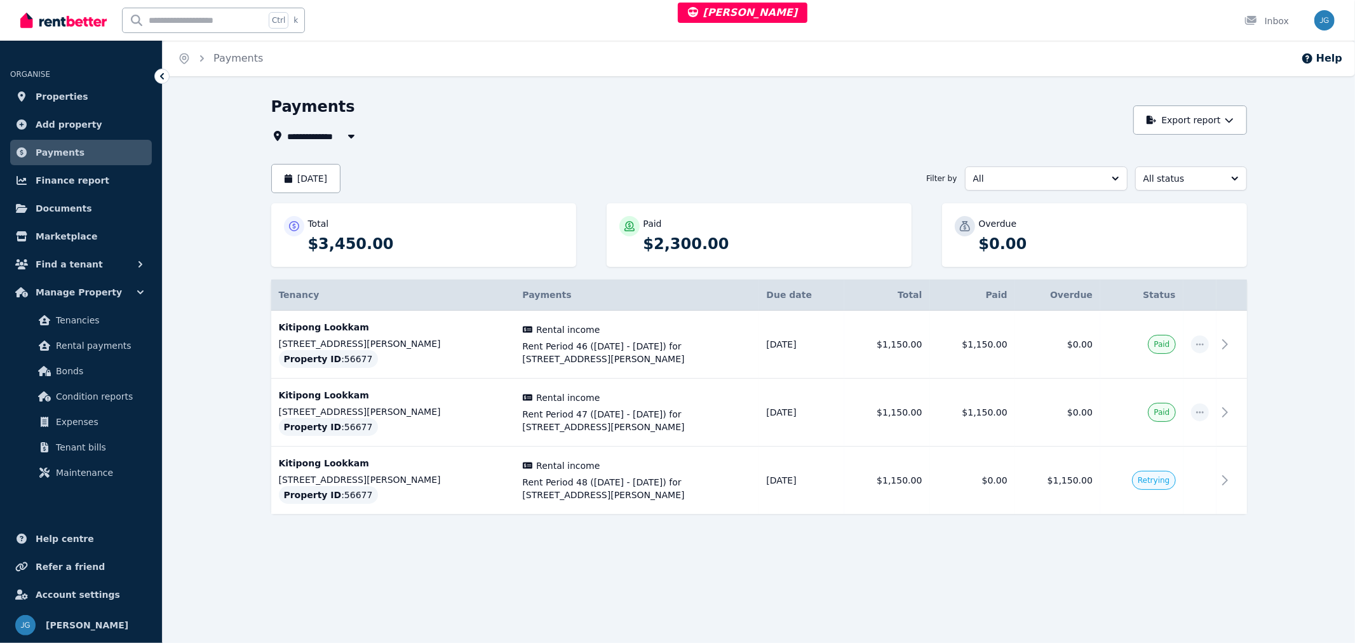
click at [86, 318] on span "Tenancies" at bounding box center [99, 320] width 86 height 15
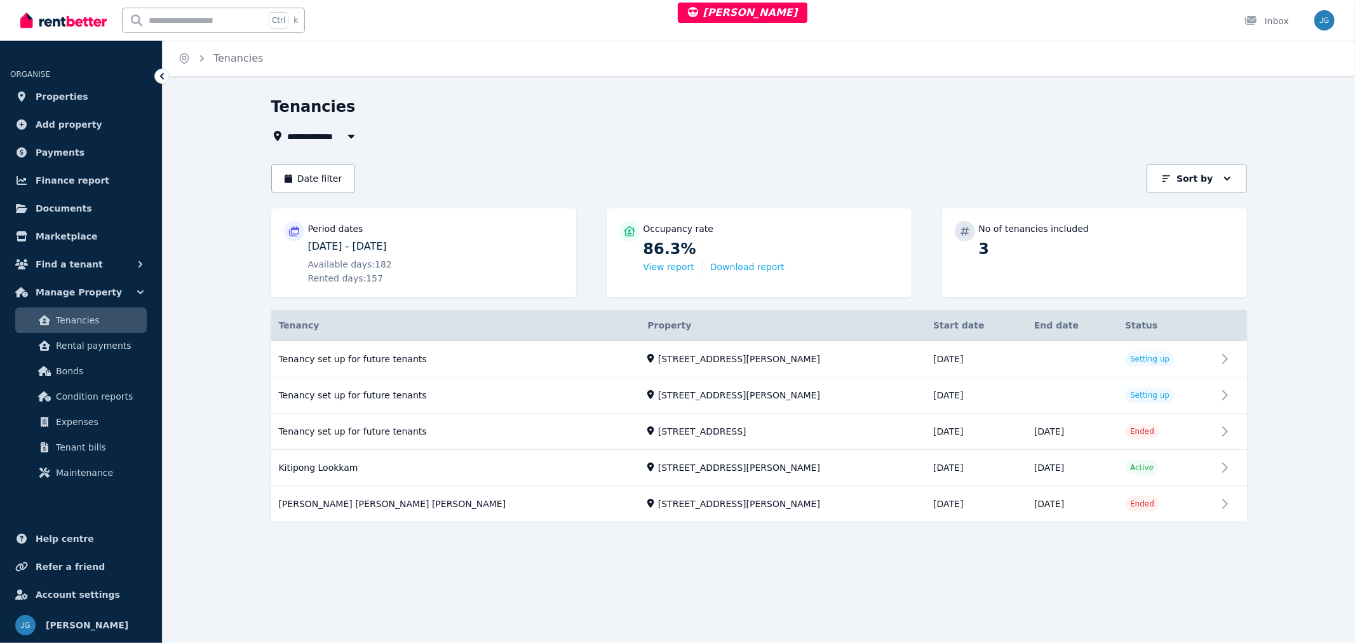
click at [788, 468] on link "View property details" at bounding box center [759, 468] width 976 height 36
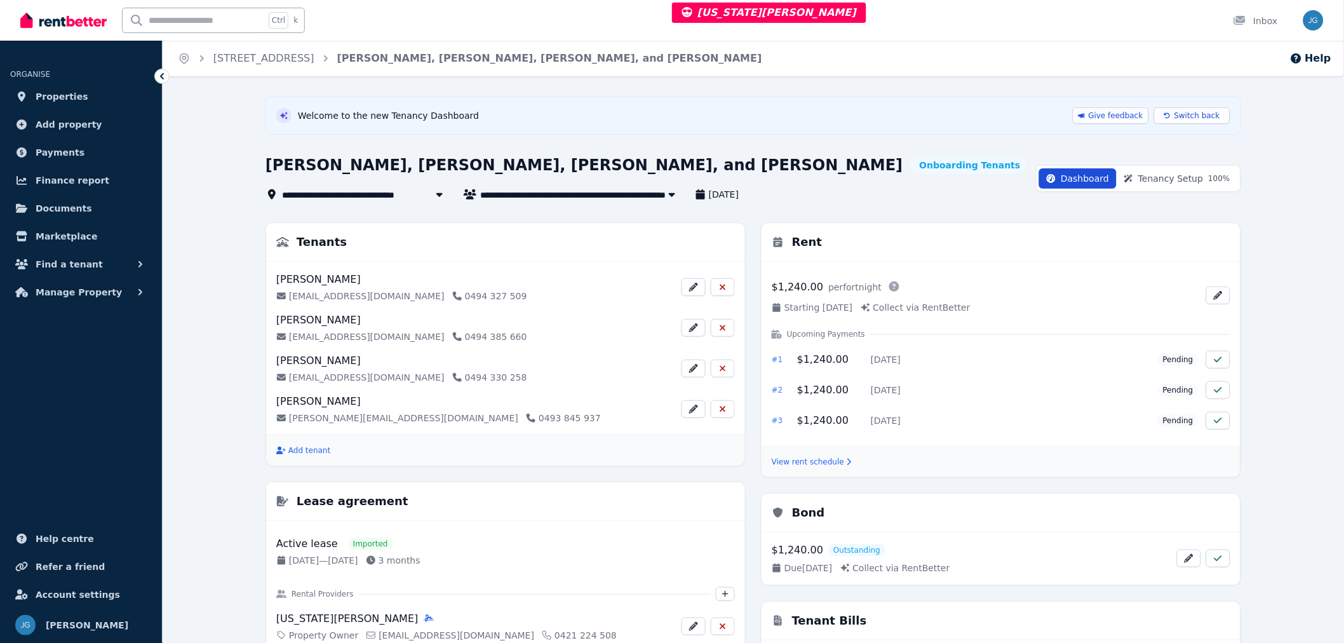
click at [1185, 175] on span "Tenancy Setup 100 %" at bounding box center [1185, 178] width 92 height 13
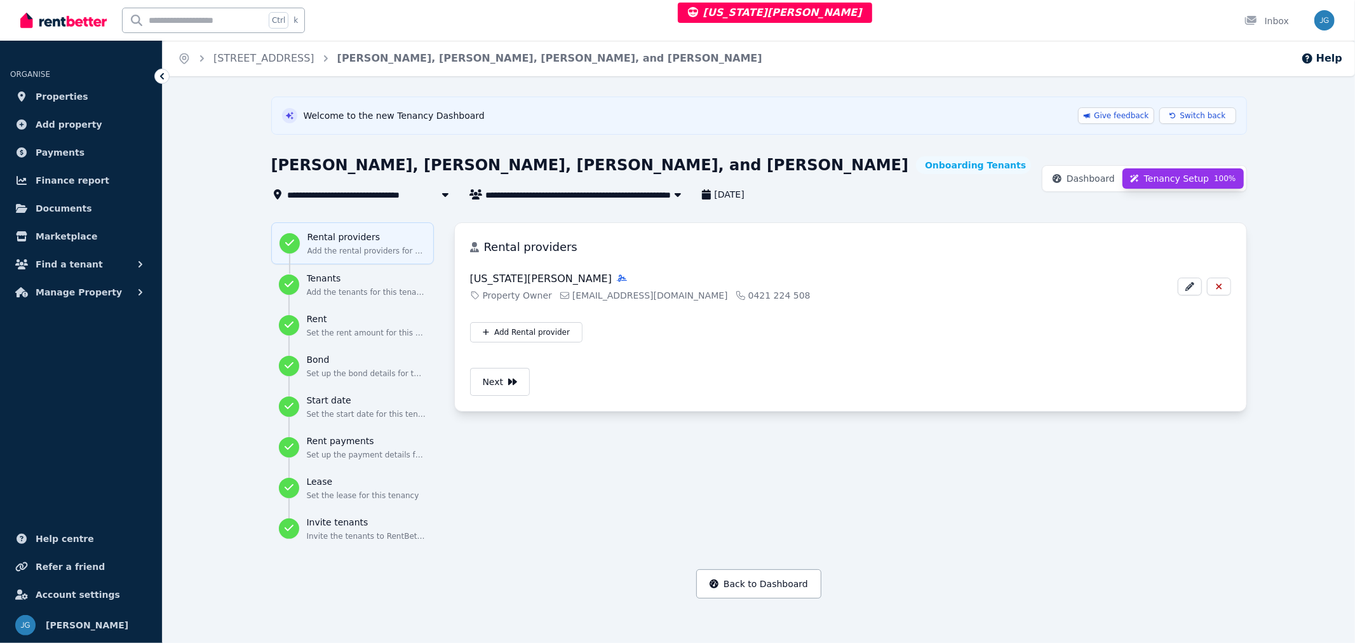
click at [358, 299] on button "Tenants Add the tenants for this tenancy" at bounding box center [352, 284] width 163 height 41
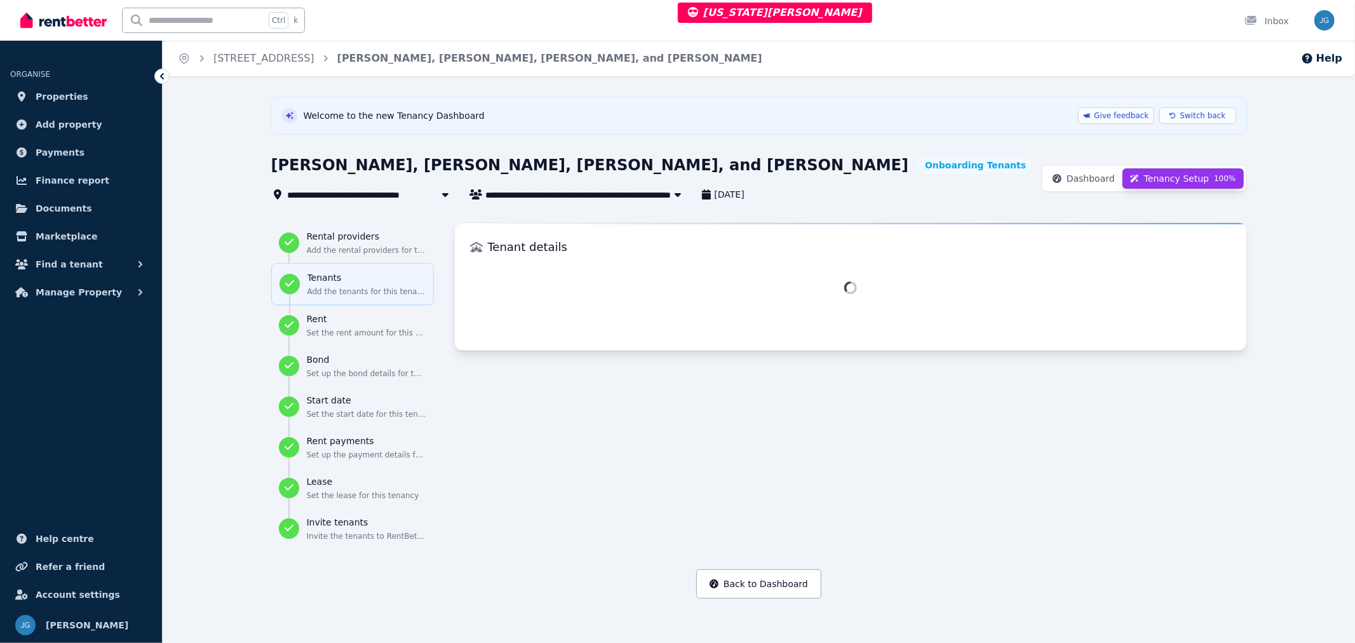
click at [358, 323] on h3 "Rent" at bounding box center [366, 319] width 119 height 13
click at [348, 369] on p "Set up the bond details for this tenancy" at bounding box center [366, 374] width 119 height 10
click at [337, 403] on h3 "Start date" at bounding box center [366, 400] width 119 height 13
click at [335, 435] on h3 "Rent payments" at bounding box center [366, 441] width 119 height 13
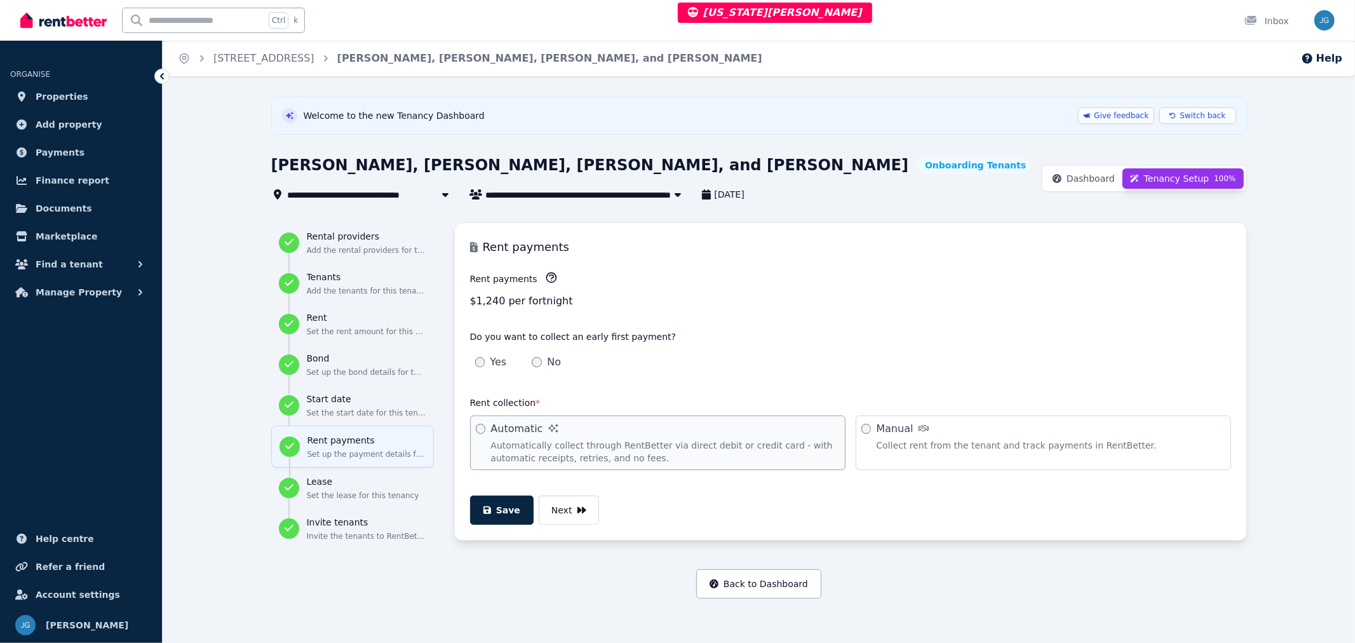
click at [335, 480] on h3 "Lease" at bounding box center [366, 481] width 119 height 13
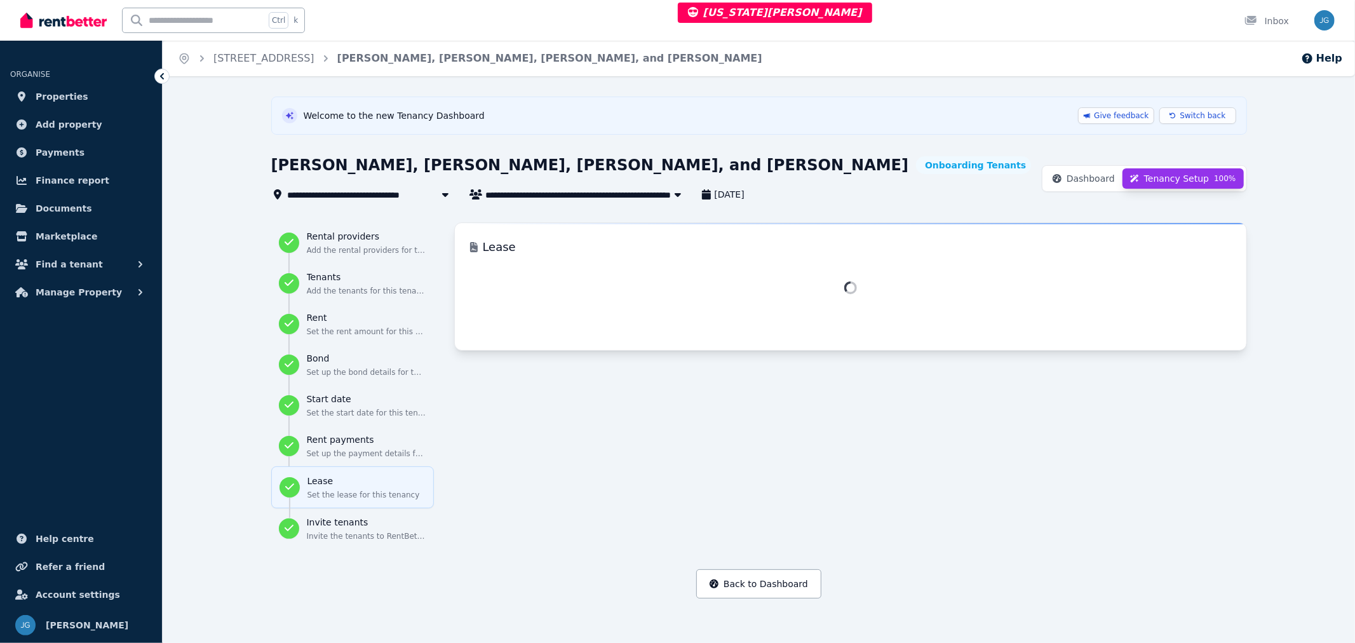
click at [340, 524] on h3 "Invite tenants" at bounding box center [366, 522] width 119 height 13
